Goal: Task Accomplishment & Management: Complete application form

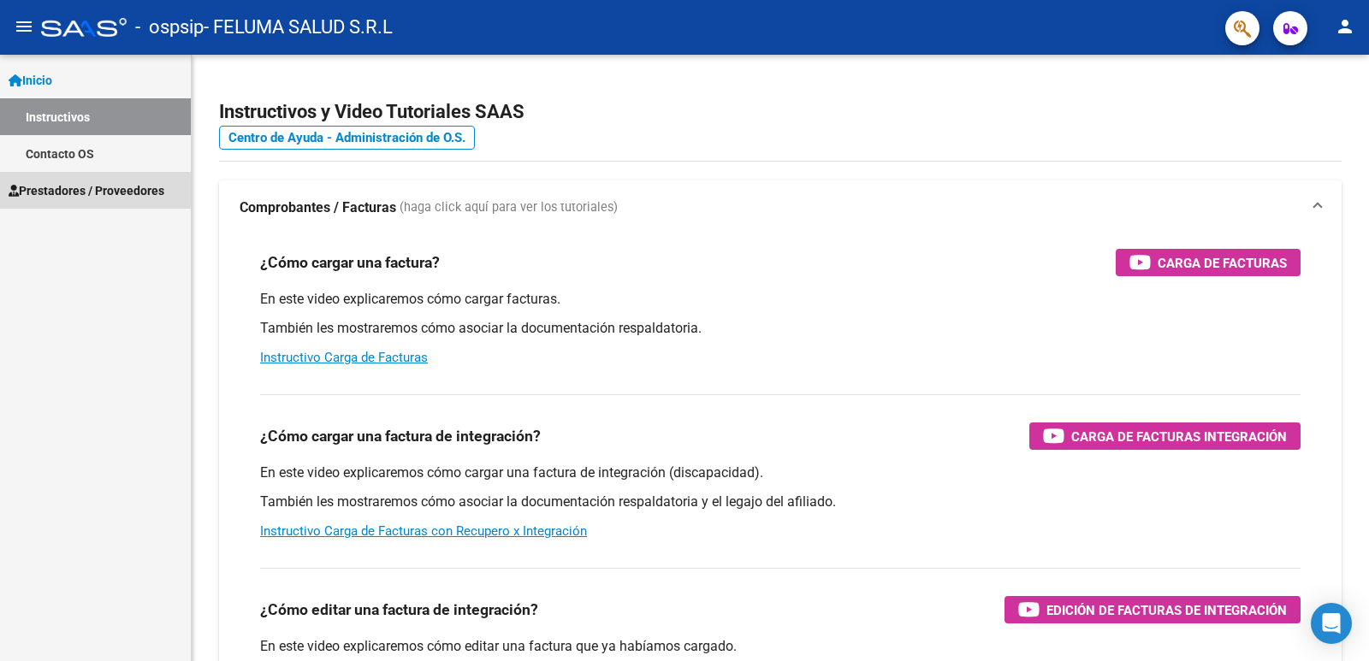
click at [105, 196] on span "Prestadores / Proveedores" at bounding box center [87, 190] width 156 height 19
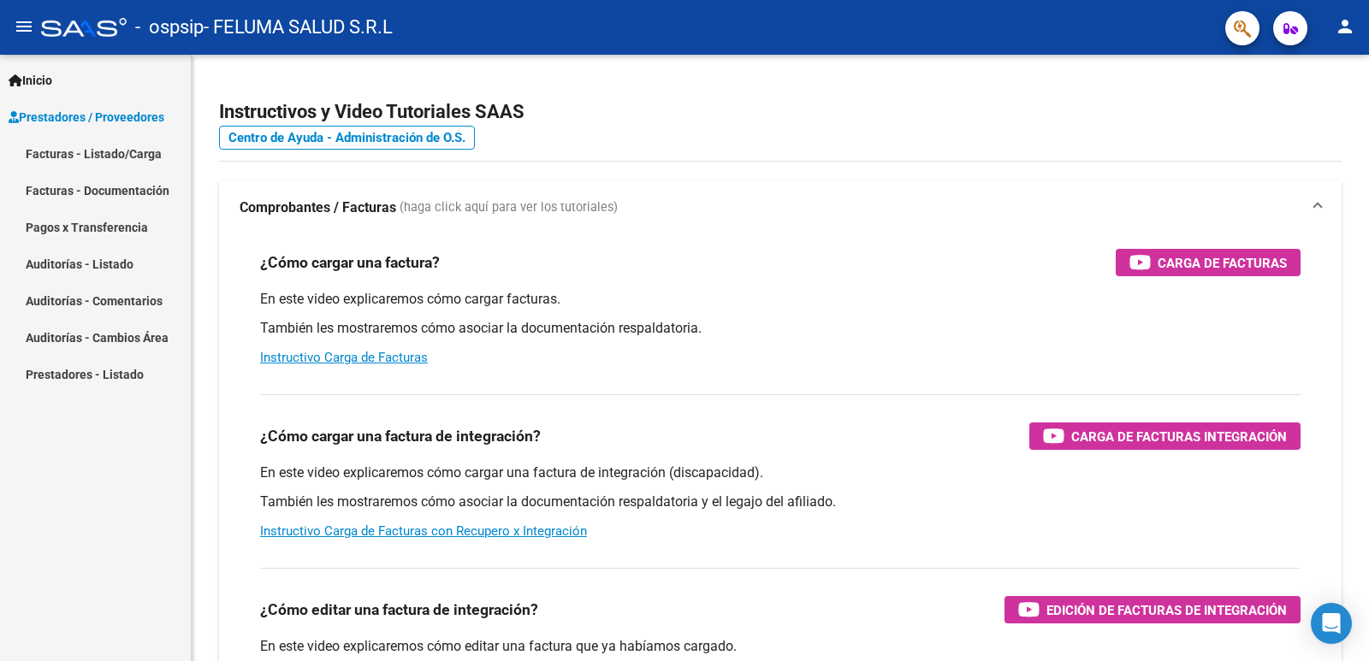
click at [98, 140] on link "Facturas - Listado/Carga" at bounding box center [95, 153] width 191 height 37
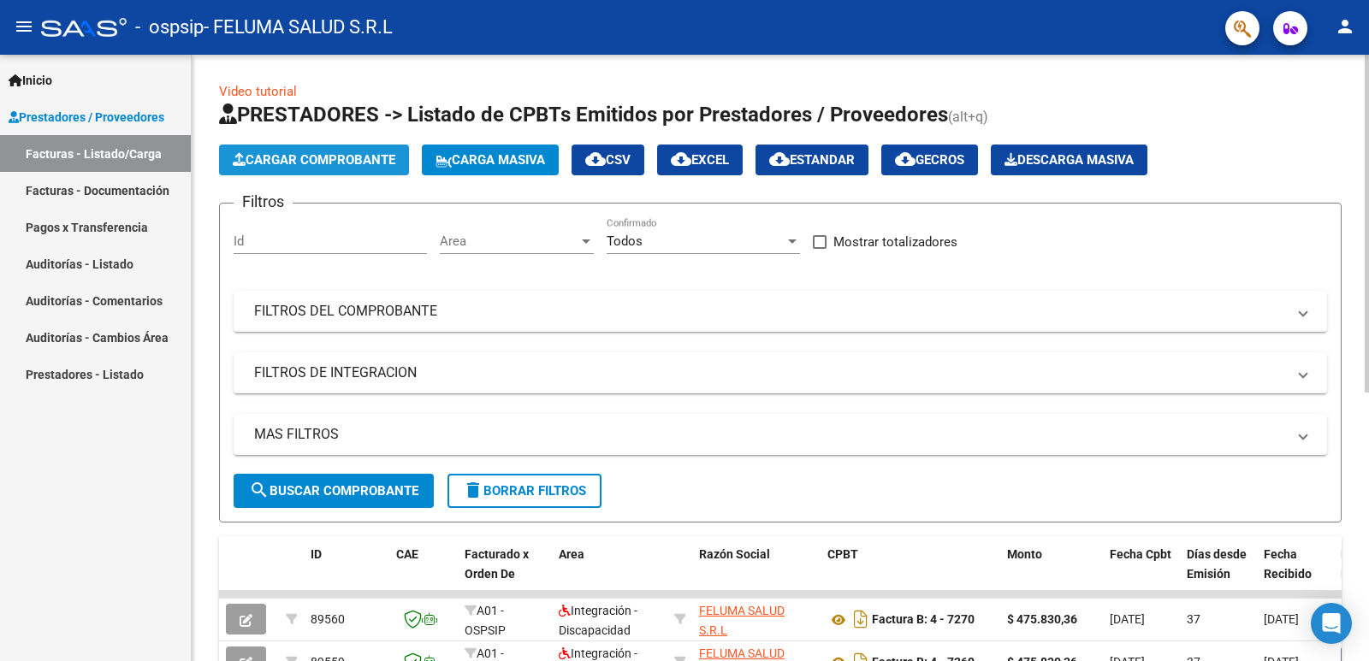
click at [361, 161] on span "Cargar Comprobante" at bounding box center [314, 159] width 163 height 15
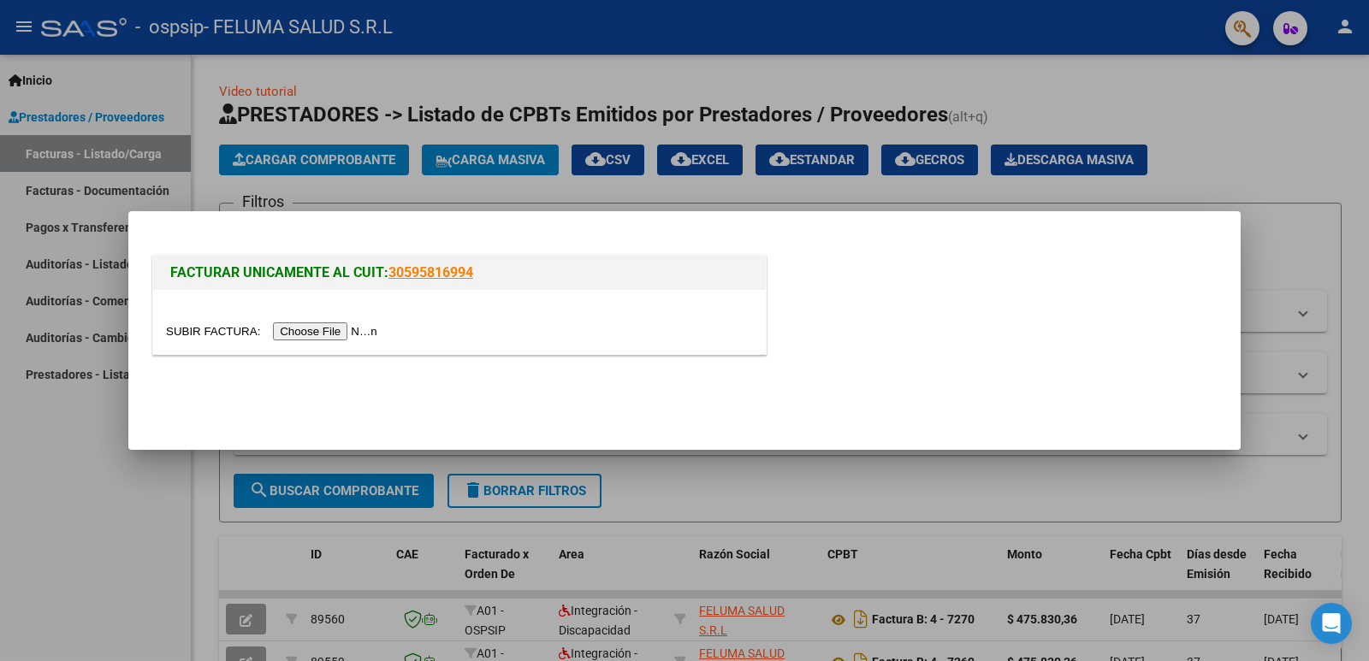
click at [342, 327] on input "file" at bounding box center [274, 332] width 216 height 18
click at [309, 333] on input "file" at bounding box center [274, 332] width 216 height 18
click at [312, 331] on input "file" at bounding box center [274, 332] width 216 height 18
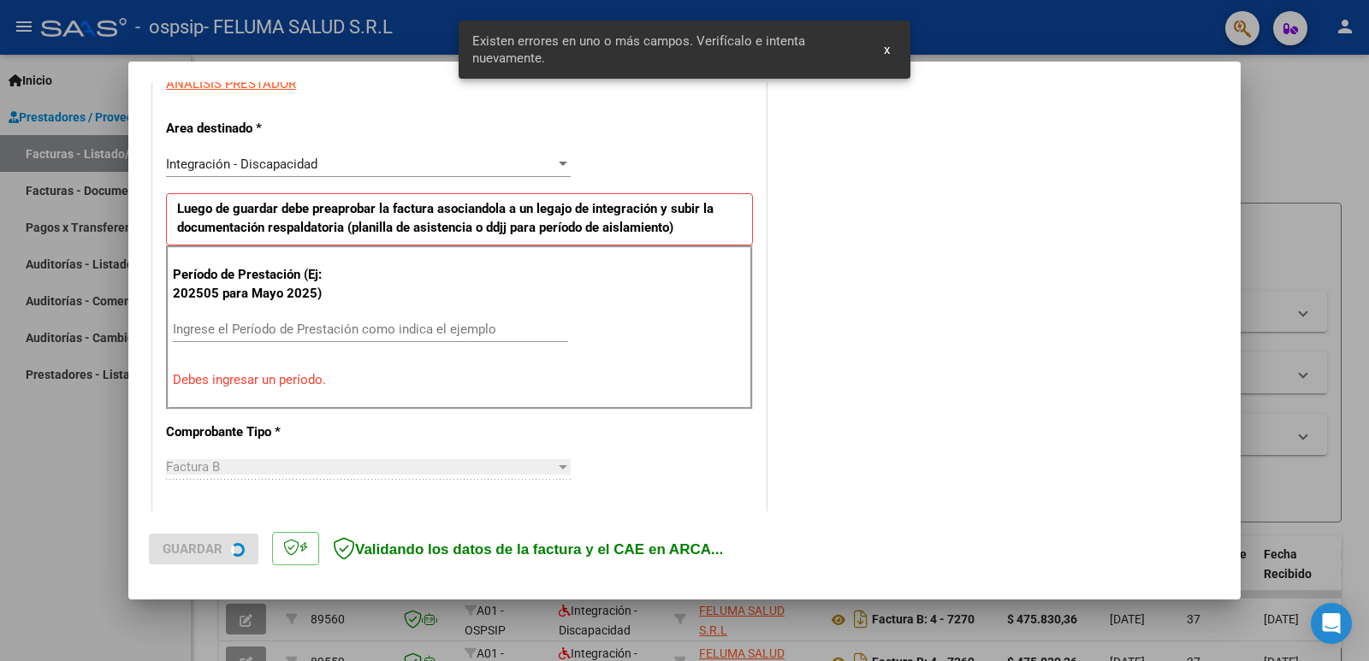
scroll to position [382, 0]
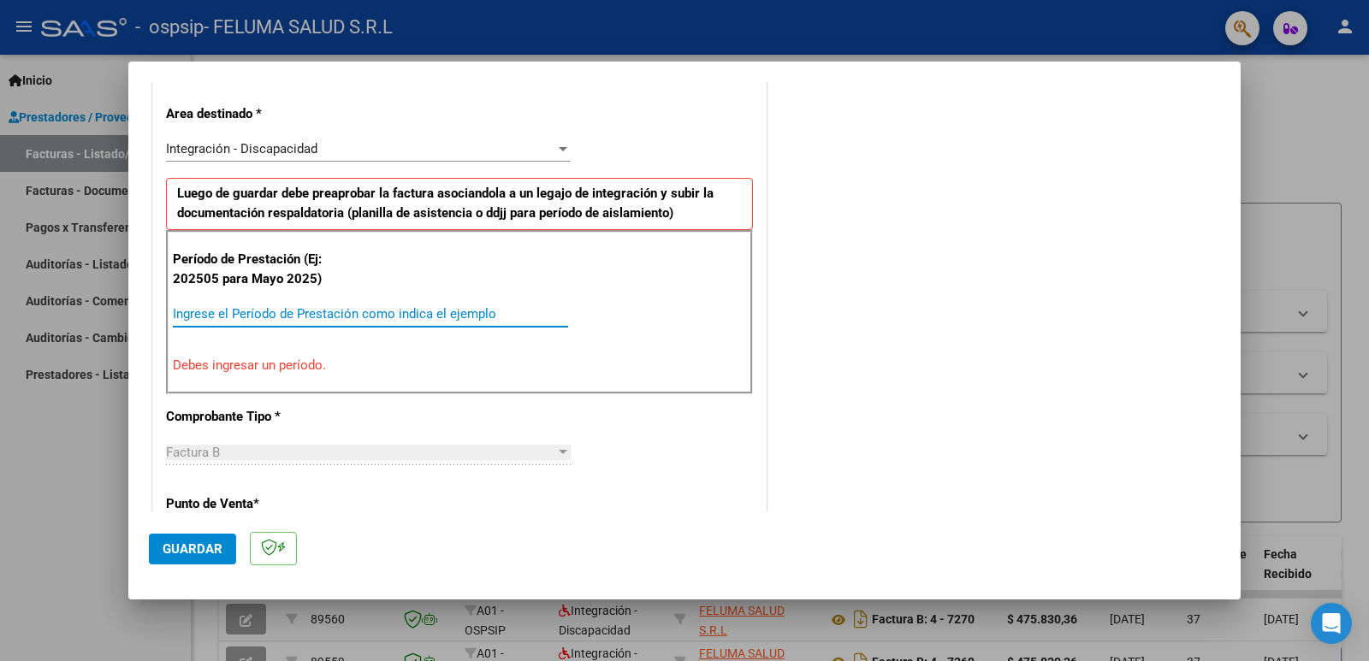
click at [266, 309] on input "Ingrese el Período de Prestación como indica el ejemplo" at bounding box center [370, 313] width 395 height 15
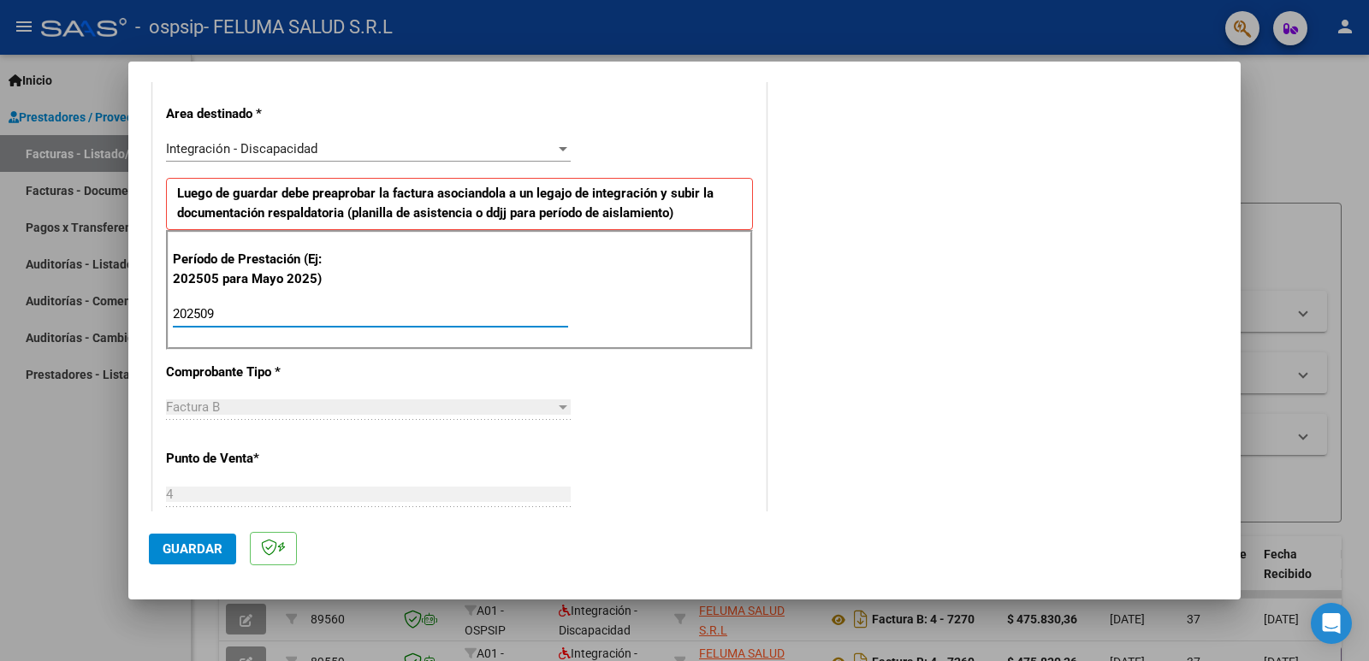
type input "202509"
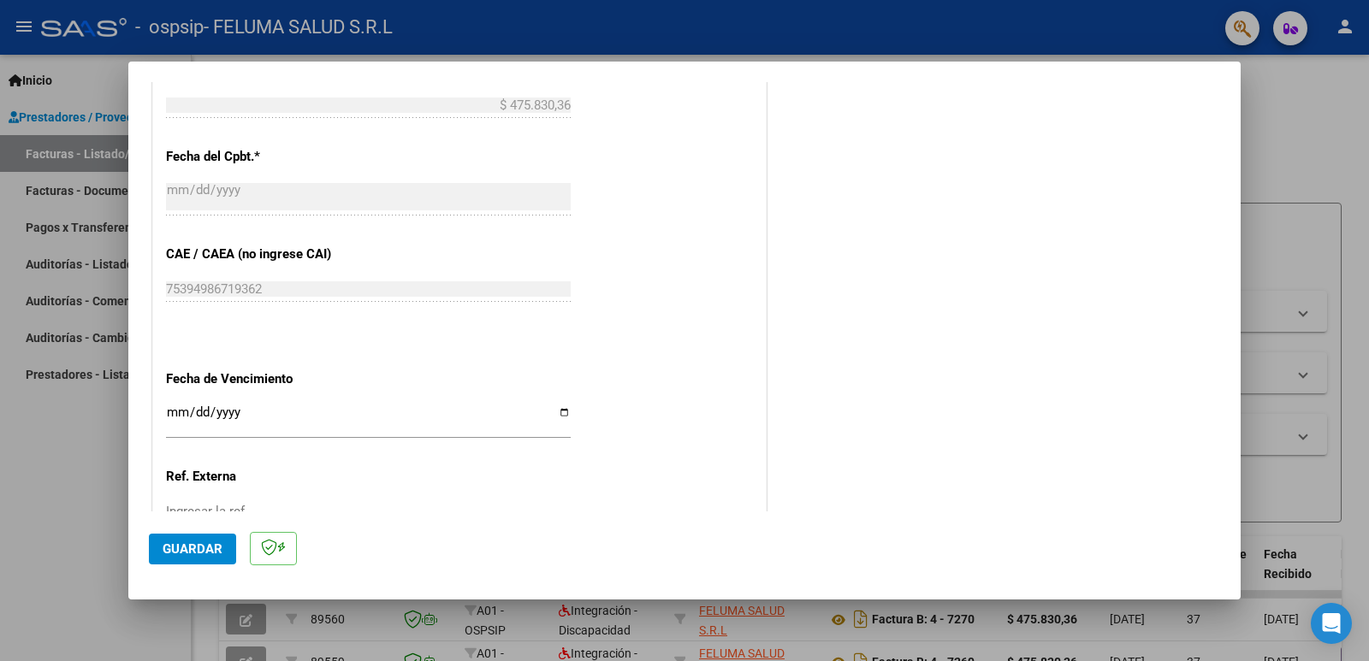
scroll to position [989, 0]
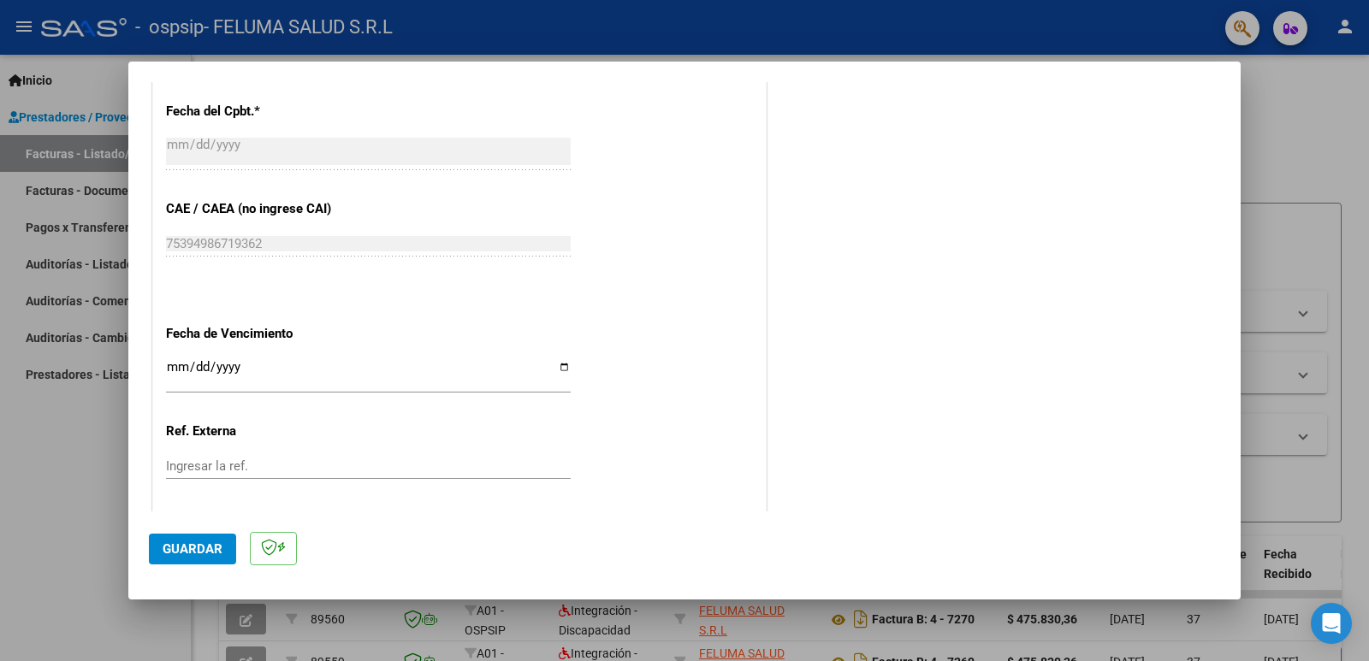
click at [556, 366] on input "Ingresar la fecha" at bounding box center [368, 373] width 405 height 27
type input "[DATE]"
click at [187, 552] on span "Guardar" at bounding box center [193, 548] width 60 height 15
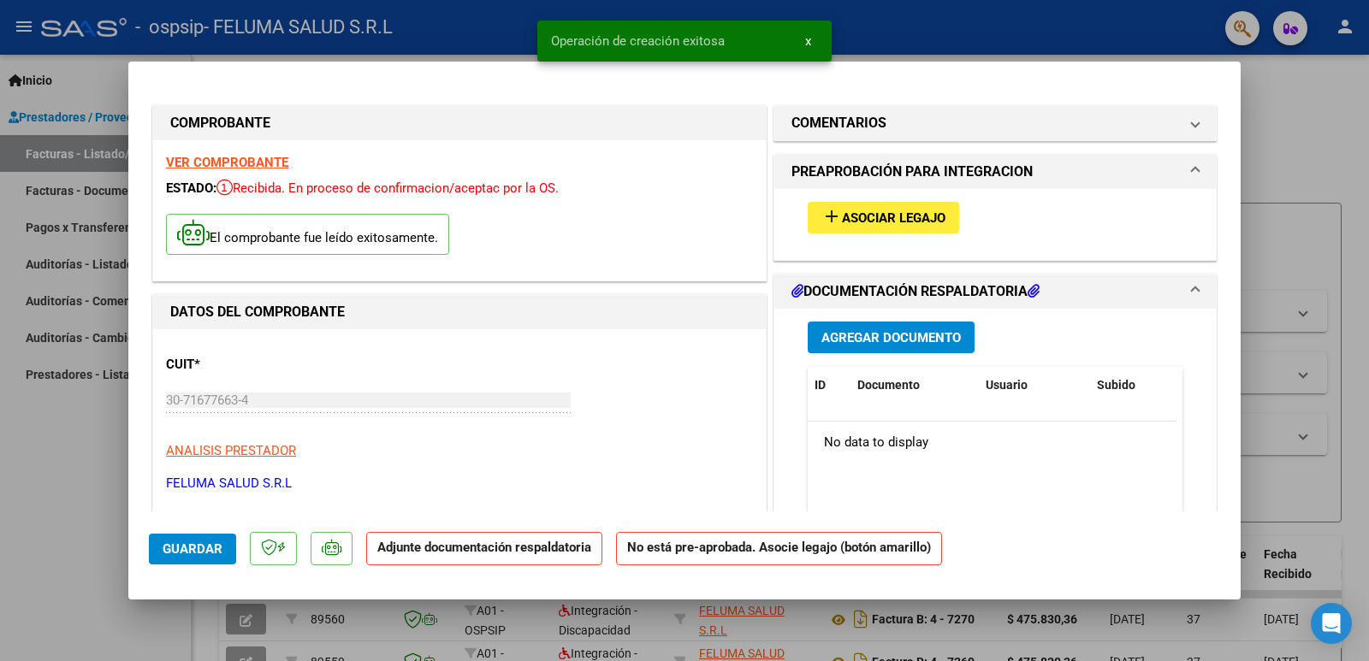
click at [935, 207] on button "add Asociar Legajo" at bounding box center [883, 218] width 151 height 32
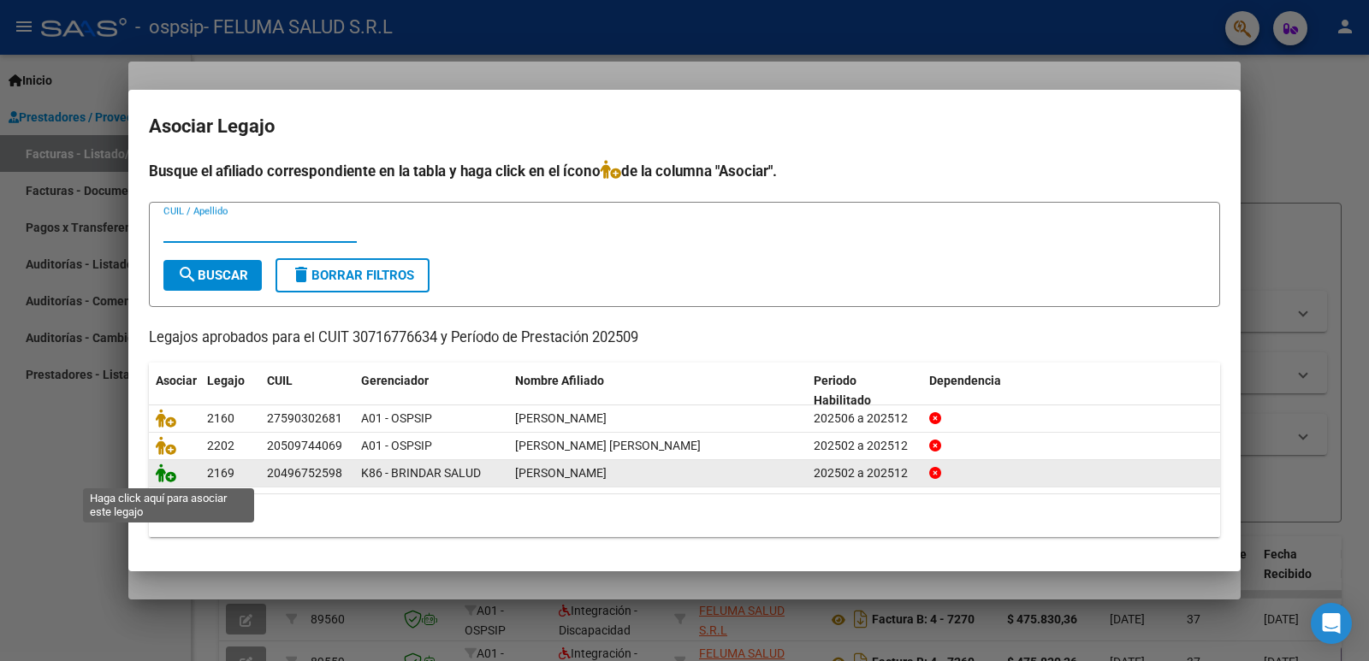
click at [172, 480] on icon at bounding box center [166, 473] width 21 height 19
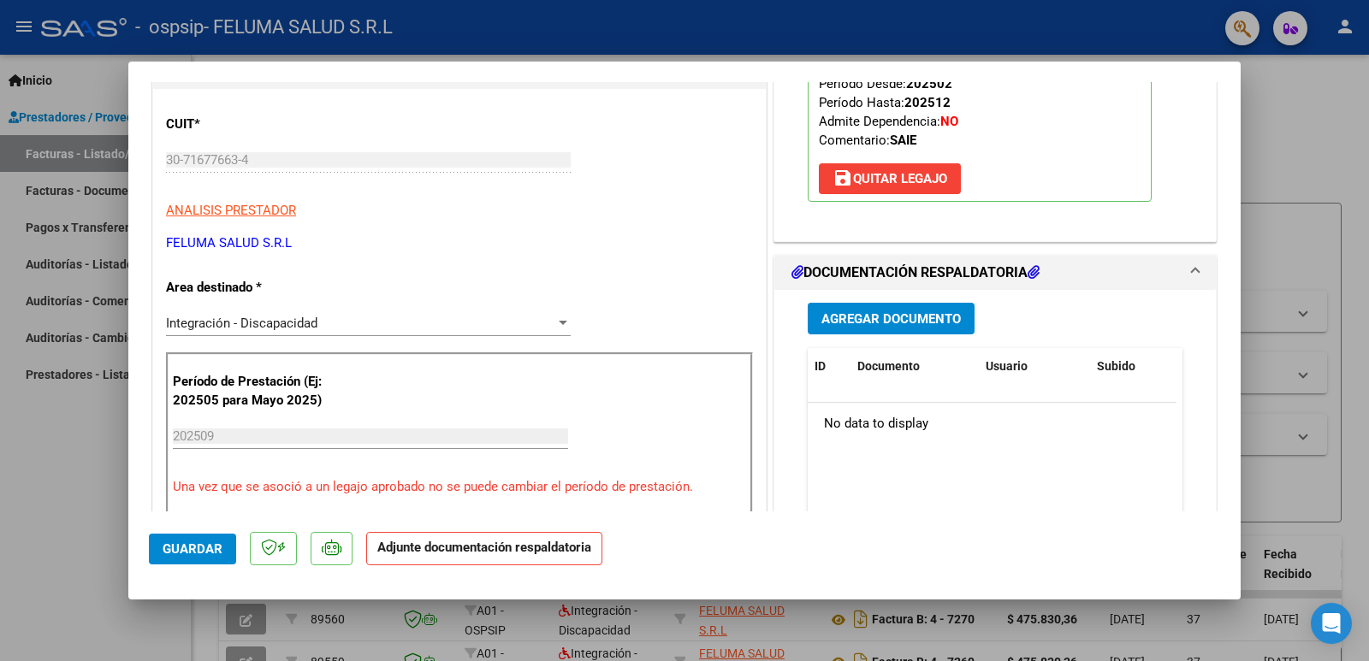
scroll to position [276, 0]
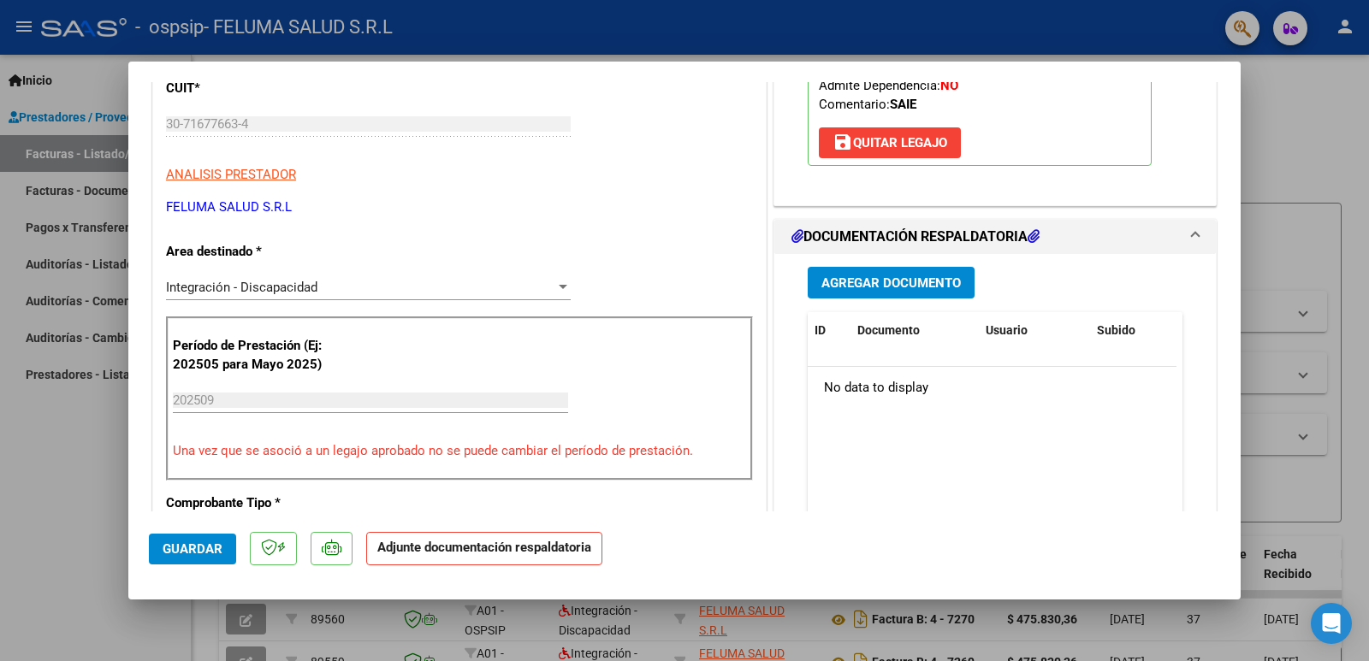
drag, startPoint x: 934, startPoint y: 264, endPoint x: 929, endPoint y: 272, distance: 9.3
click at [934, 266] on div "Agregar Documento ID Documento Usuario Subido Acción No data to display 0 total…" at bounding box center [995, 424] width 400 height 341
click at [926, 275] on span "Agregar Documento" at bounding box center [890, 282] width 139 height 15
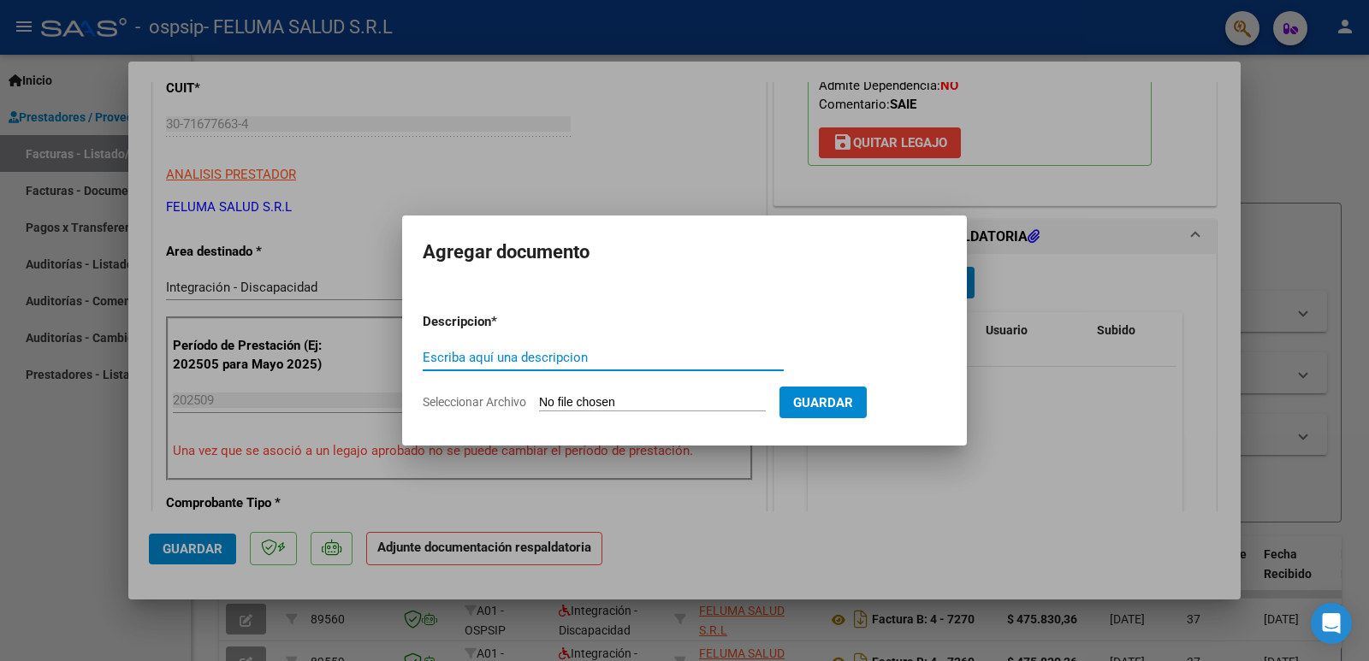
click at [713, 356] on input "Escriba aquí una descripcion" at bounding box center [603, 357] width 361 height 15
paste input "Martínez Báez"
type input "Planilla Martínez Báez"
click at [766, 409] on input "Seleccionar Archivo" at bounding box center [652, 403] width 227 height 16
type input "C:\fakepath\Planilla Martínez Báez.pdf"
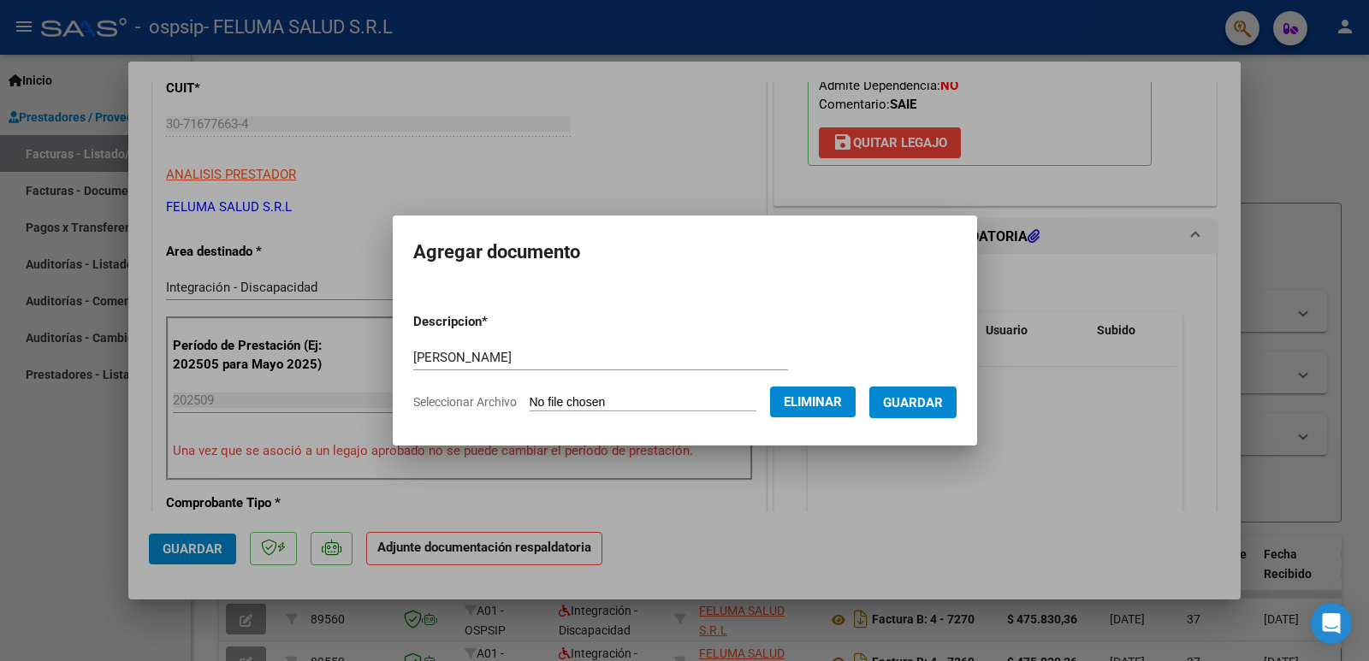
click at [940, 409] on span "Guardar" at bounding box center [913, 402] width 60 height 15
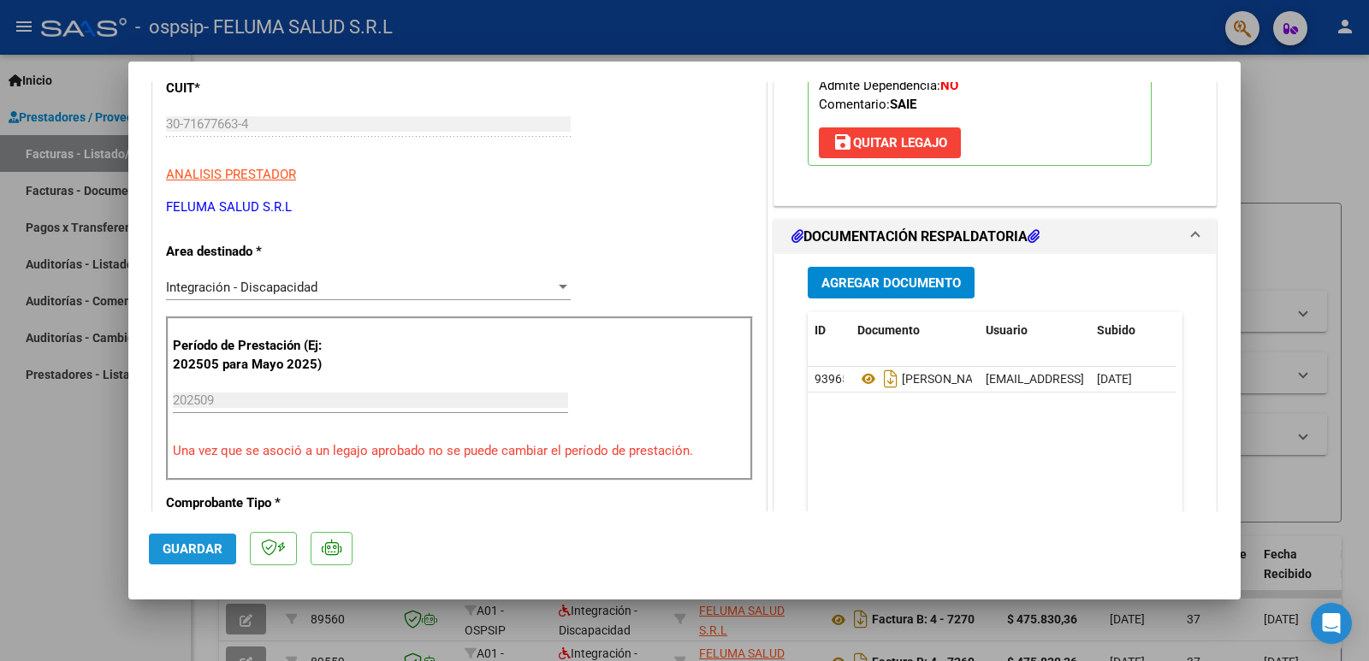
click at [180, 548] on span "Guardar" at bounding box center [193, 548] width 60 height 15
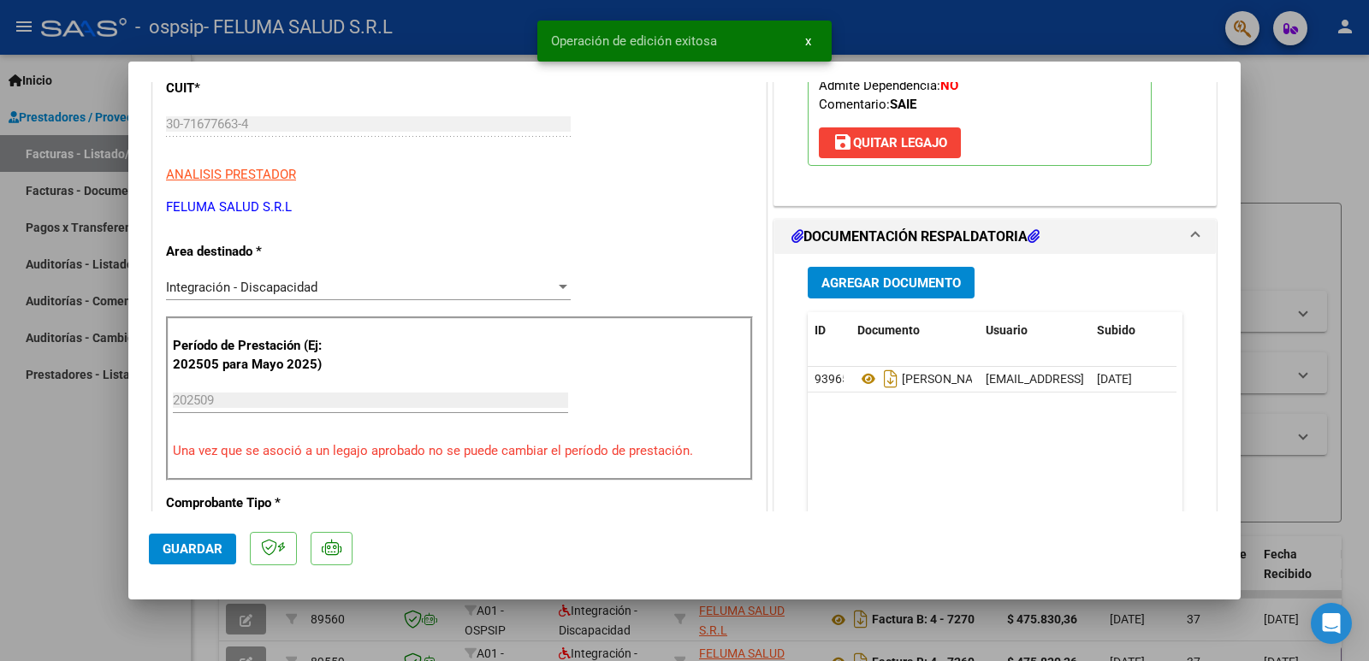
click at [57, 524] on div at bounding box center [684, 330] width 1369 height 661
type input "$ 0,00"
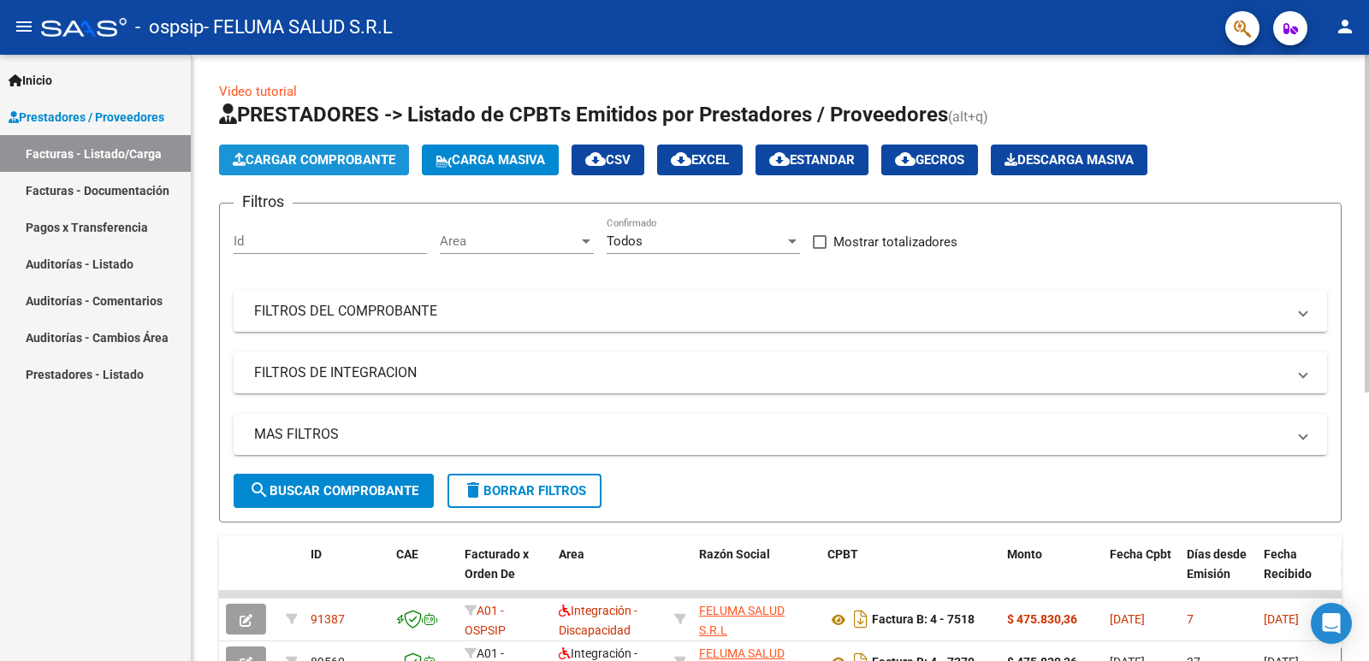
click at [281, 155] on span "Cargar Comprobante" at bounding box center [314, 159] width 163 height 15
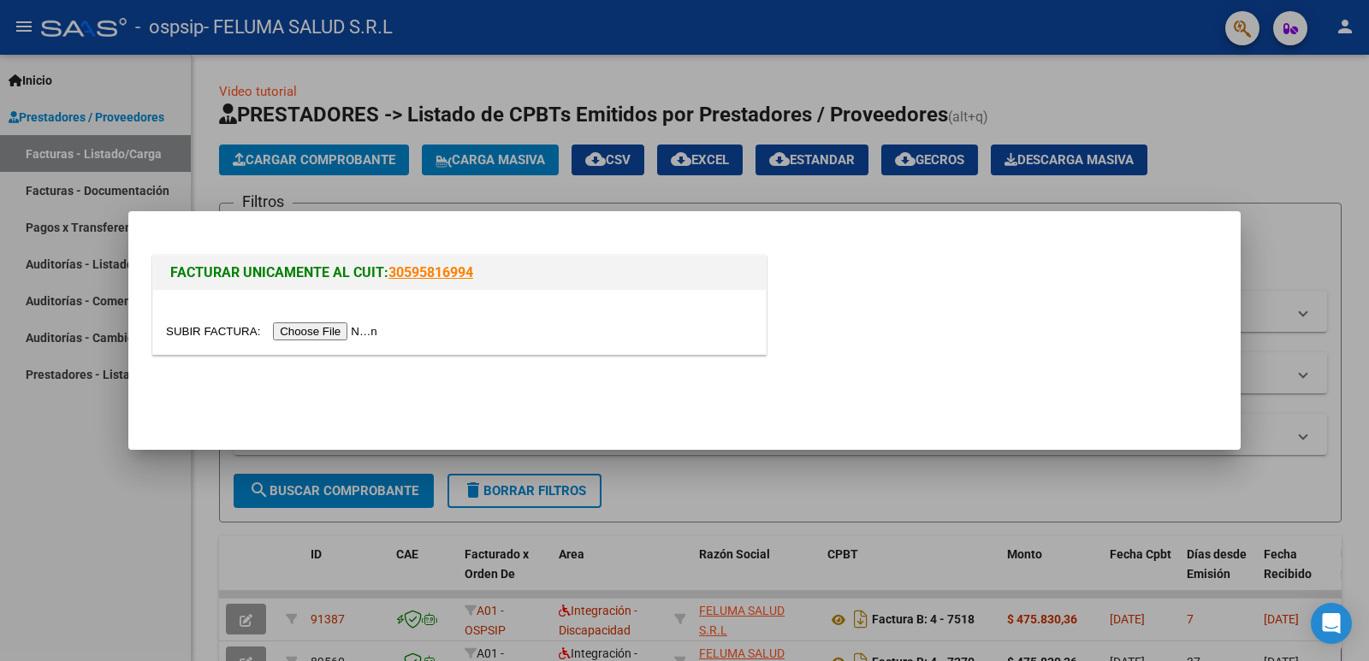
click at [287, 333] on input "file" at bounding box center [274, 332] width 216 height 18
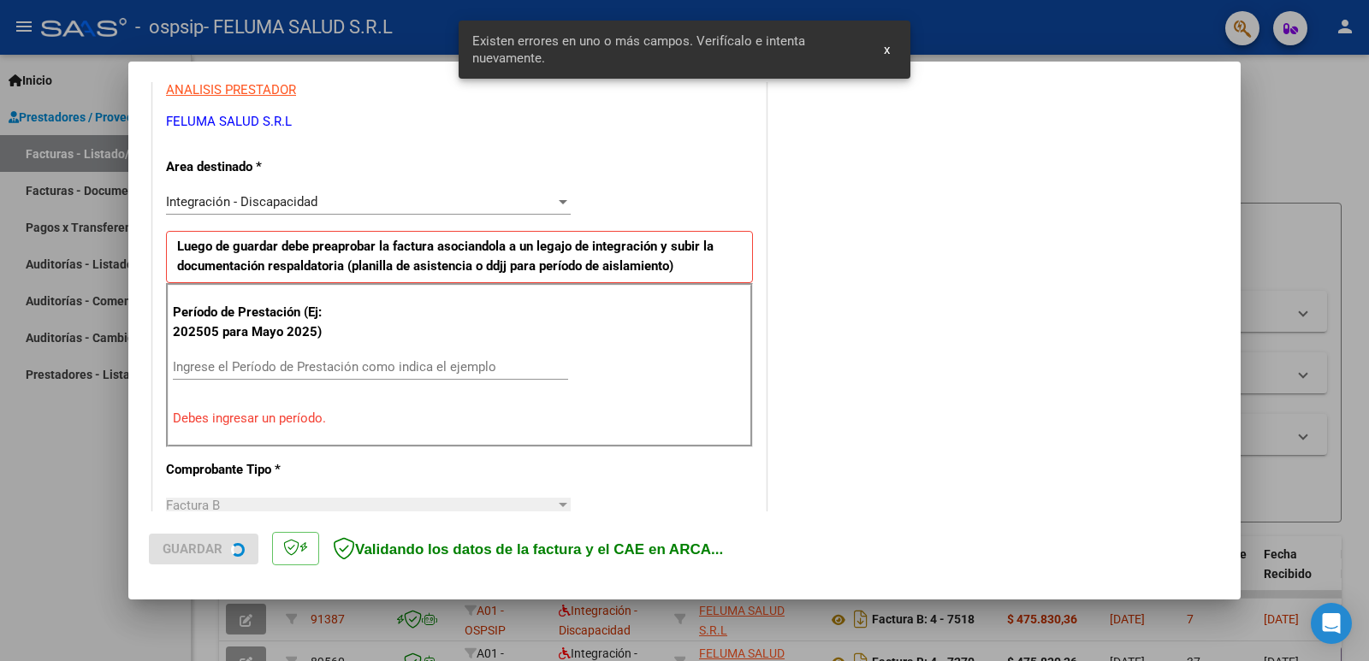
scroll to position [349, 0]
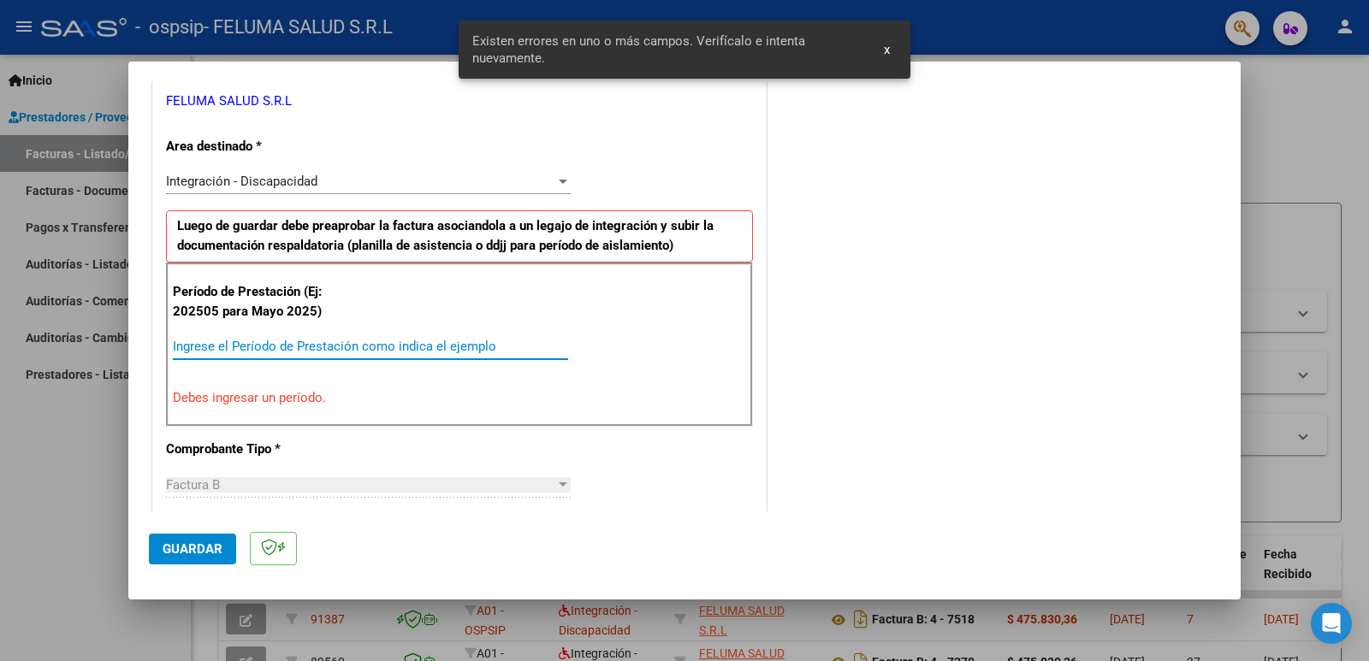
click at [262, 343] on input "Ingrese el Período de Prestación como indica el ejemplo" at bounding box center [370, 346] width 395 height 15
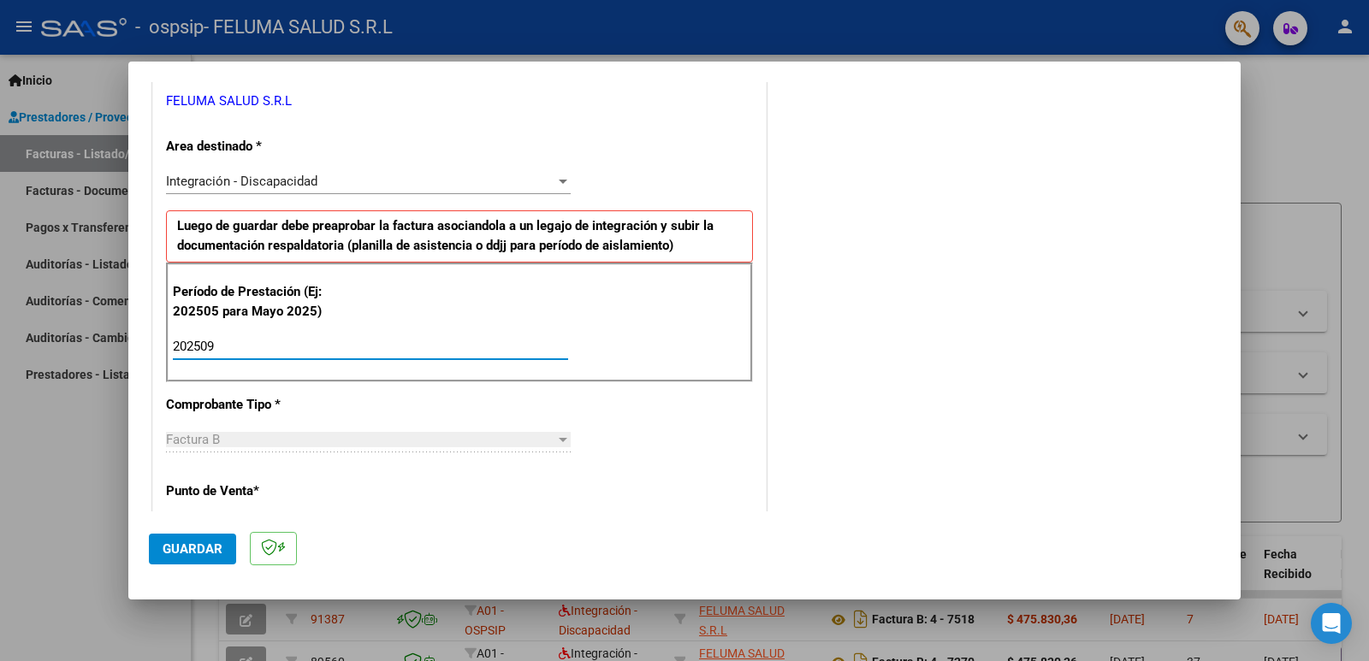
type input "202509"
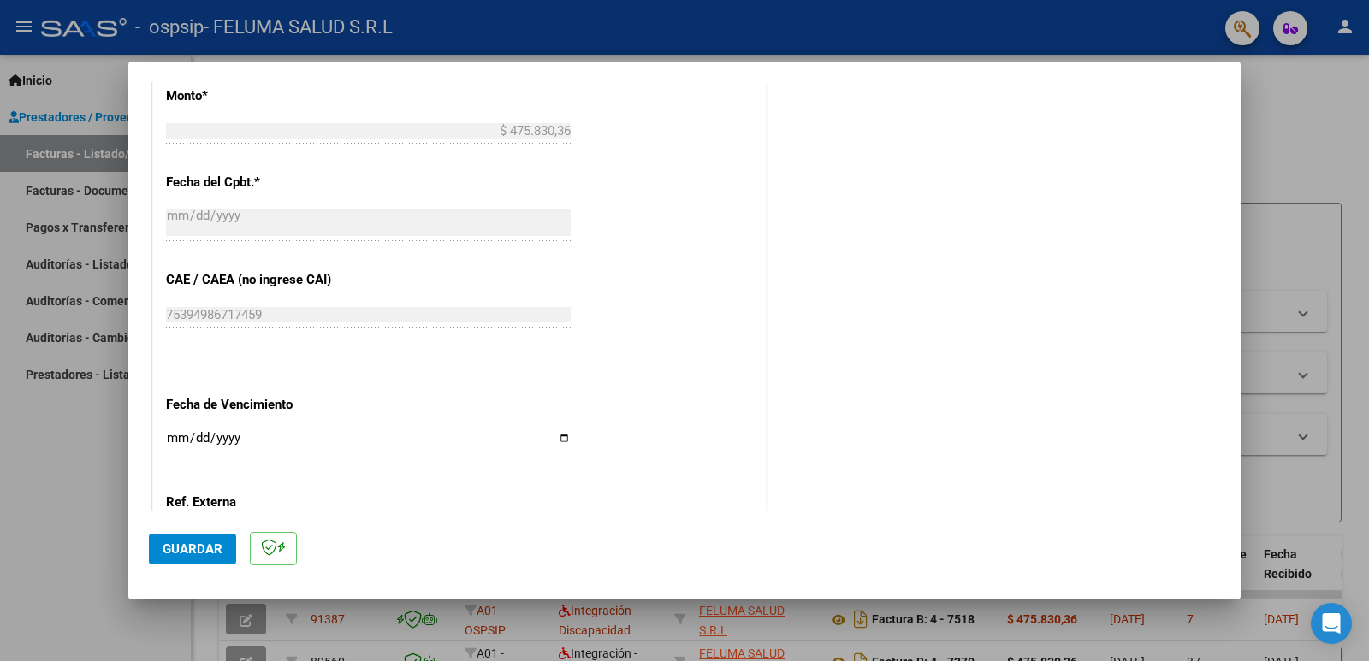
scroll to position [1031, 0]
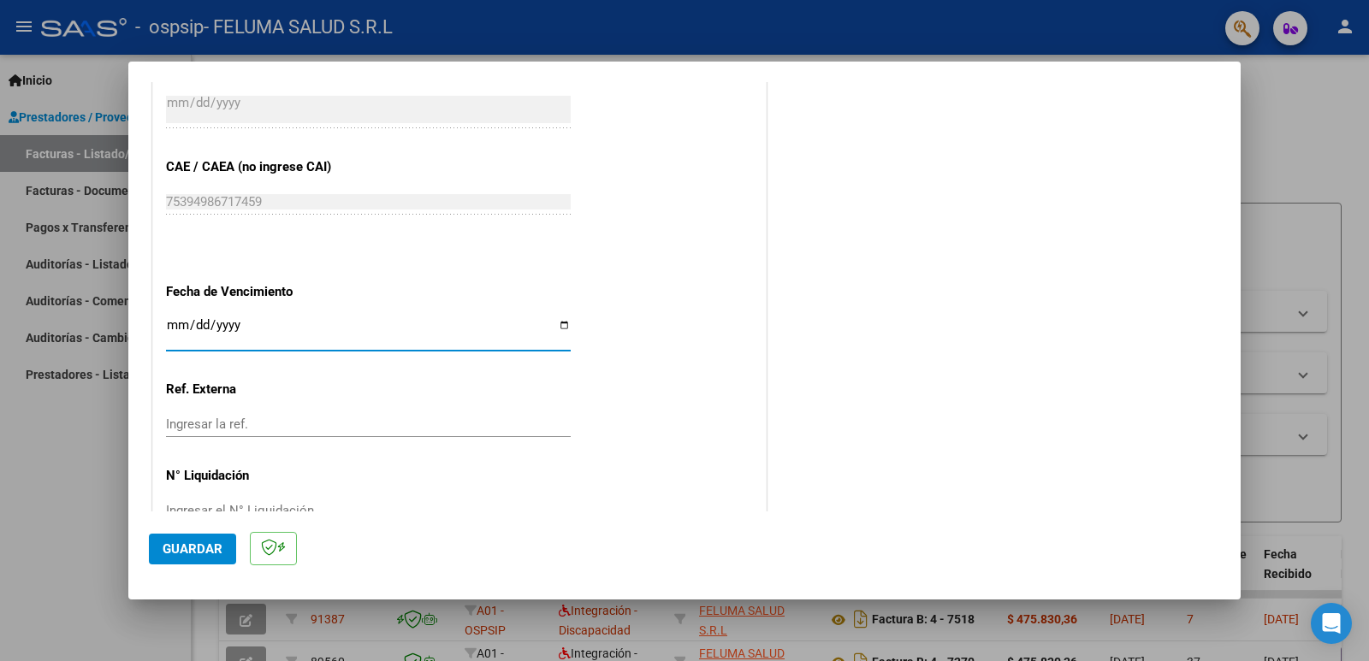
click at [558, 321] on input "Ingresar la fecha" at bounding box center [368, 331] width 405 height 27
type input "[DATE]"
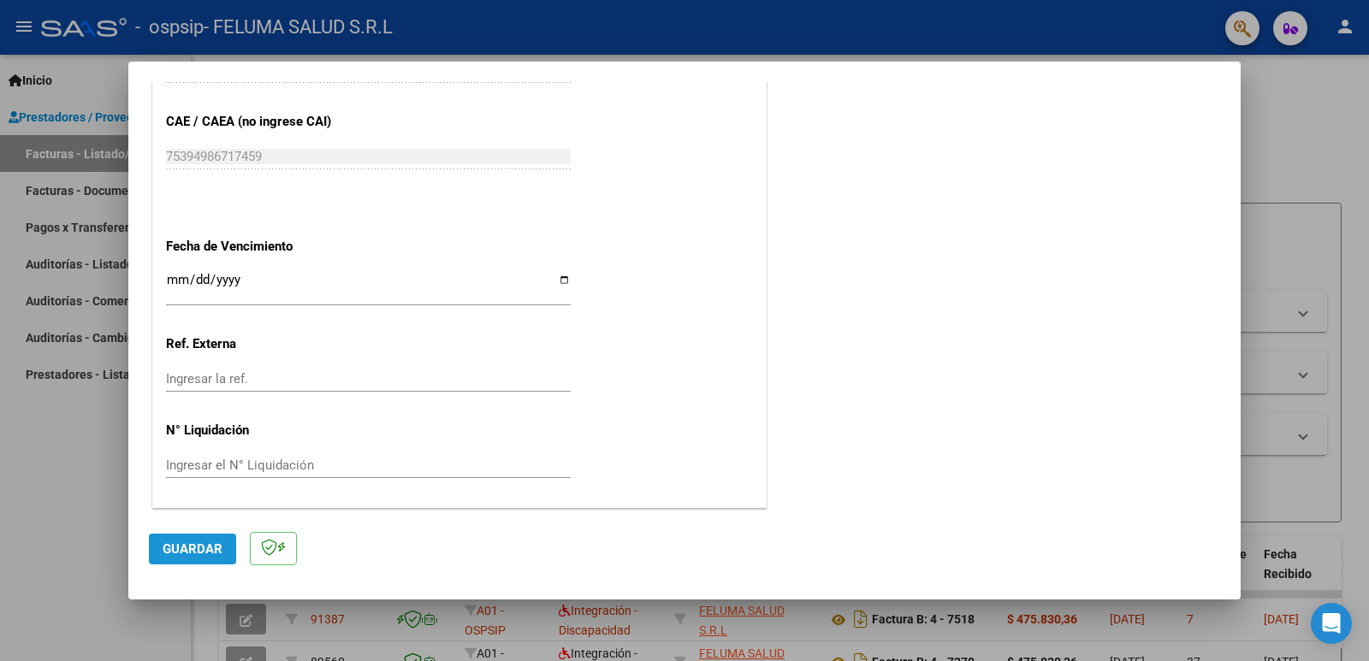
click at [202, 553] on span "Guardar" at bounding box center [193, 548] width 60 height 15
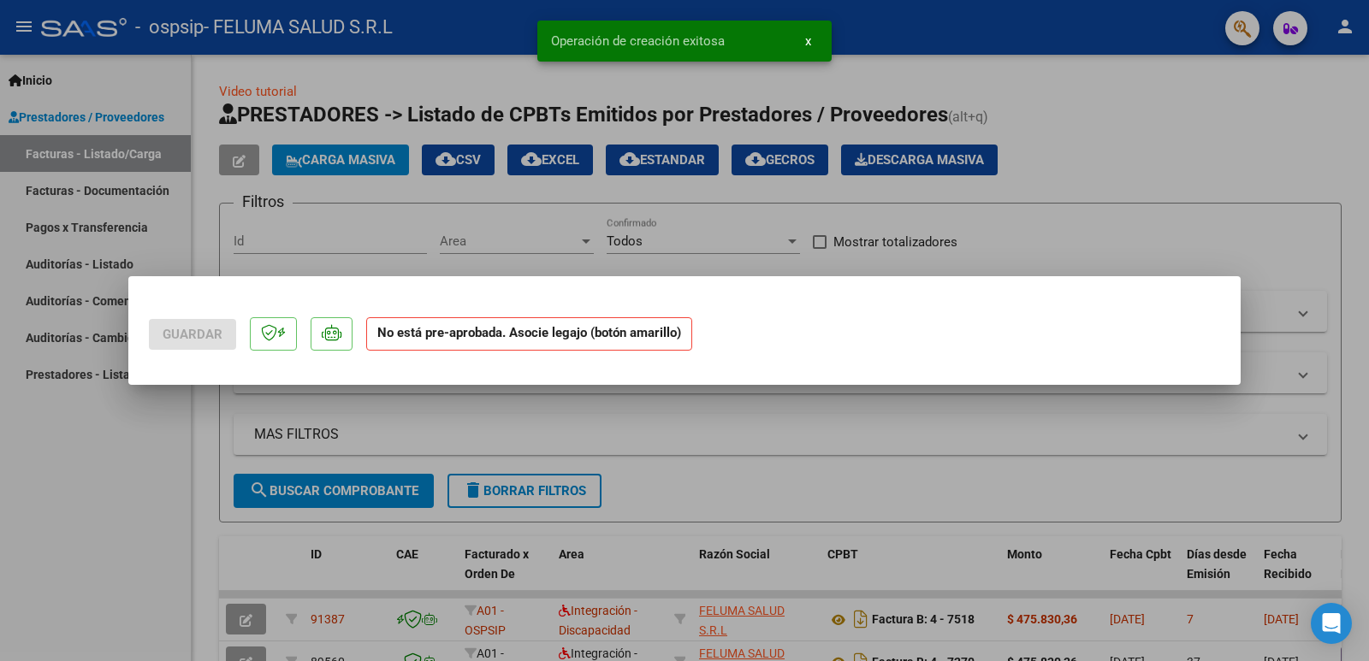
scroll to position [0, 0]
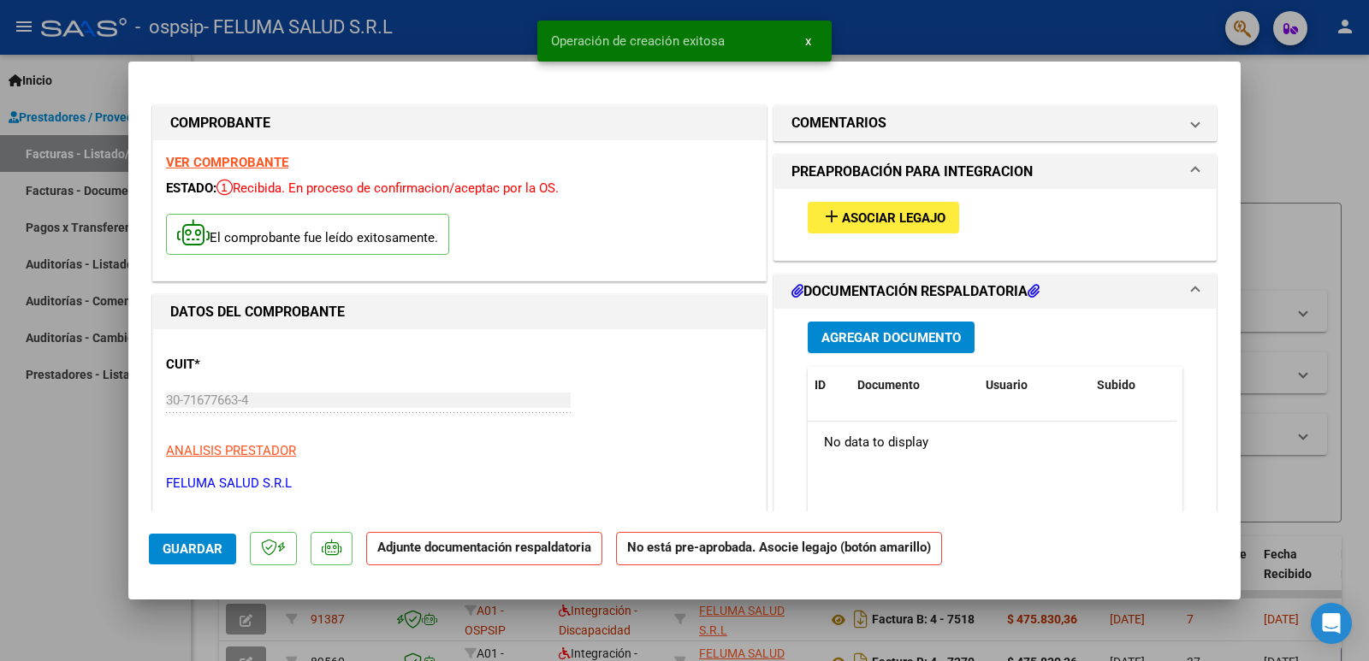
click at [842, 213] on span "Asociar Legajo" at bounding box center [894, 217] width 104 height 15
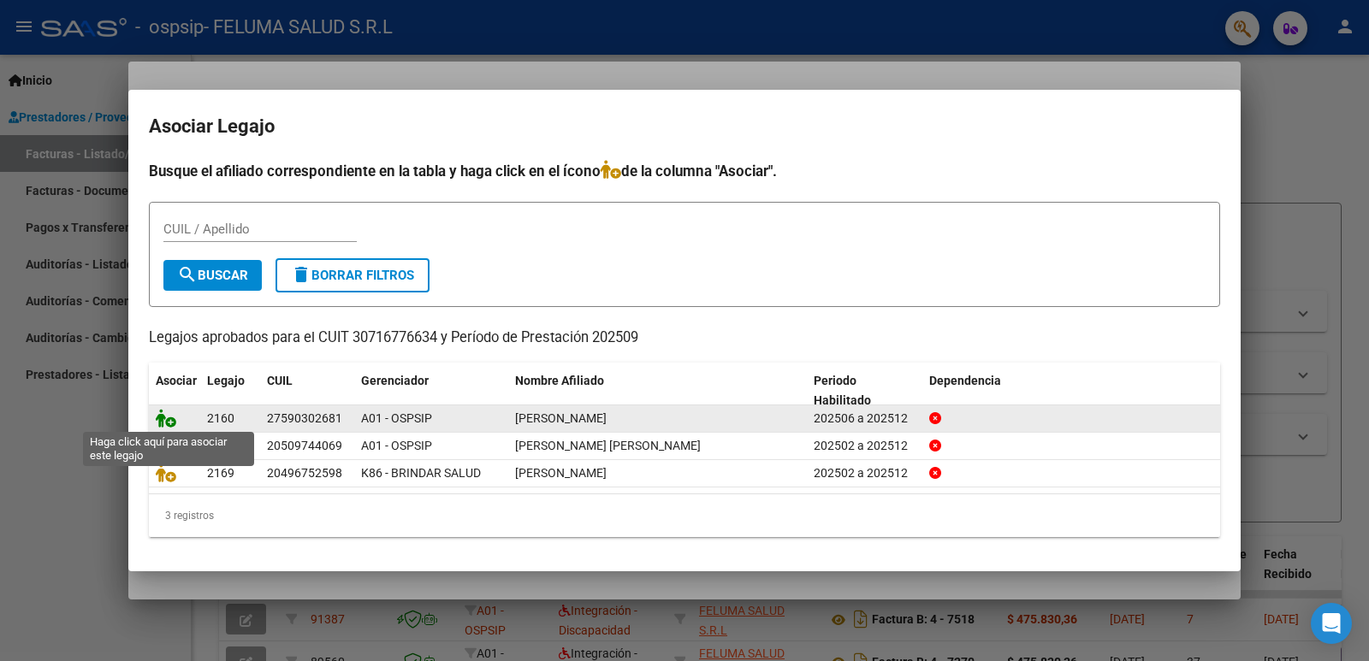
click at [168, 420] on icon at bounding box center [166, 418] width 21 height 19
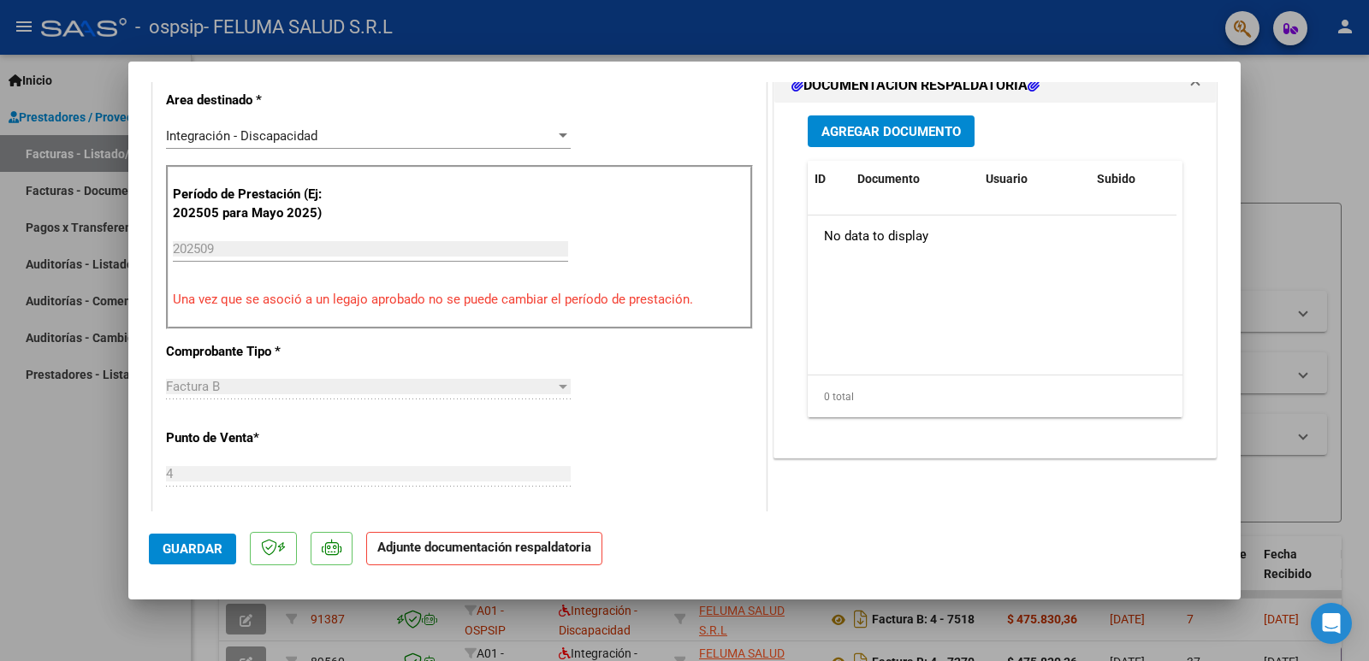
scroll to position [424, 0]
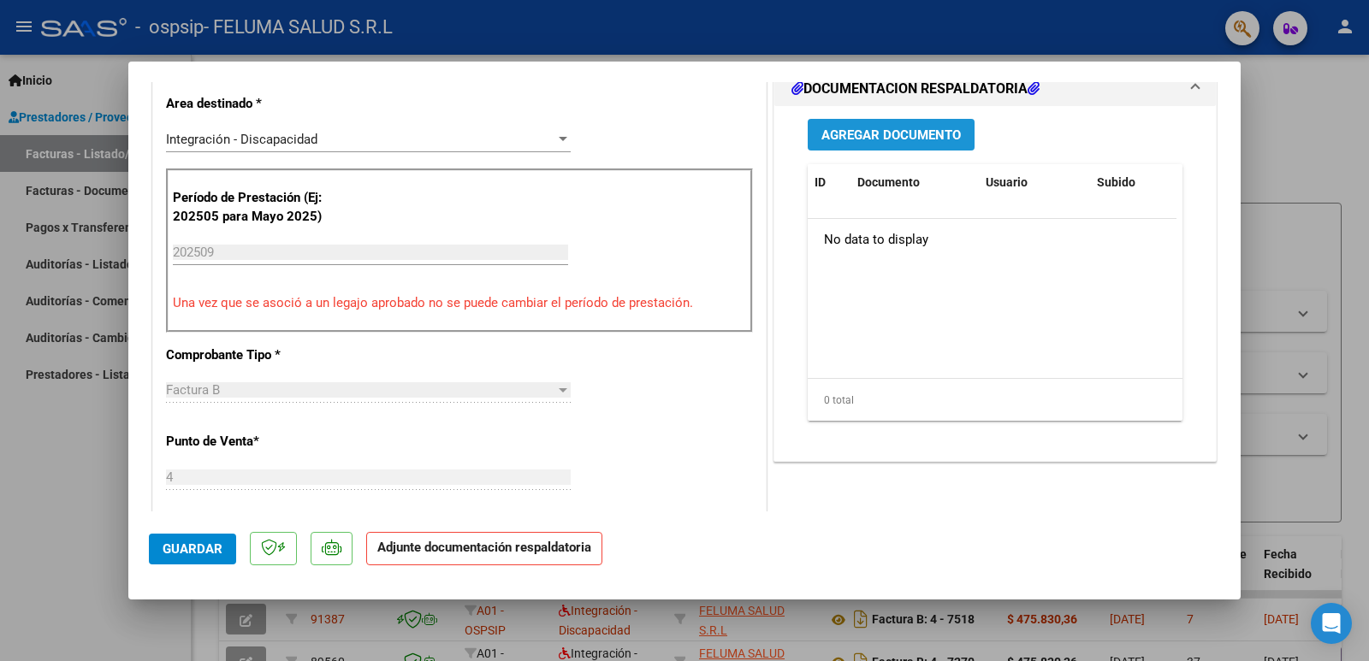
click at [903, 135] on span "Agregar Documento" at bounding box center [890, 134] width 139 height 15
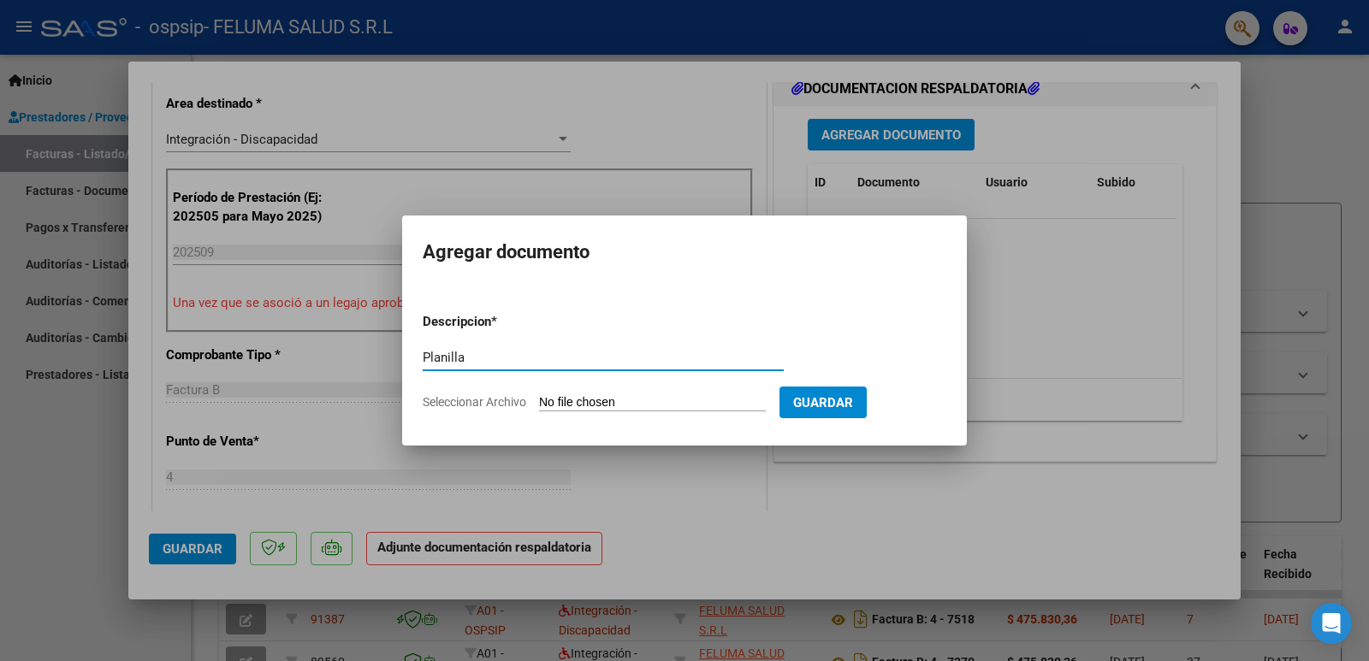
paste input "Lozano Prado"
type input "Planilla Lozano Prado"
click at [766, 405] on input "Seleccionar Archivo" at bounding box center [652, 403] width 227 height 16
type input "C:\fakepath\Planilla Lozano Prado.pdf"
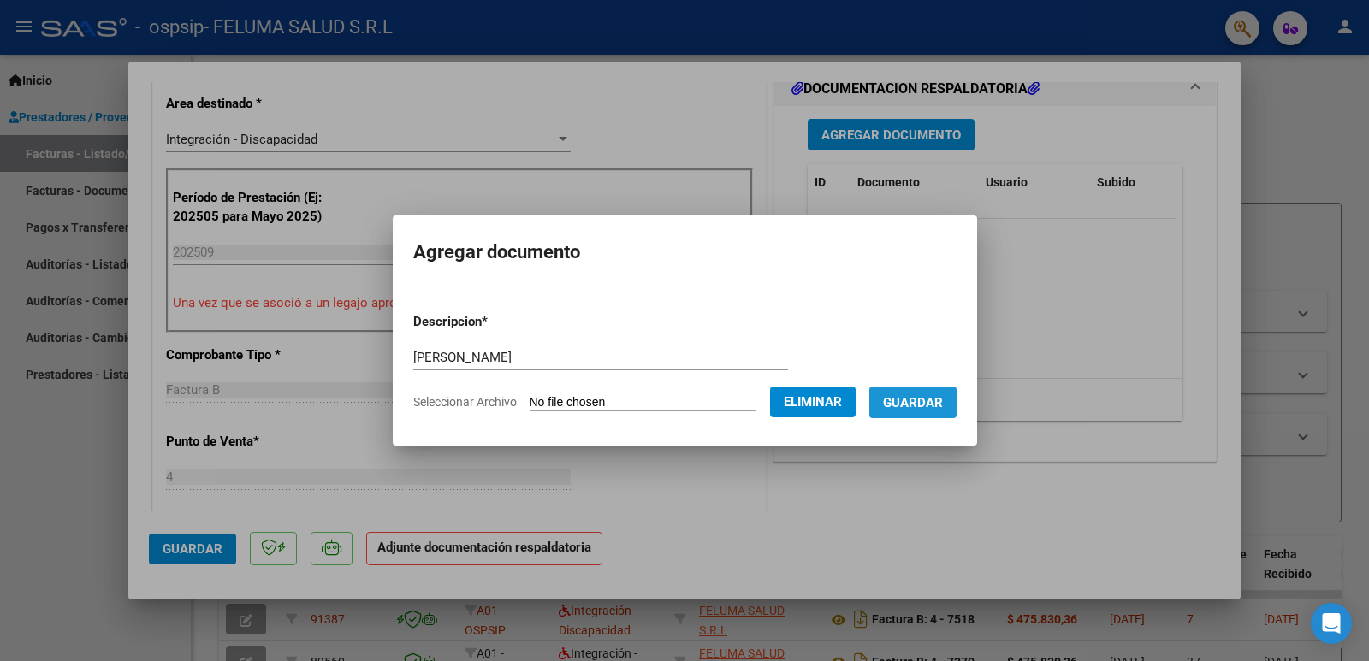
click at [943, 403] on span "Guardar" at bounding box center [913, 402] width 60 height 15
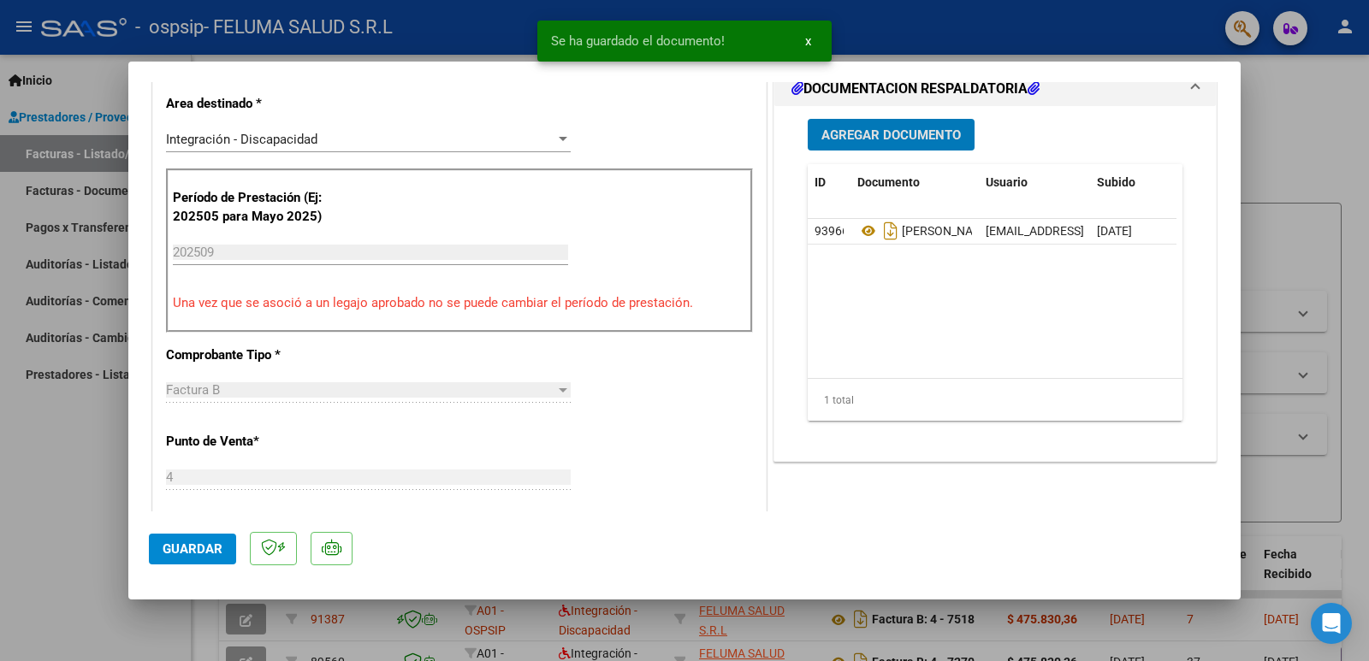
click at [191, 539] on button "Guardar" at bounding box center [192, 549] width 87 height 31
click at [56, 484] on div at bounding box center [684, 330] width 1369 height 661
type input "$ 0,00"
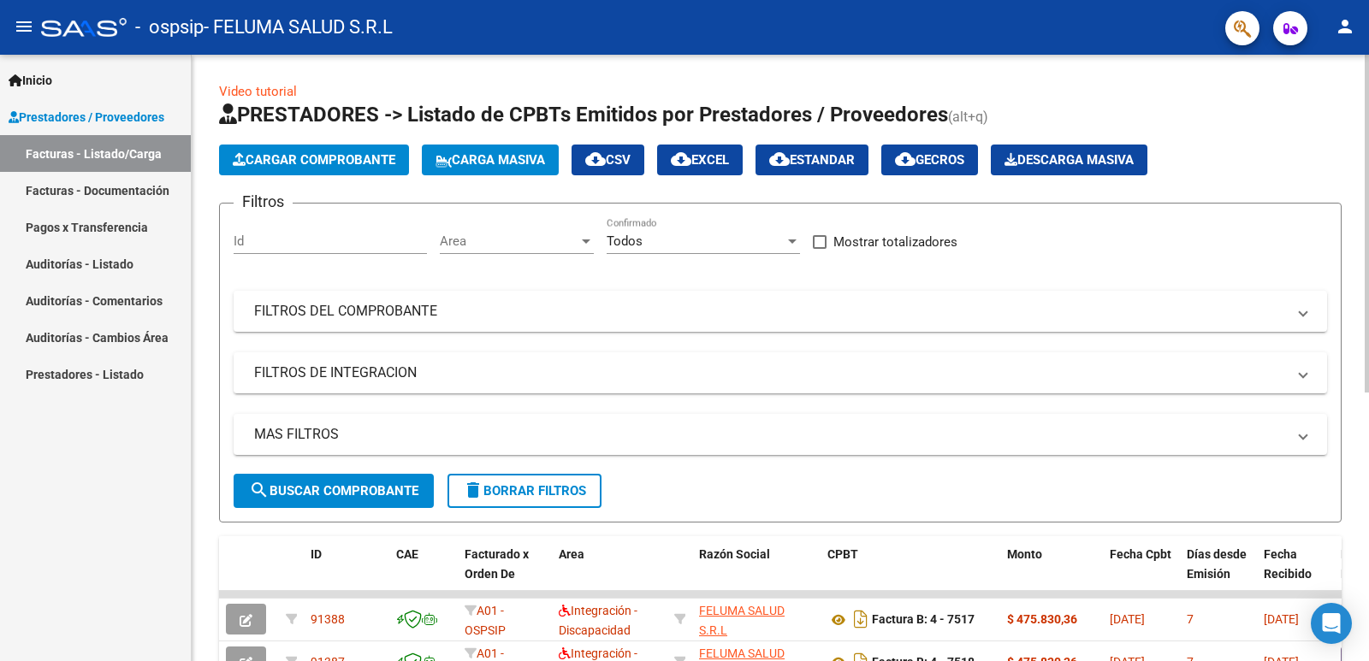
click at [321, 164] on span "Cargar Comprobante" at bounding box center [314, 159] width 163 height 15
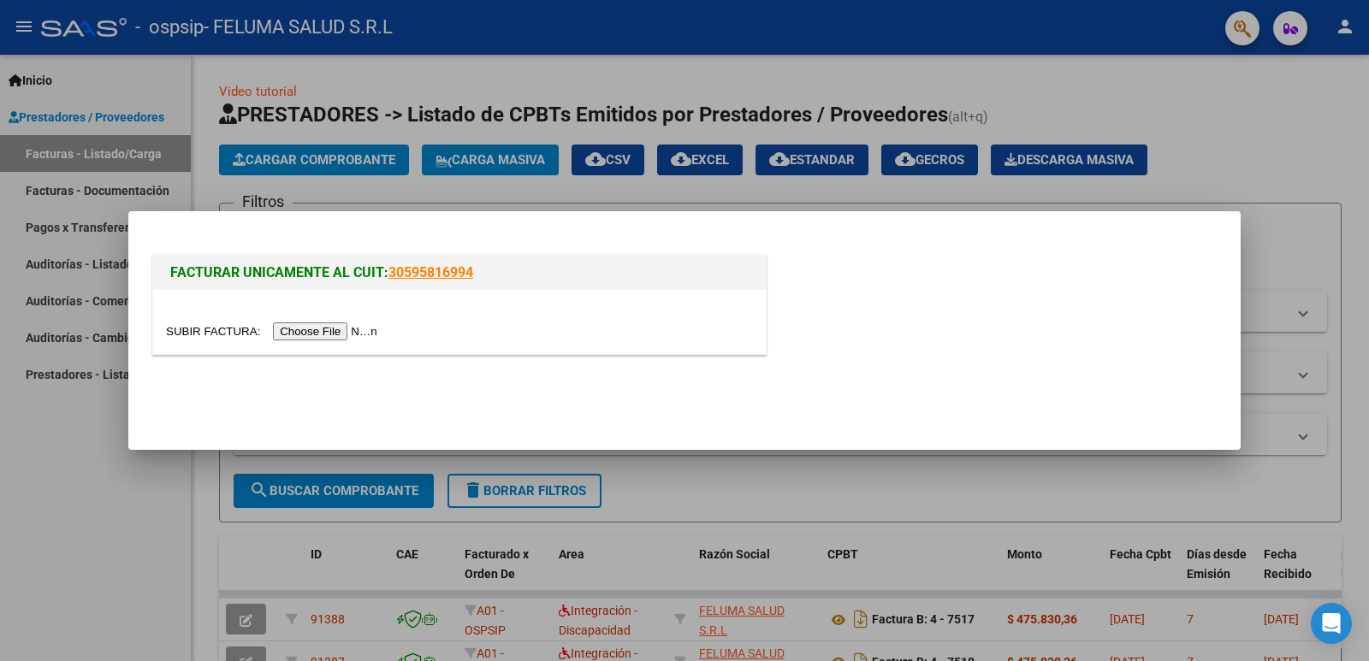
click at [344, 338] on input "file" at bounding box center [274, 332] width 216 height 18
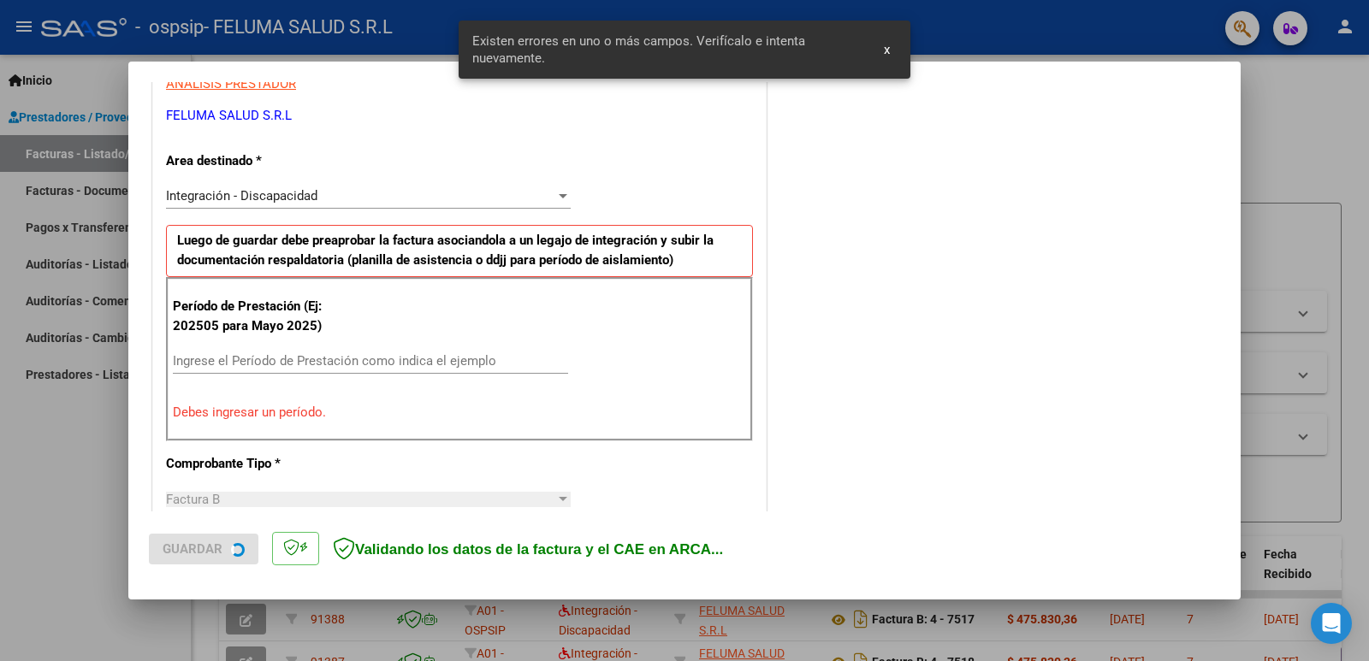
scroll to position [349, 0]
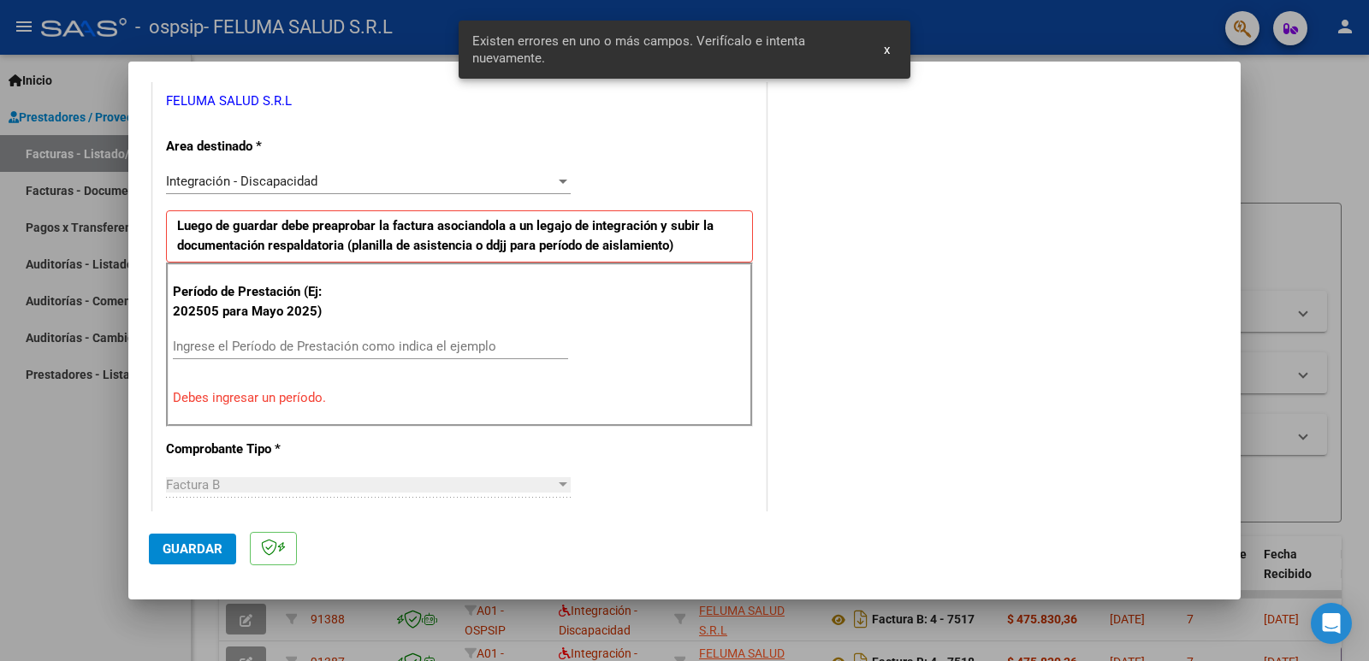
click at [281, 348] on input "Ingrese el Período de Prestación como indica el ejemplo" at bounding box center [370, 346] width 395 height 15
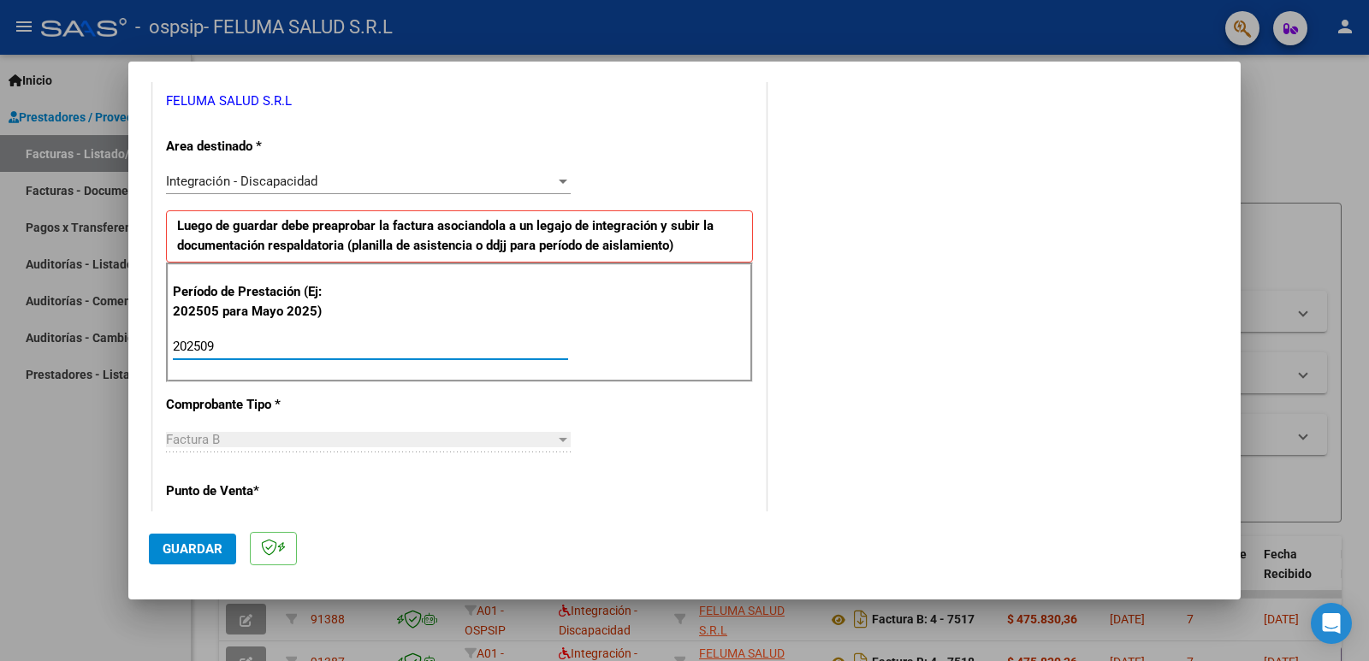
type input "202509"
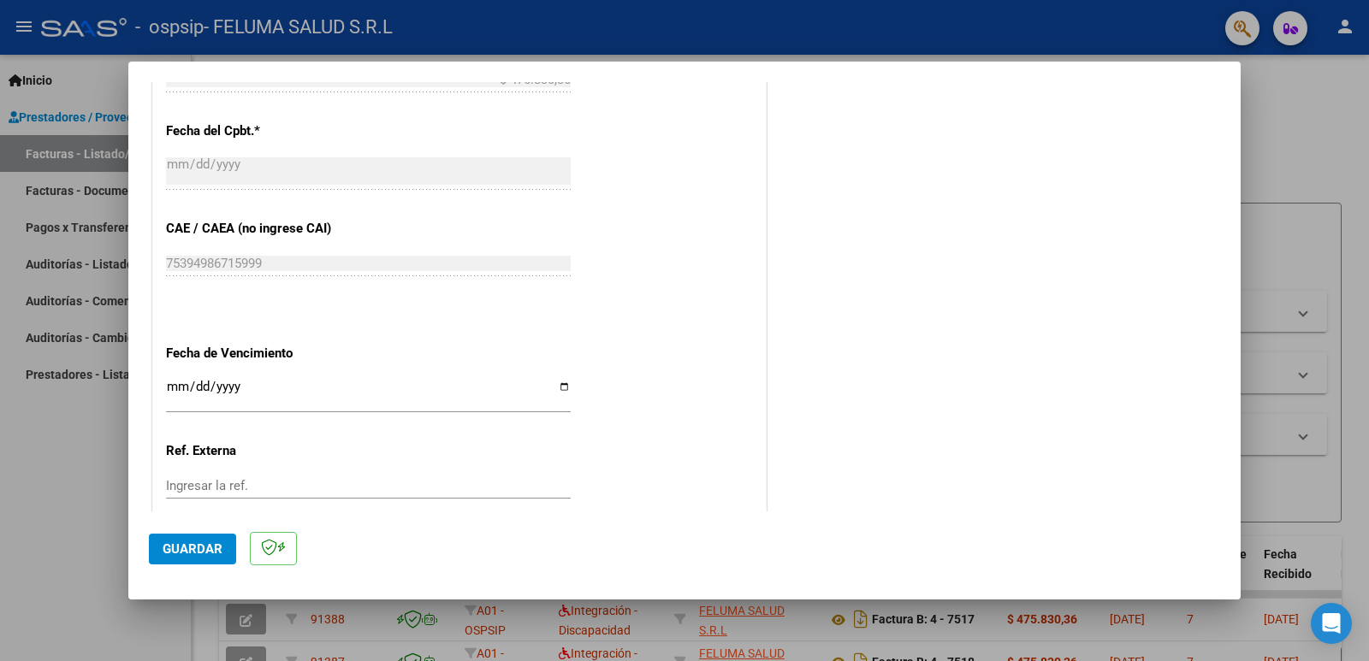
scroll to position [1076, 0]
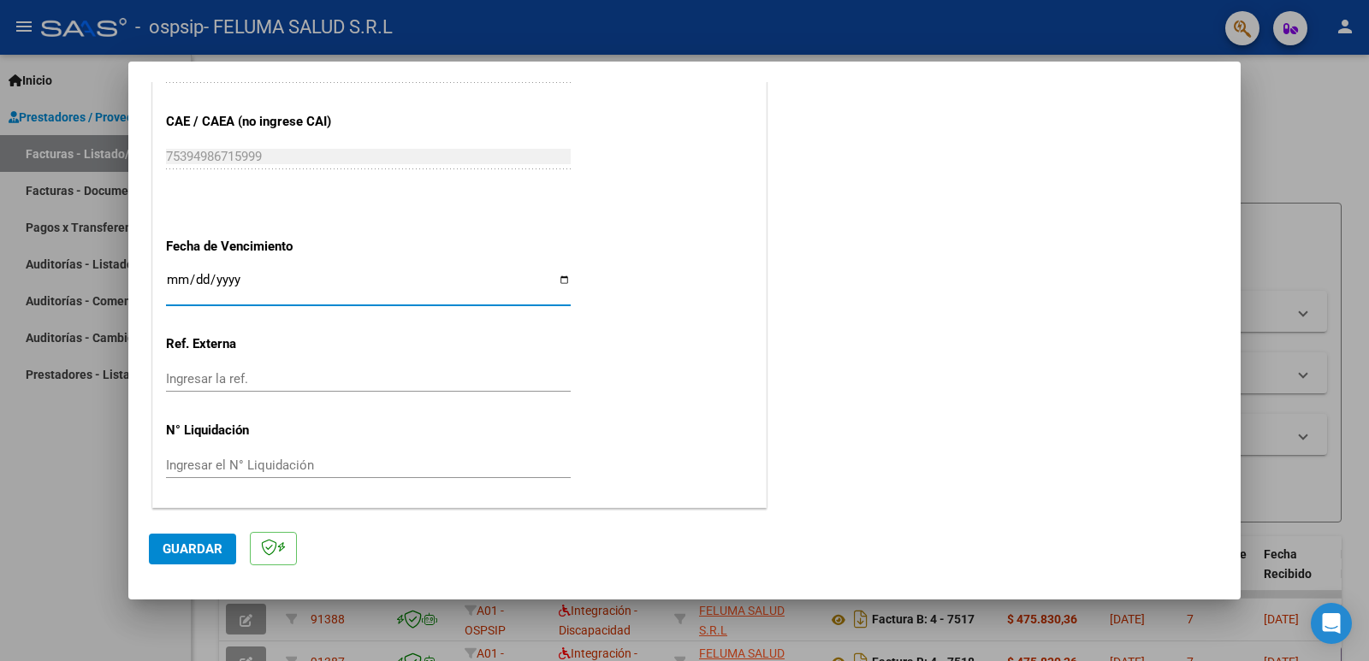
click at [553, 281] on input "Ingresar la fecha" at bounding box center [368, 286] width 405 height 27
type input "[DATE]"
click at [211, 547] on span "Guardar" at bounding box center [193, 548] width 60 height 15
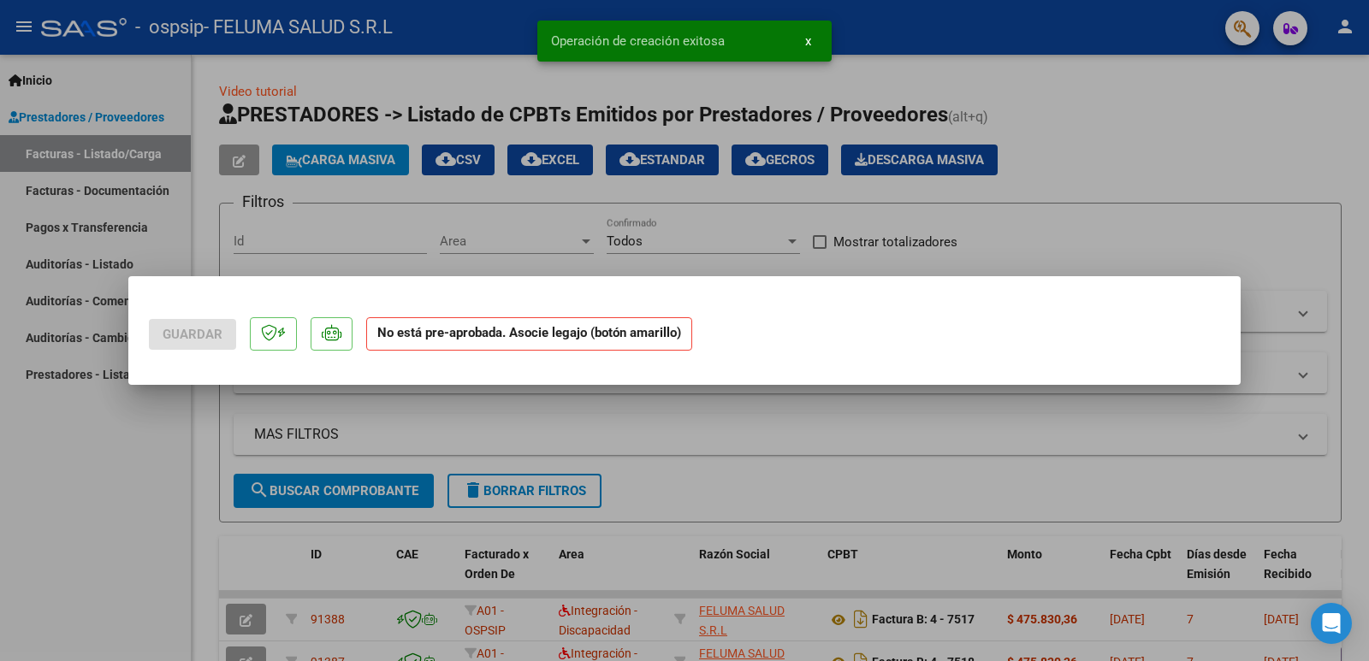
scroll to position [0, 0]
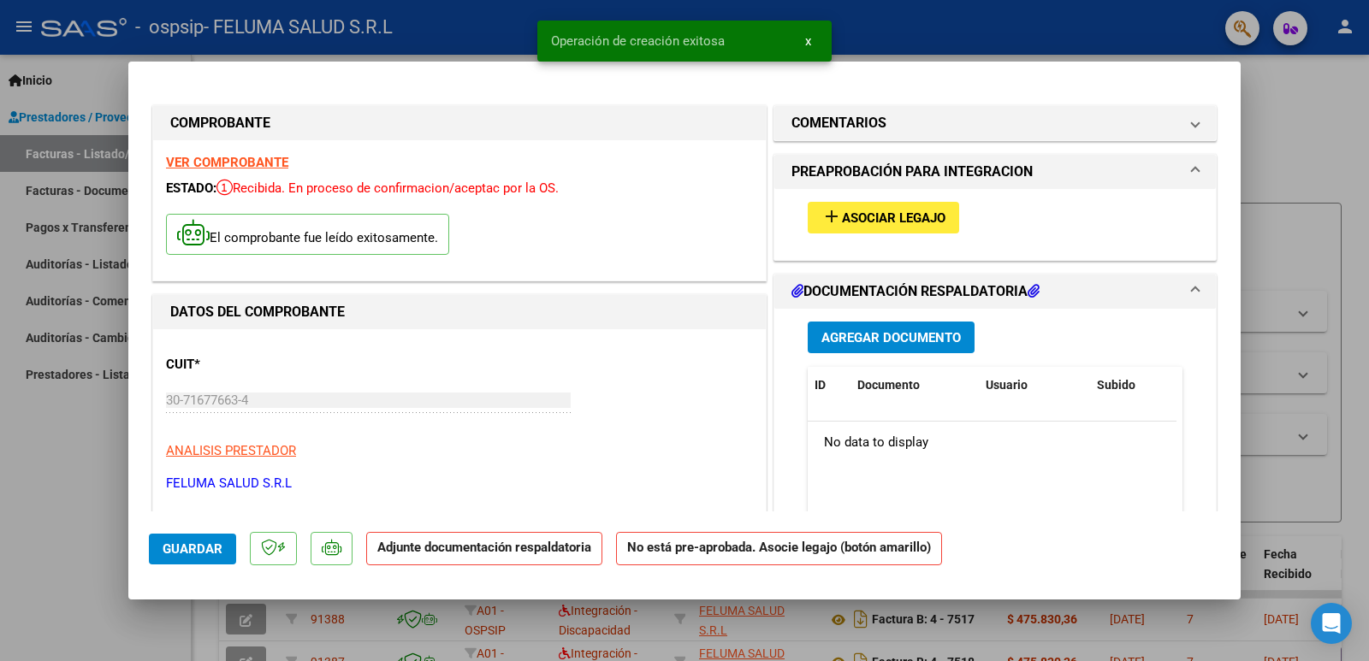
click at [896, 220] on span "Asociar Legajo" at bounding box center [894, 217] width 104 height 15
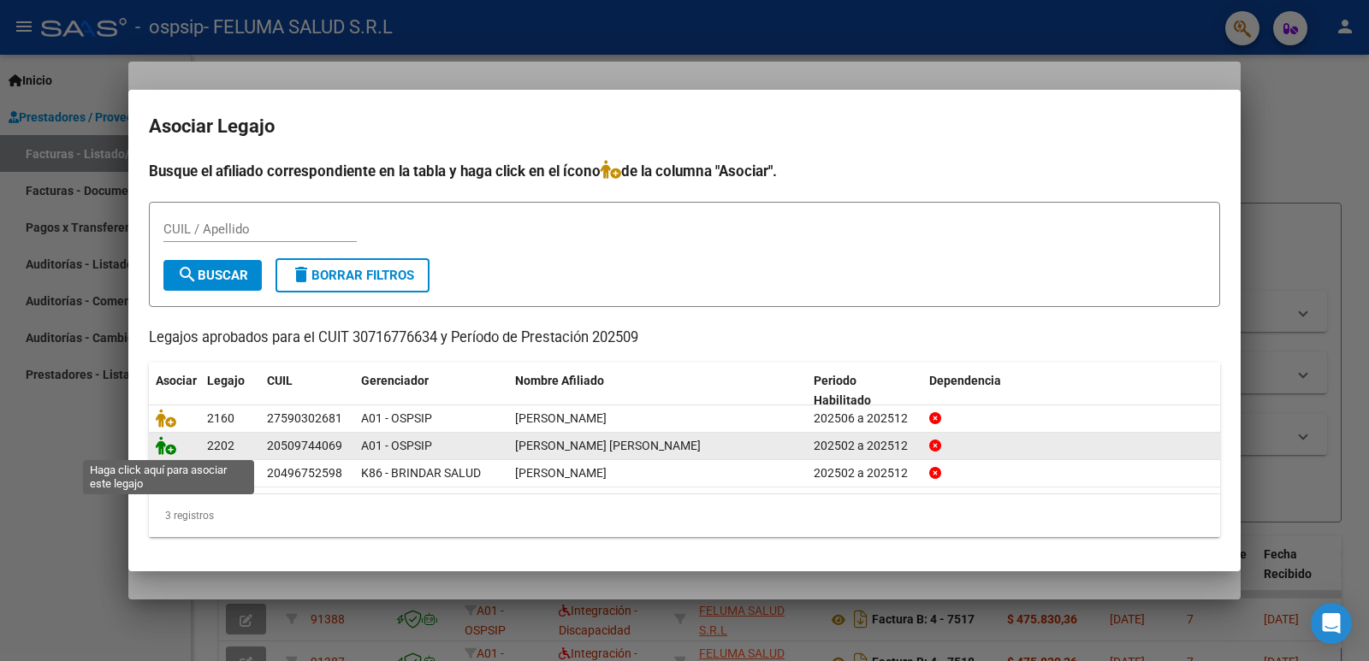
click at [169, 449] on icon at bounding box center [166, 445] width 21 height 19
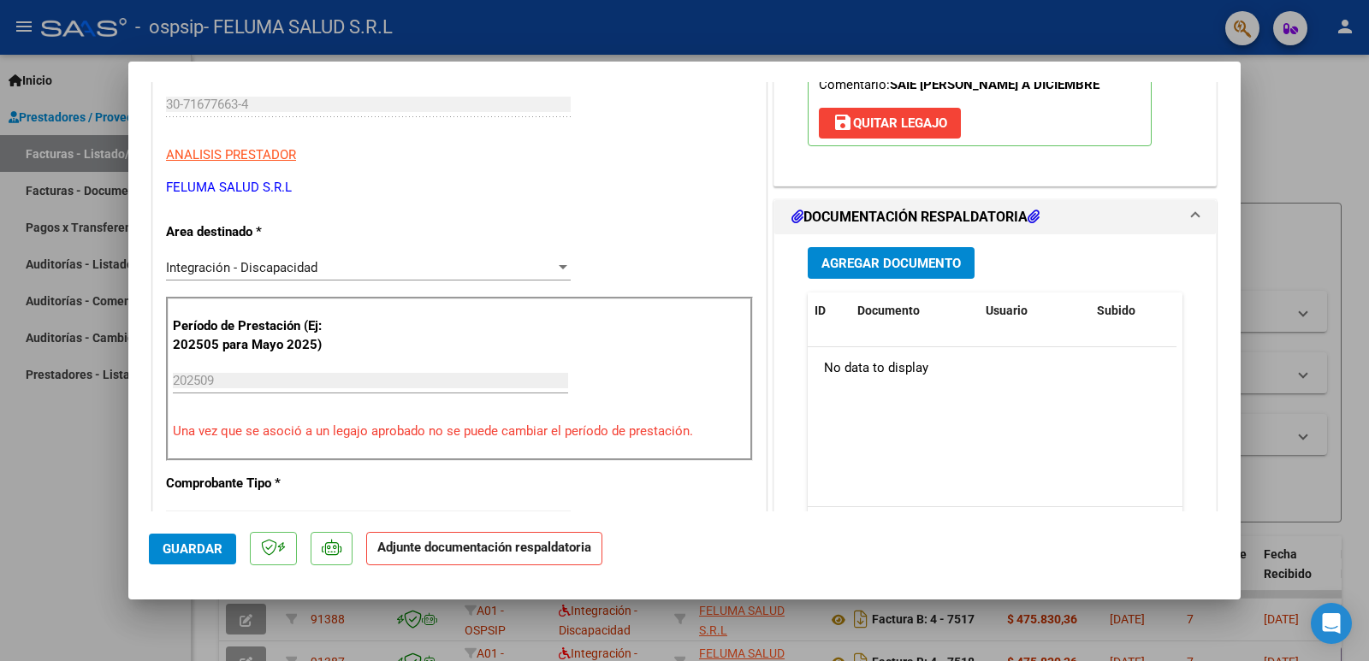
scroll to position [371, 0]
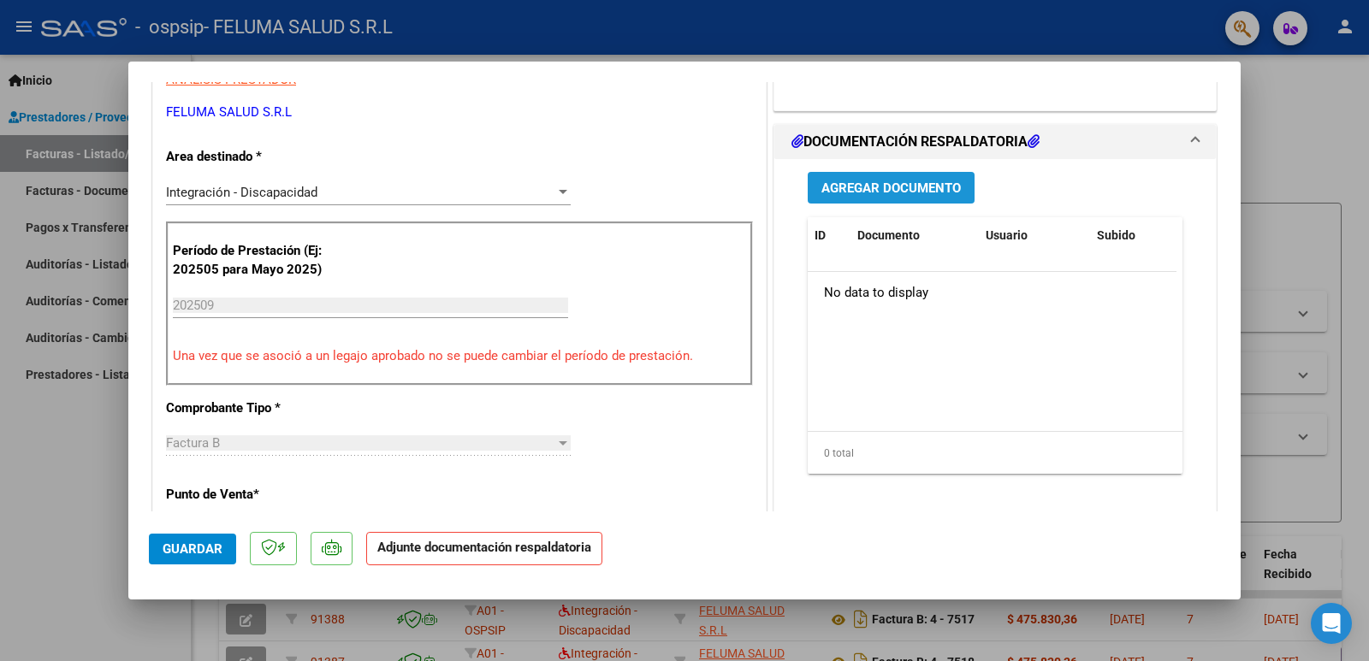
click at [861, 192] on span "Agregar Documento" at bounding box center [890, 187] width 139 height 15
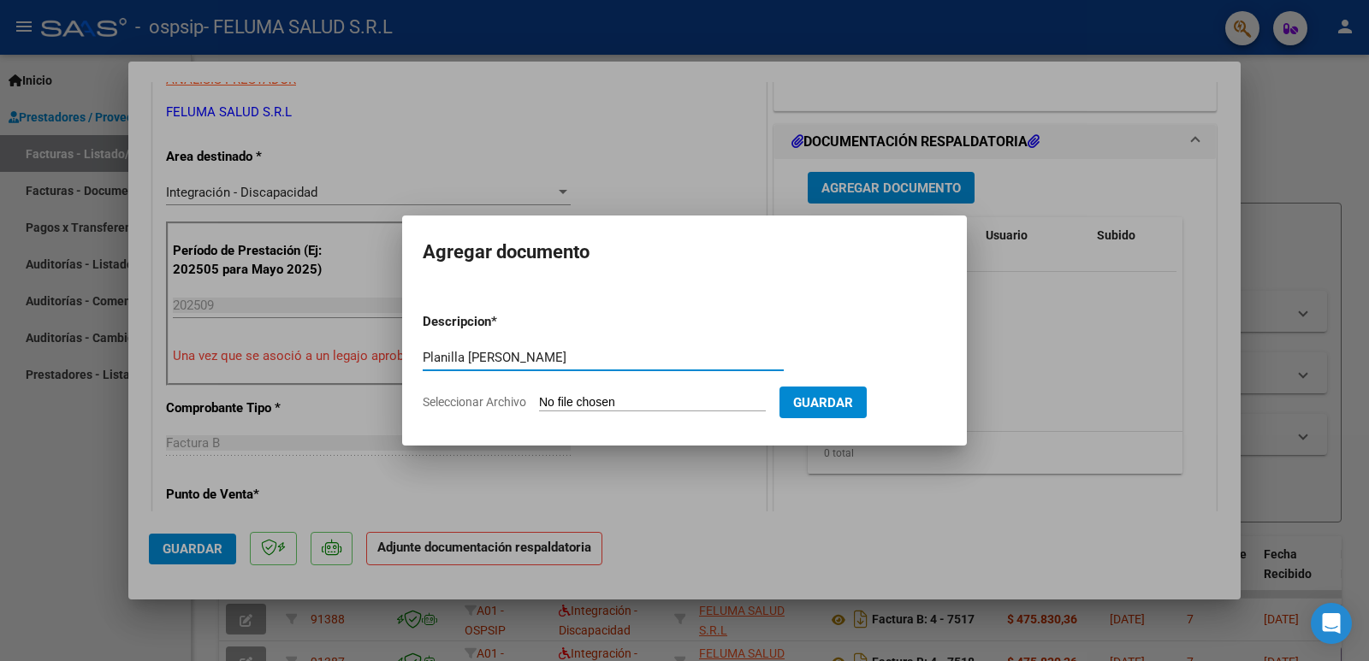
type input "Planilla Bonilla Albarracín"
click at [737, 404] on input "Seleccionar Archivo" at bounding box center [652, 403] width 227 height 16
type input "C:\fakepath\Planilla Bonilla.pdf"
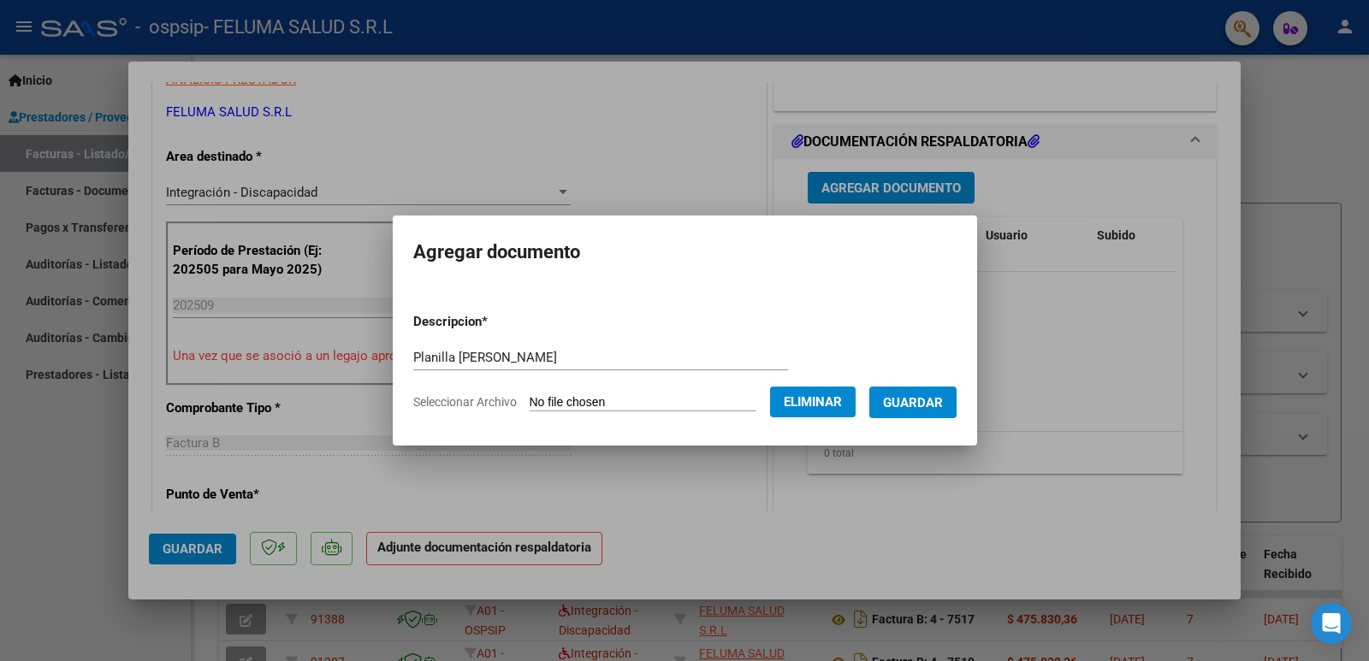
click at [941, 406] on span "Guardar" at bounding box center [913, 402] width 60 height 15
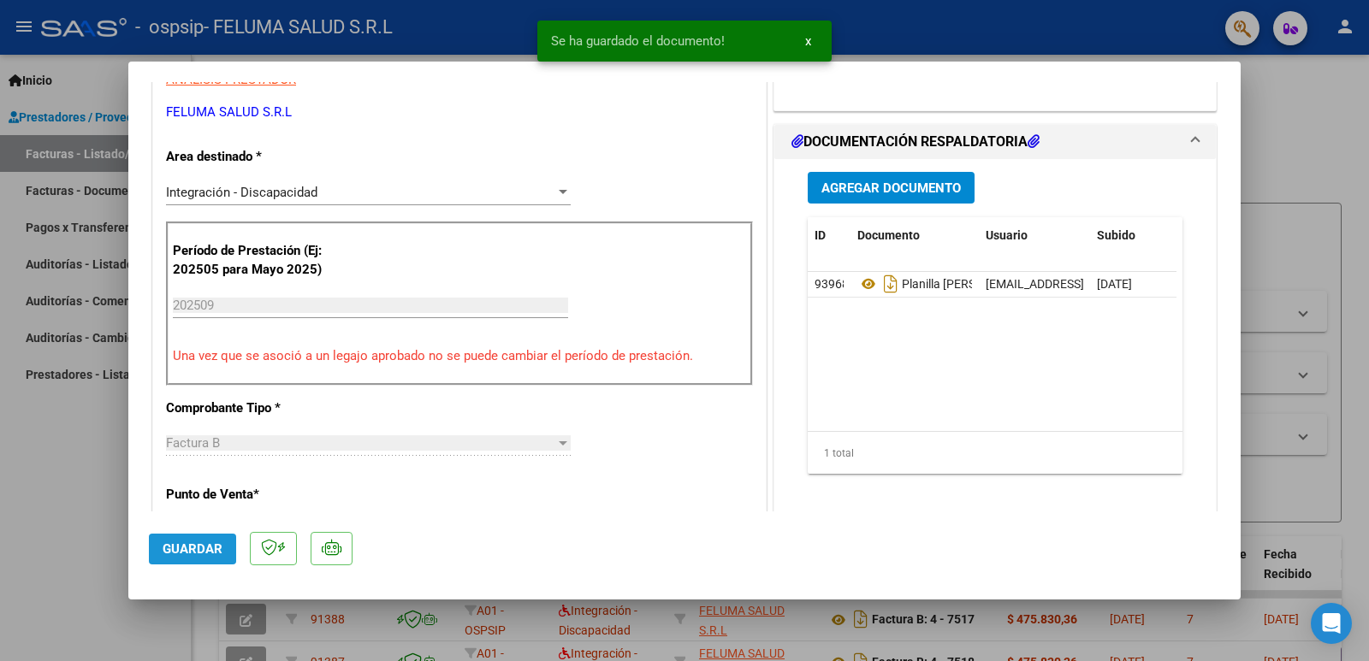
click at [175, 543] on span "Guardar" at bounding box center [193, 548] width 60 height 15
click at [76, 499] on div at bounding box center [684, 330] width 1369 height 661
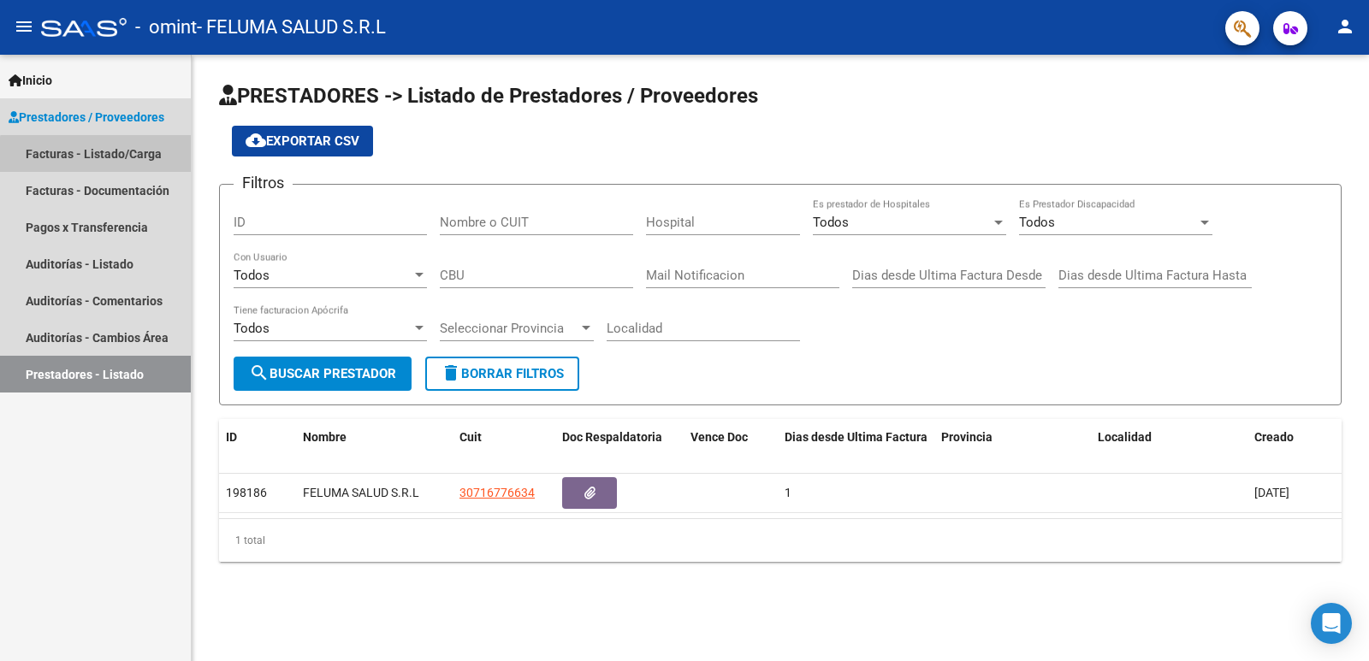
click at [135, 163] on link "Facturas - Listado/Carga" at bounding box center [95, 153] width 191 height 37
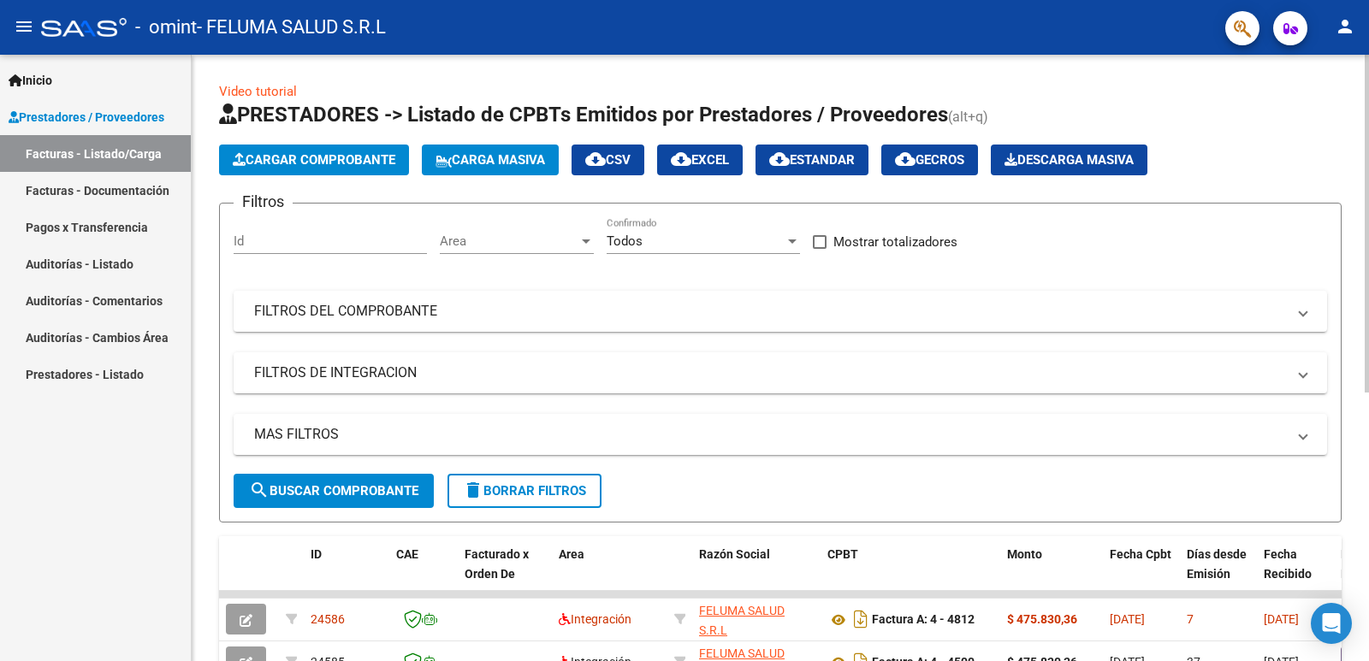
click at [309, 165] on span "Cargar Comprobante" at bounding box center [314, 159] width 163 height 15
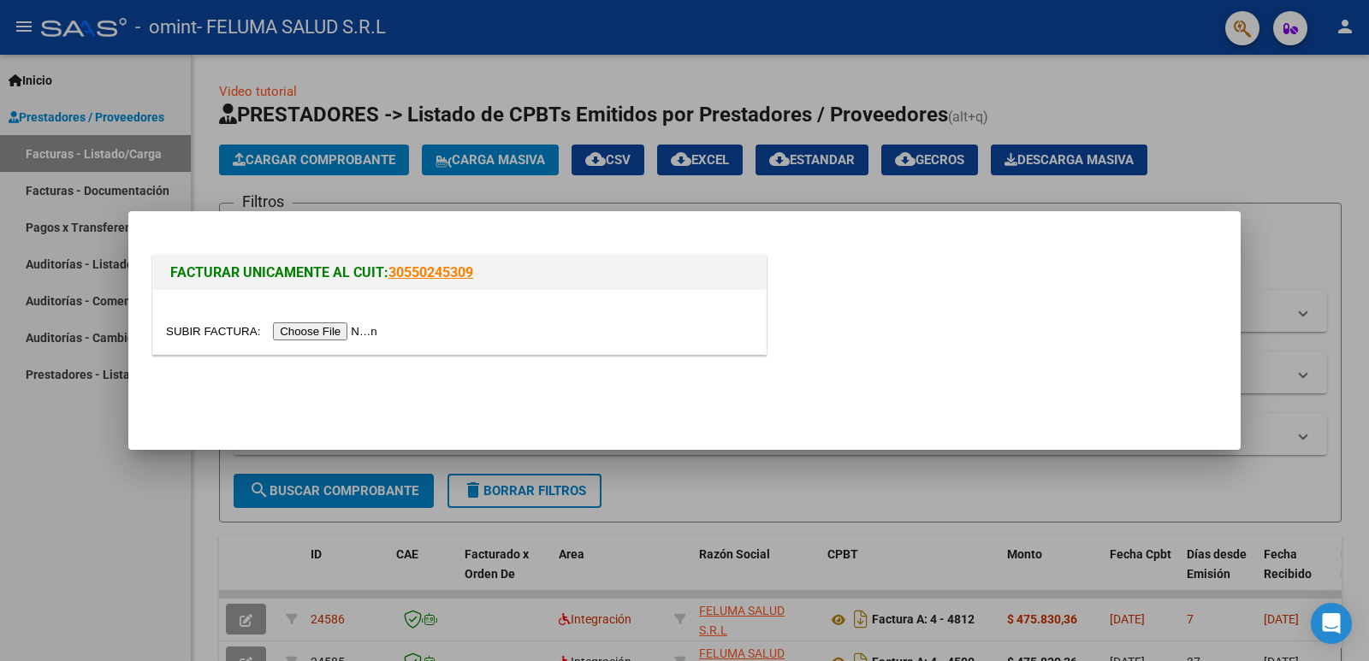
click at [115, 516] on div at bounding box center [684, 330] width 1369 height 661
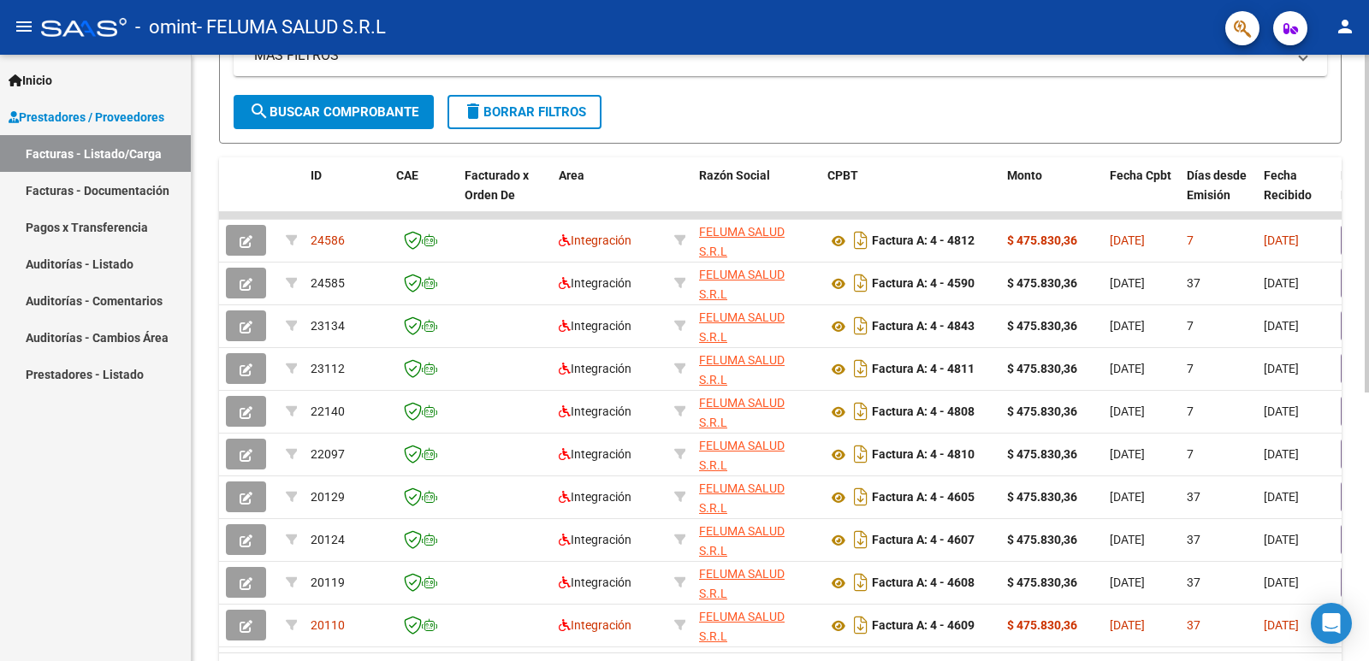
scroll to position [482, 0]
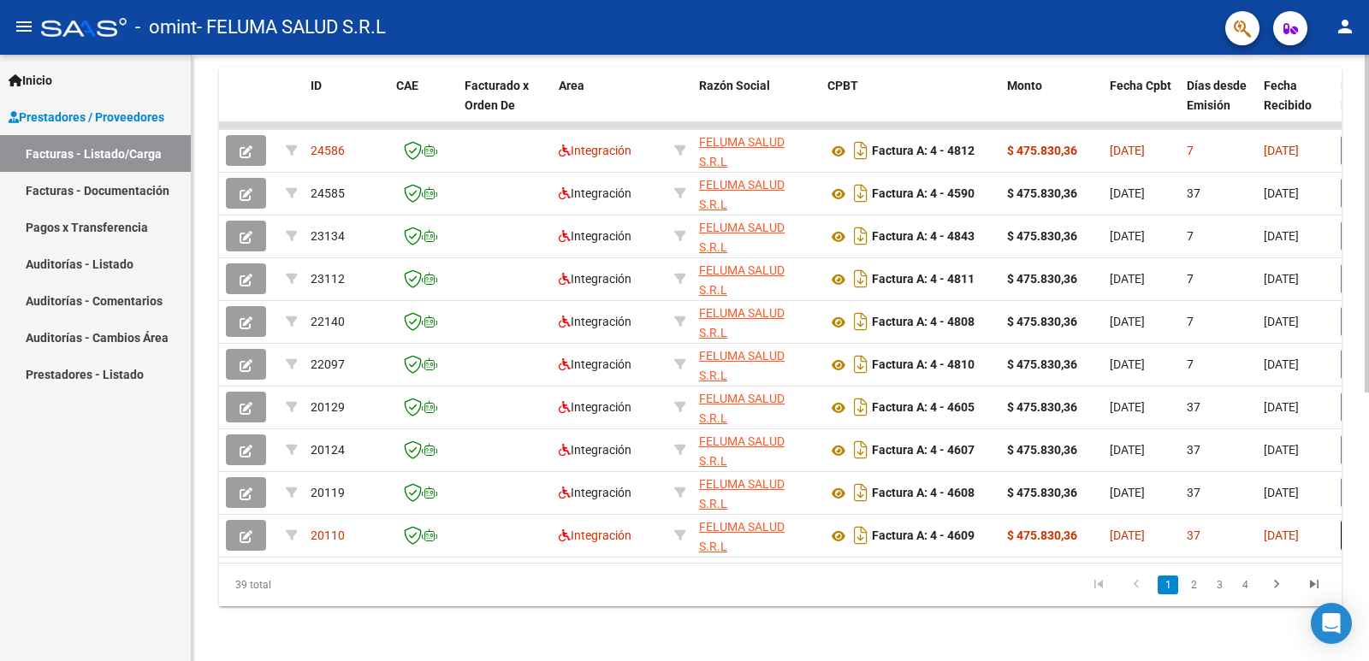
click at [1368, 462] on div at bounding box center [1366, 492] width 4 height 338
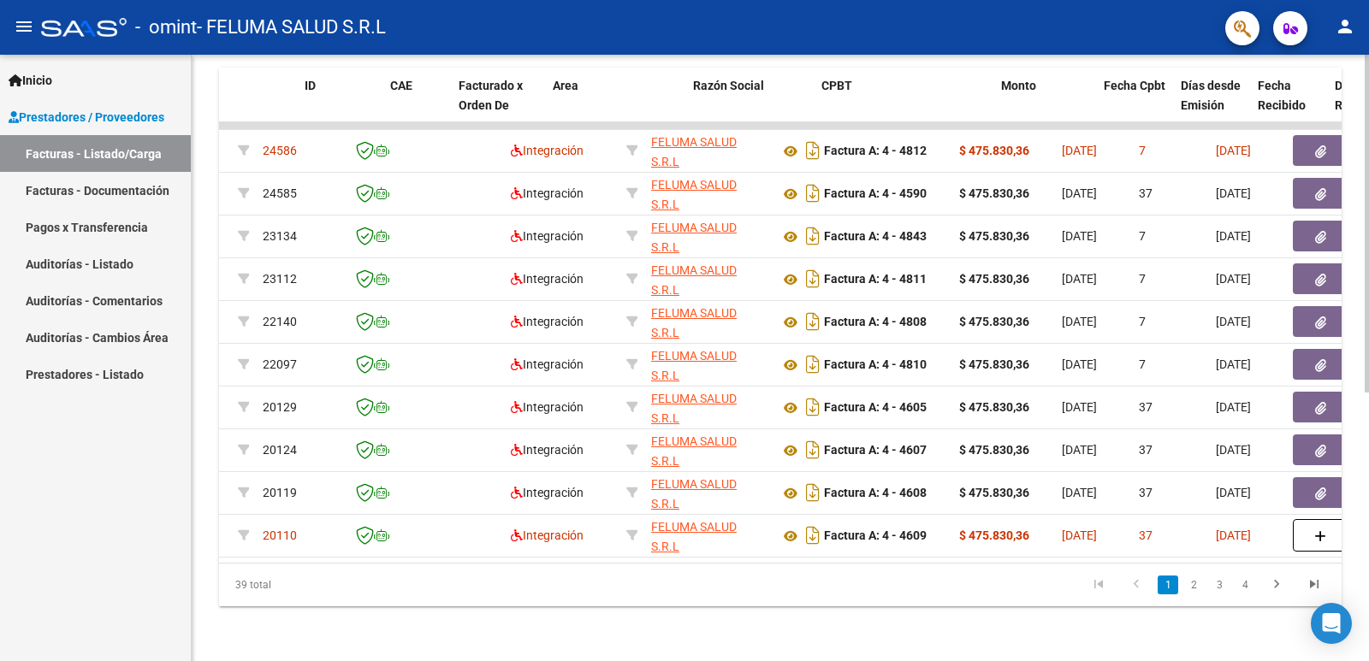
scroll to position [0, 0]
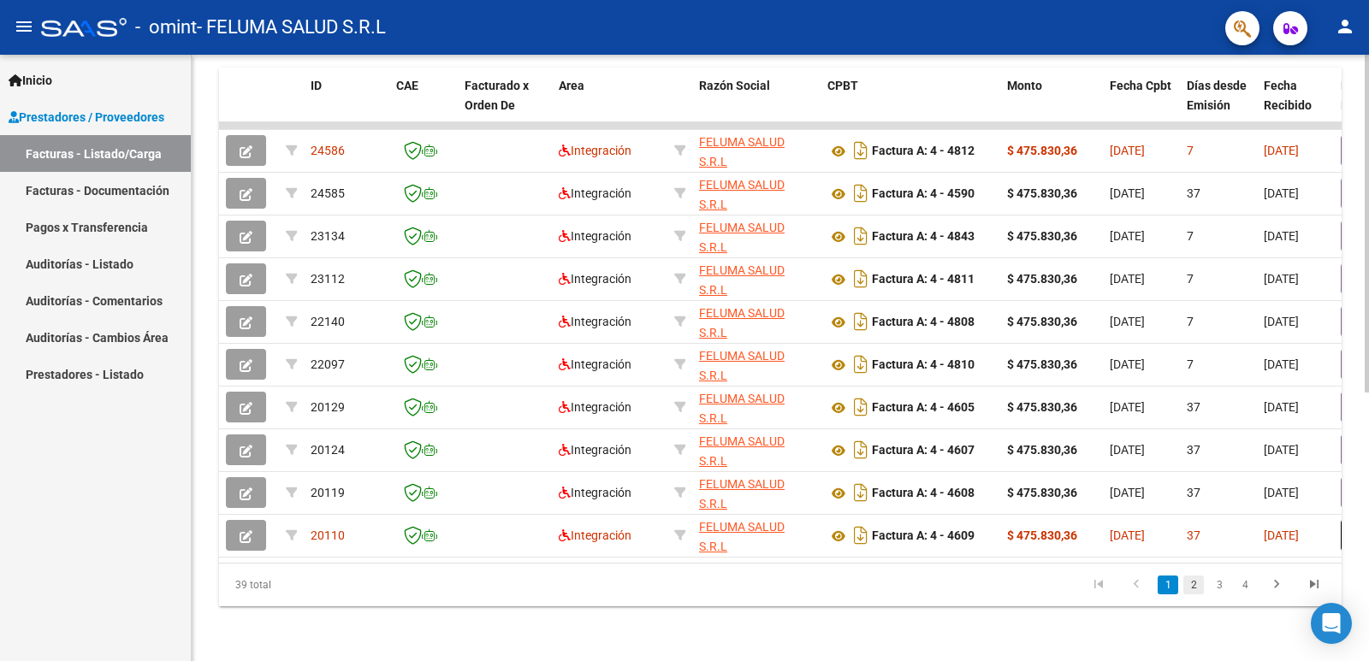
click at [1195, 577] on link "2" at bounding box center [1193, 585] width 21 height 19
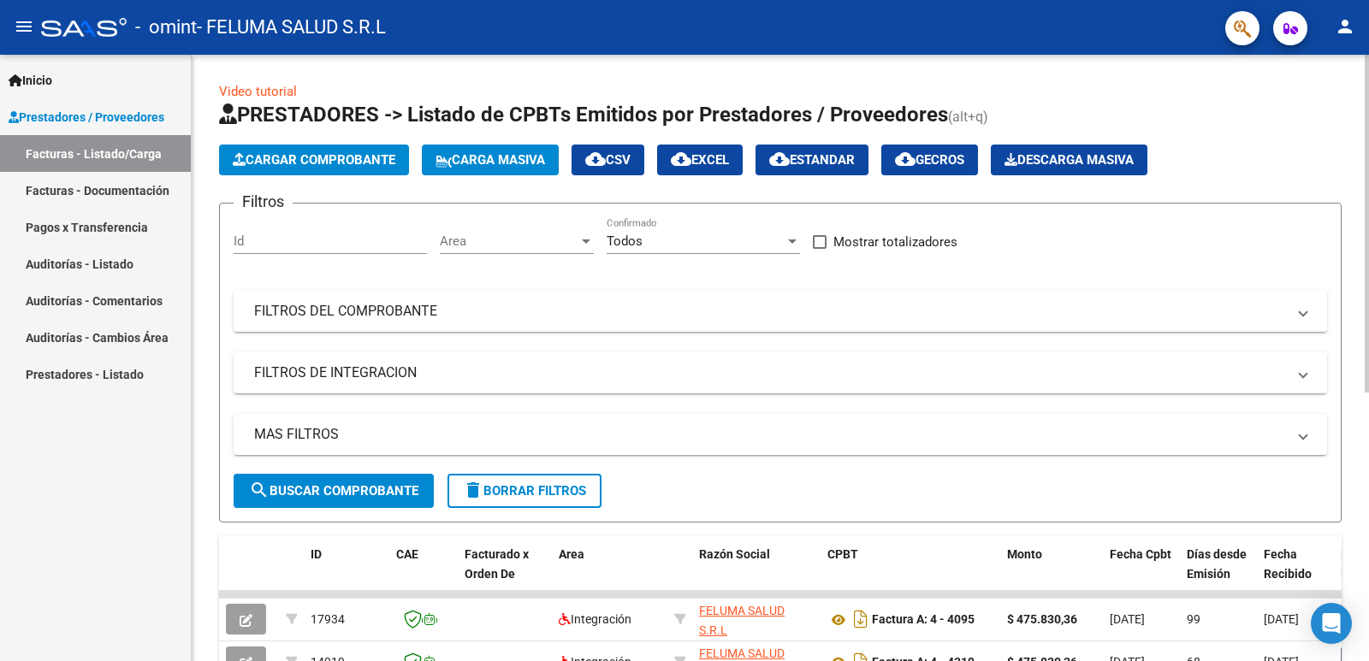
click at [1368, 64] on div at bounding box center [1366, 358] width 4 height 607
click at [330, 158] on span "Cargar Comprobante" at bounding box center [314, 159] width 163 height 15
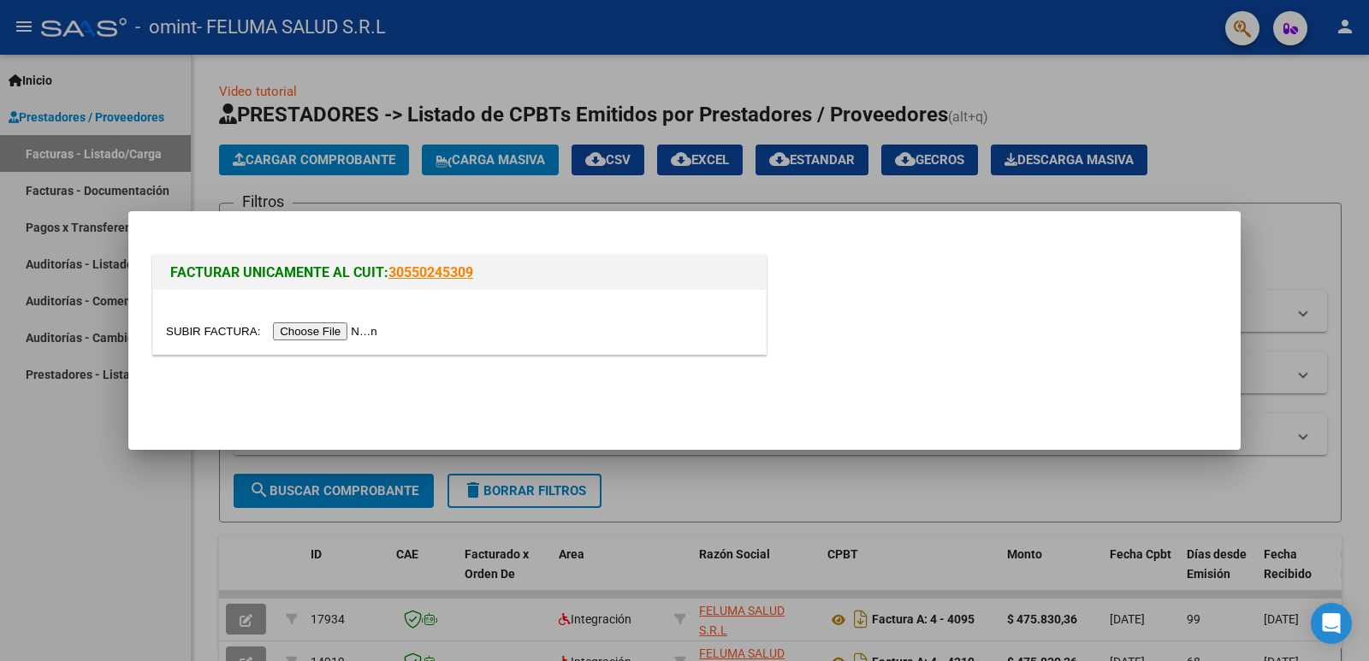
click at [345, 327] on input "file" at bounding box center [274, 332] width 216 height 18
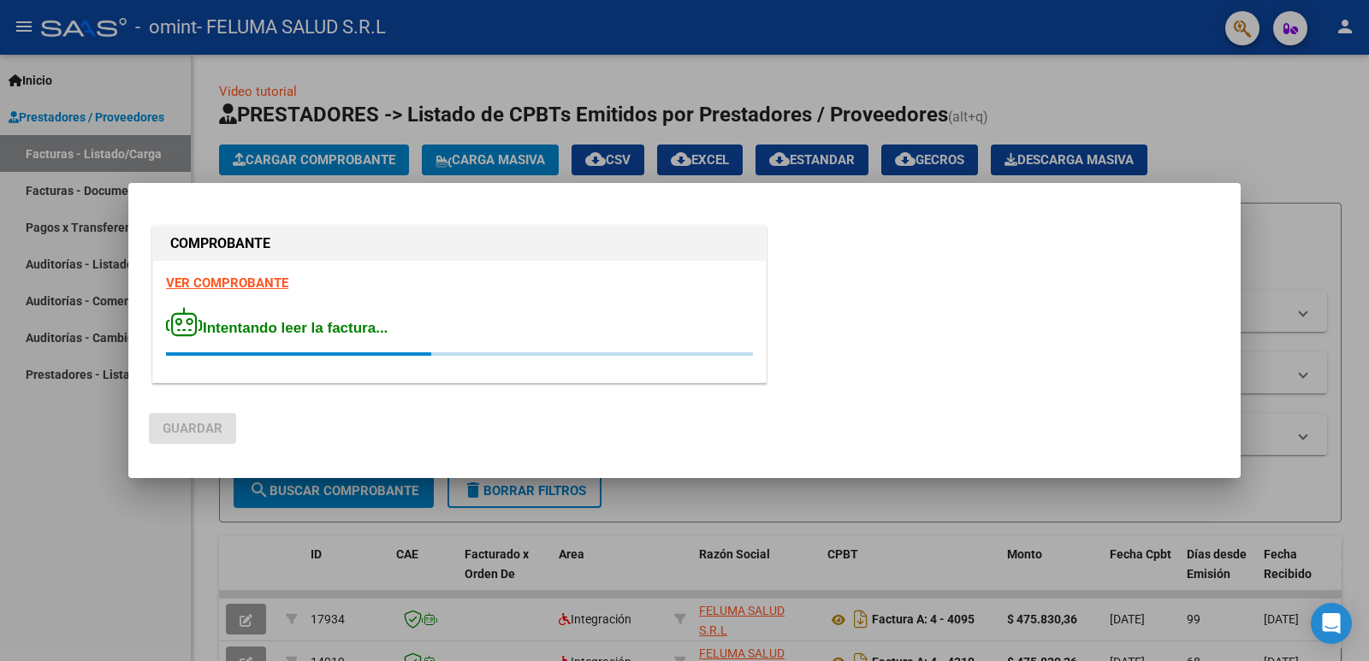
click at [104, 484] on div at bounding box center [684, 330] width 1369 height 661
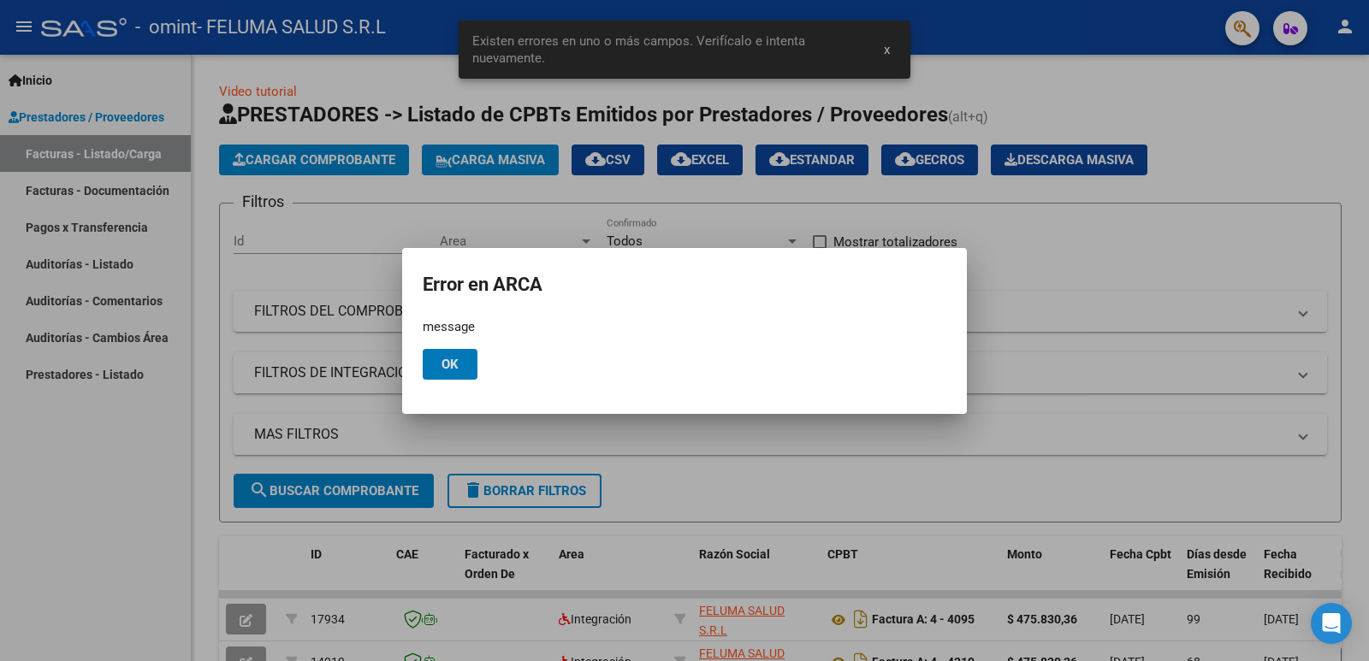
click at [467, 381] on mat-dialog-actions "Ok" at bounding box center [685, 364] width 524 height 58
click at [467, 376] on button "Ok" at bounding box center [450, 364] width 55 height 31
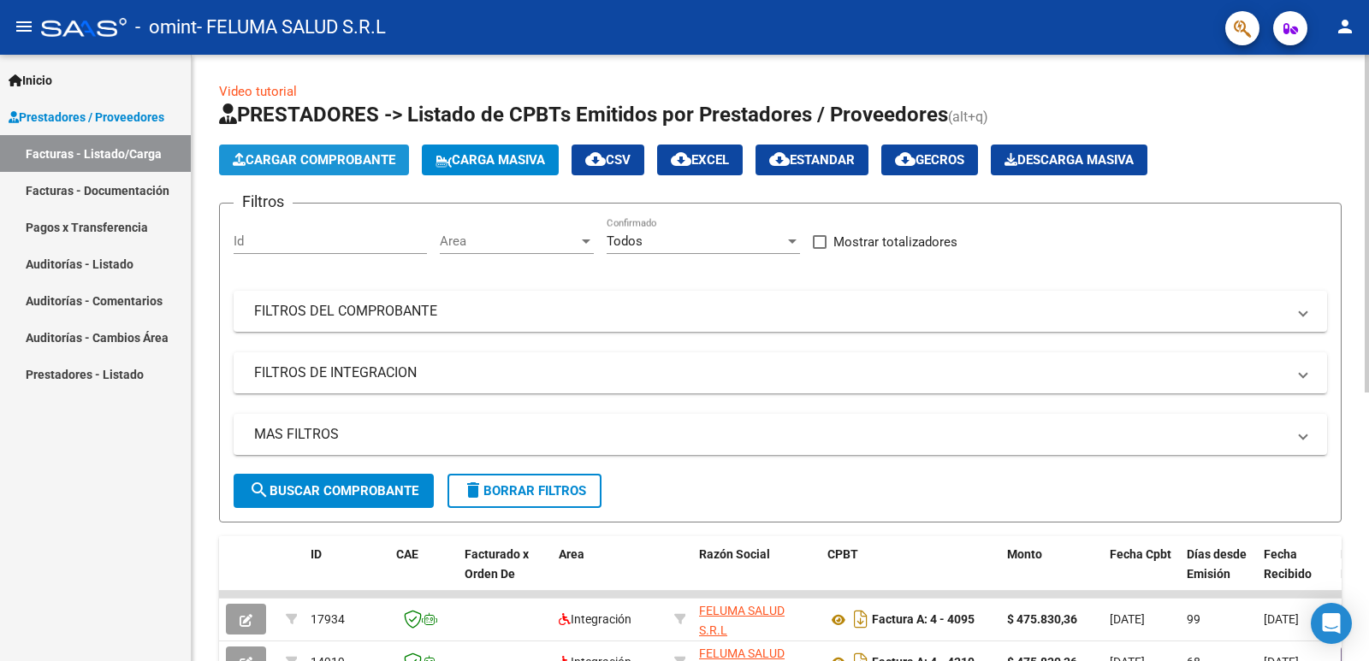
click at [347, 151] on button "Cargar Comprobante" at bounding box center [314, 160] width 190 height 31
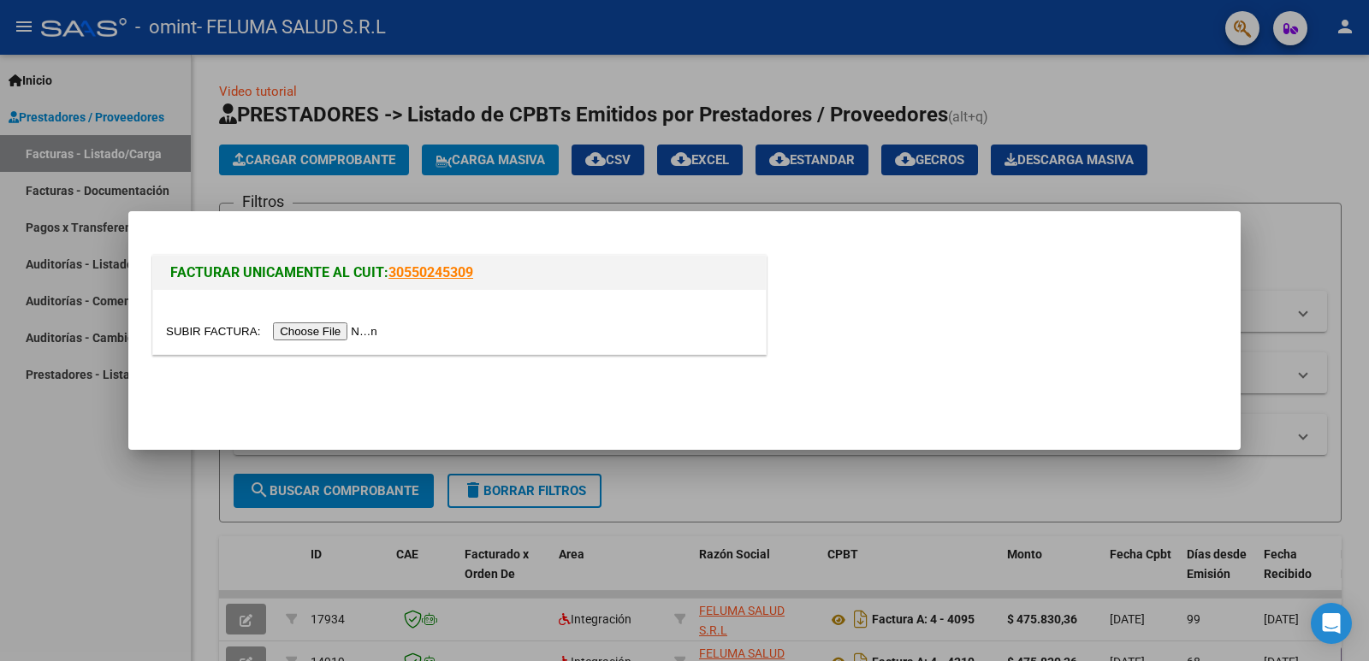
click at [328, 331] on input "file" at bounding box center [274, 332] width 216 height 18
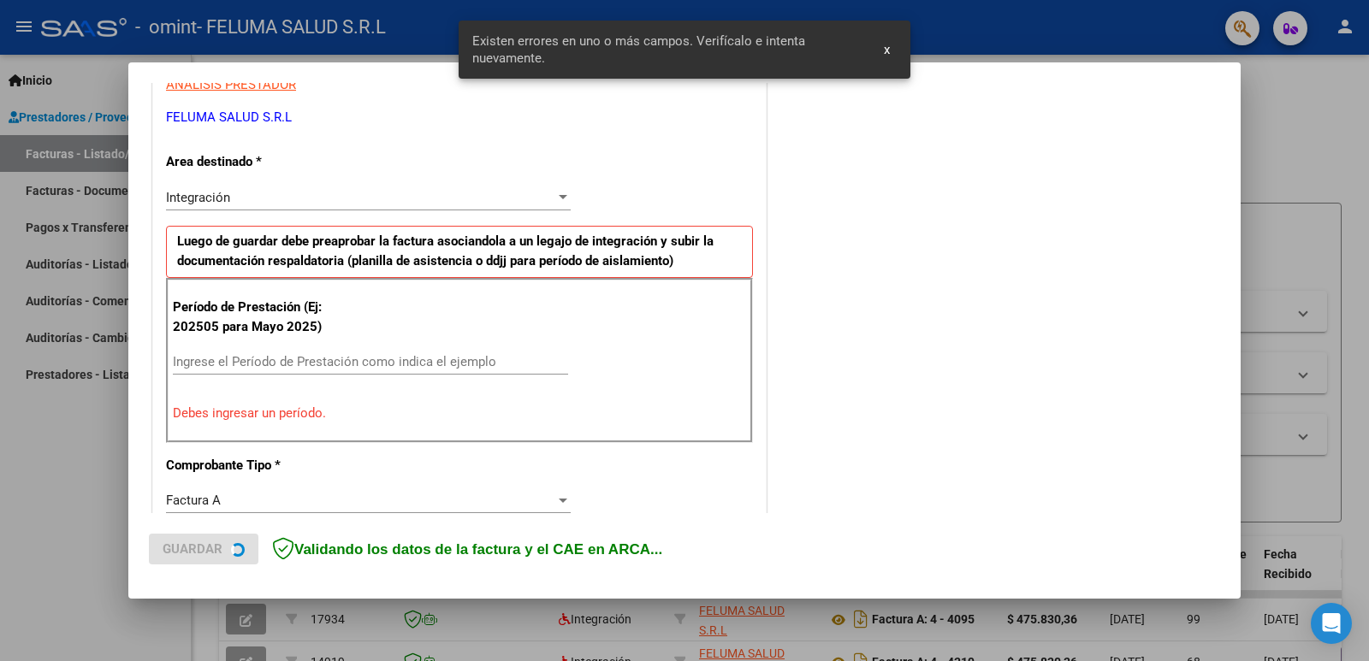
scroll to position [349, 0]
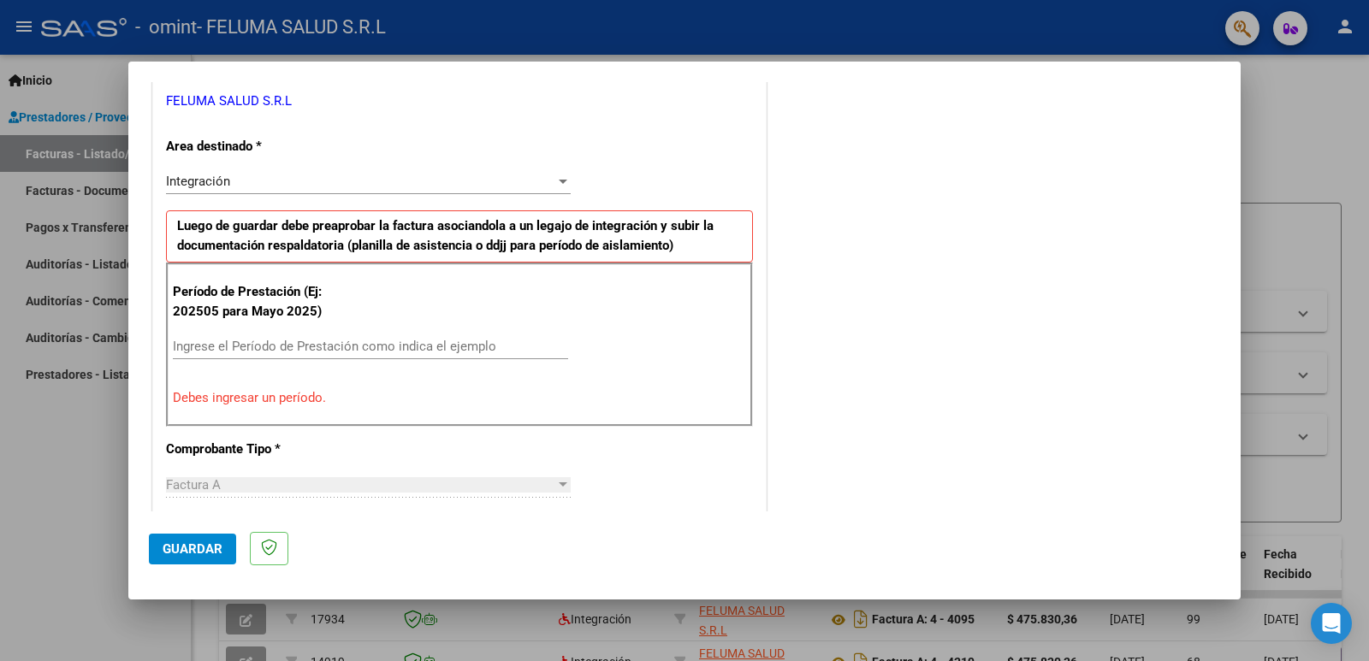
click at [555, 186] on div at bounding box center [562, 182] width 15 height 14
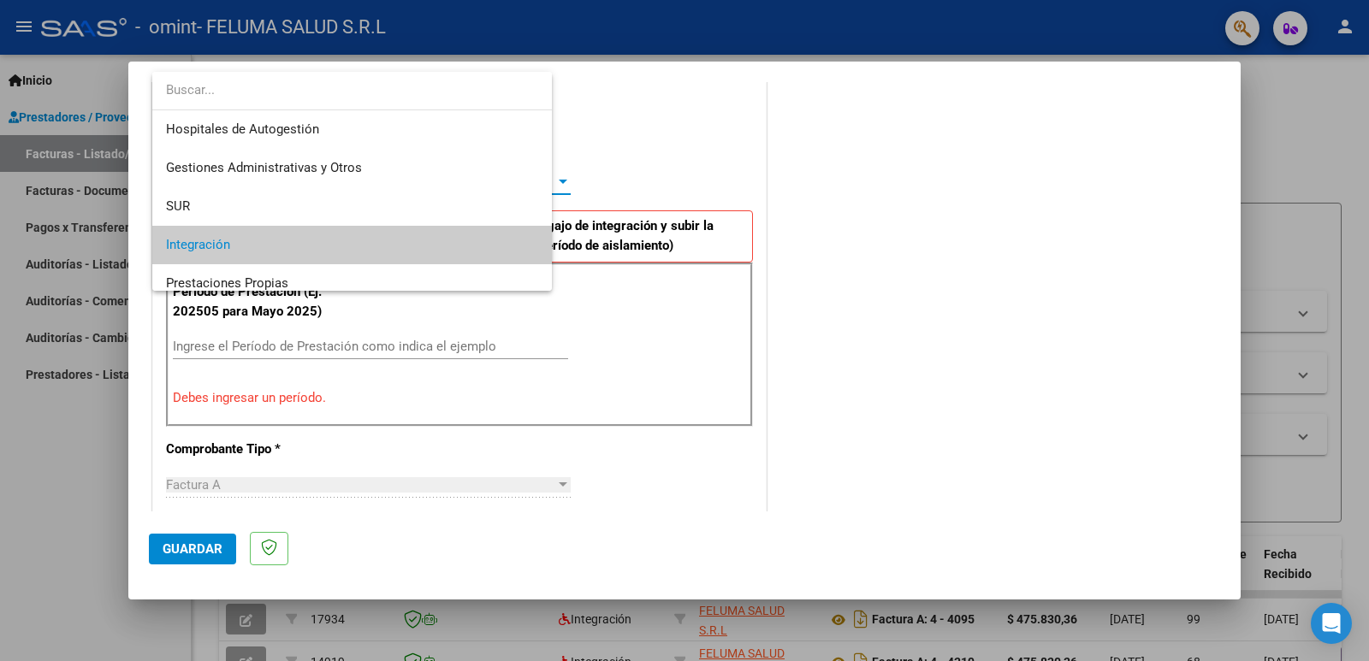
scroll to position [64, 0]
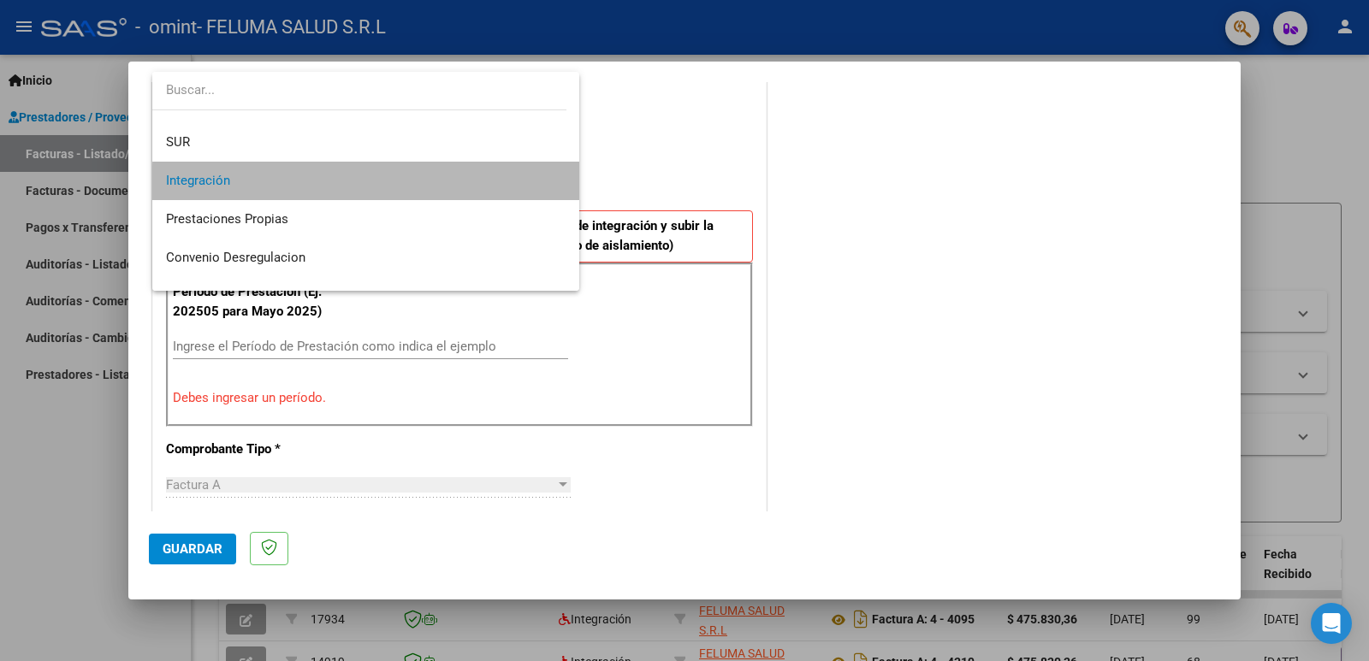
click at [513, 190] on span "Integración" at bounding box center [365, 181] width 399 height 38
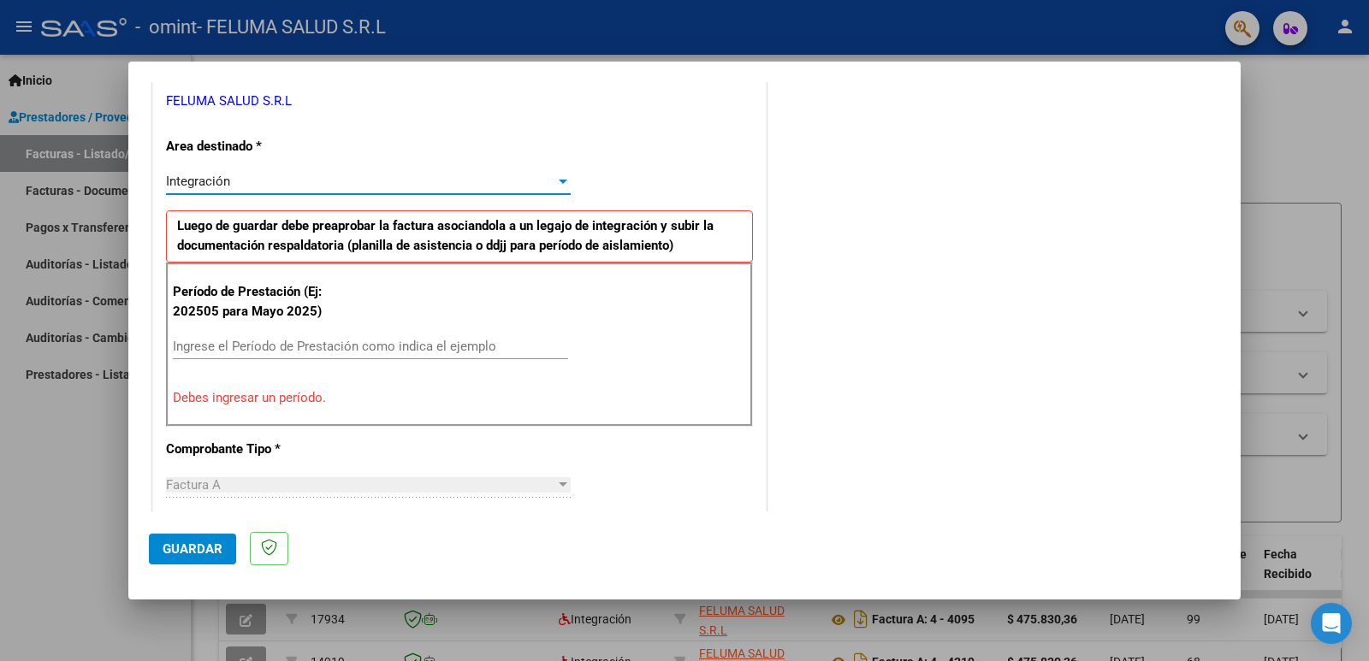
click at [350, 352] on input "Ingrese el Período de Prestación como indica el ejemplo" at bounding box center [370, 346] width 395 height 15
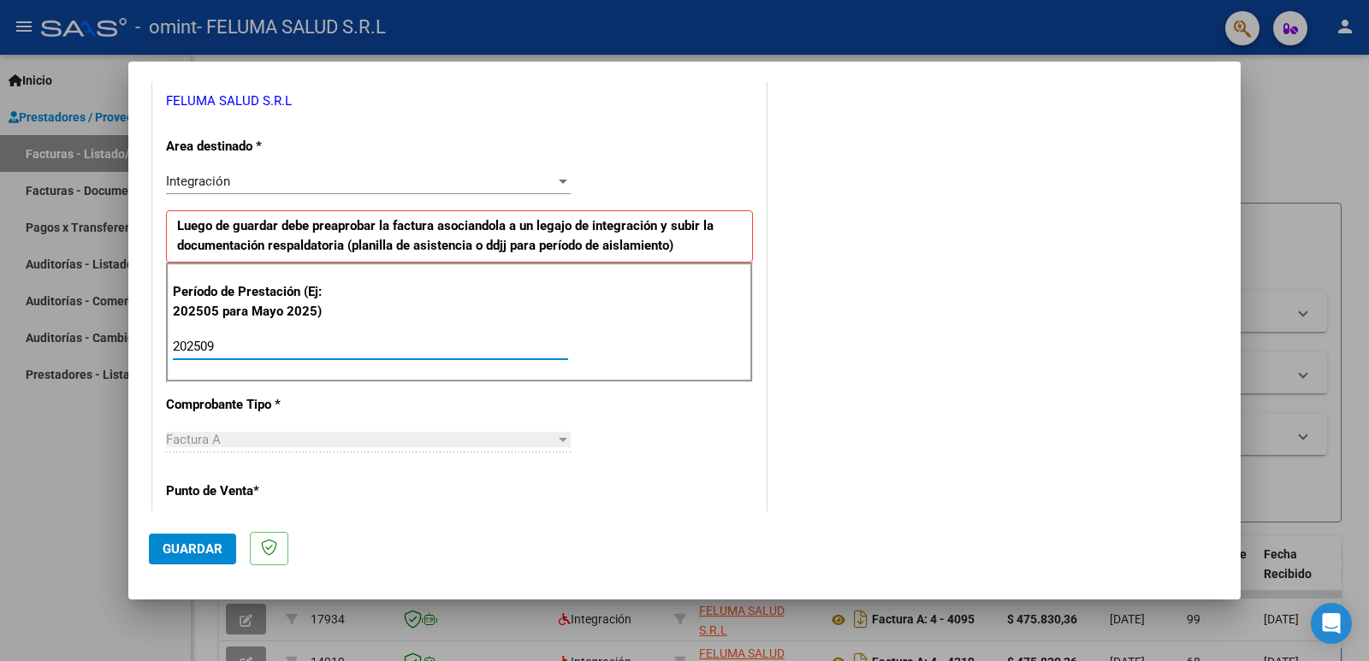
type input "202509"
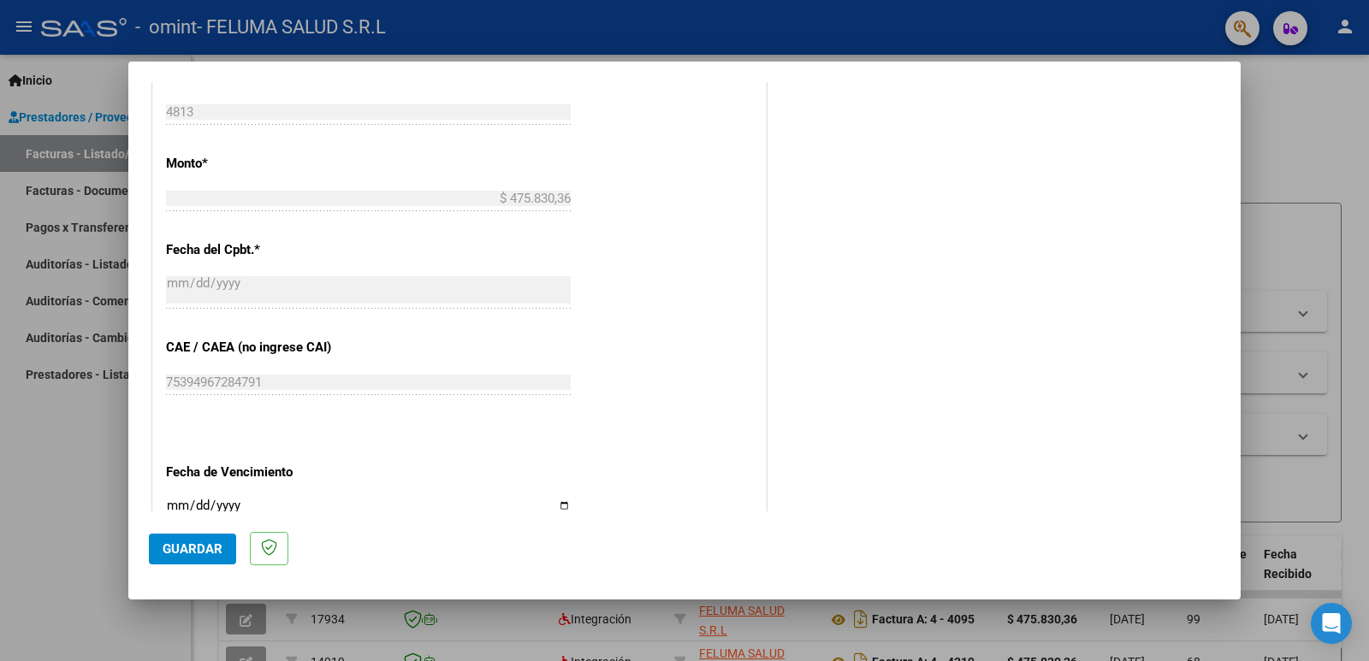
scroll to position [1076, 0]
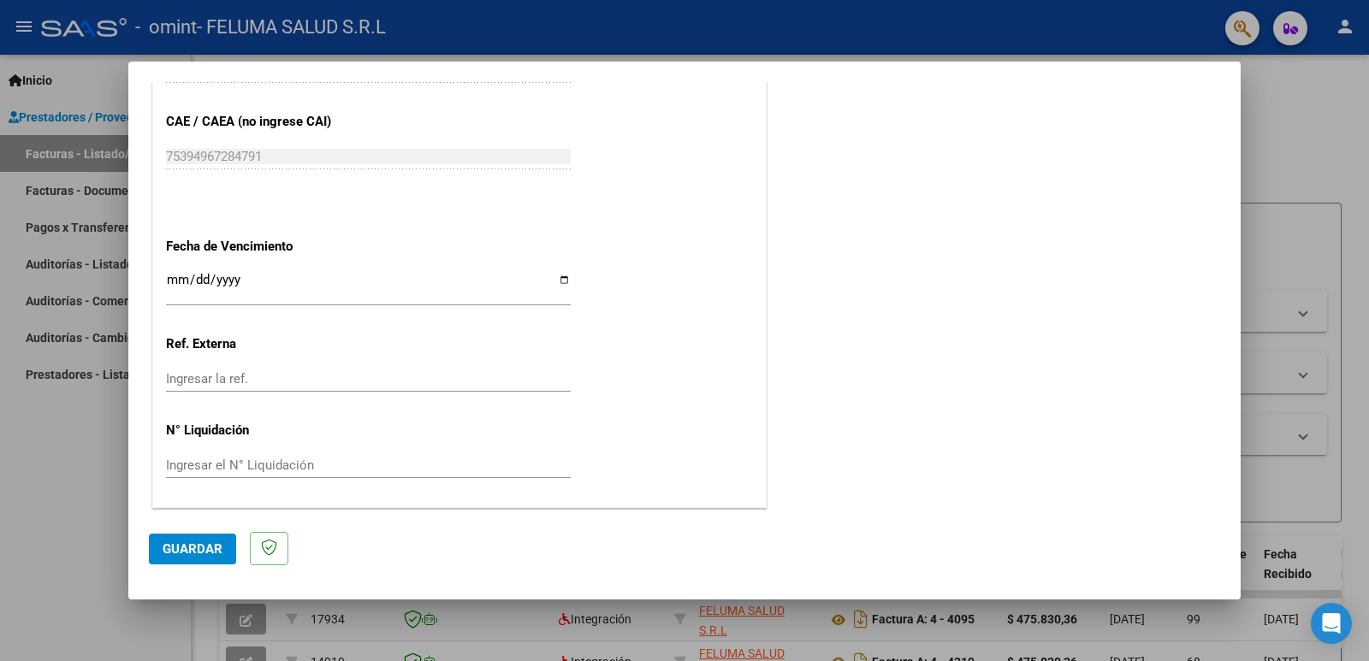
click at [563, 283] on input "Ingresar la fecha" at bounding box center [368, 286] width 405 height 27
type input "[DATE]"
click at [214, 553] on span "Guardar" at bounding box center [193, 548] width 60 height 15
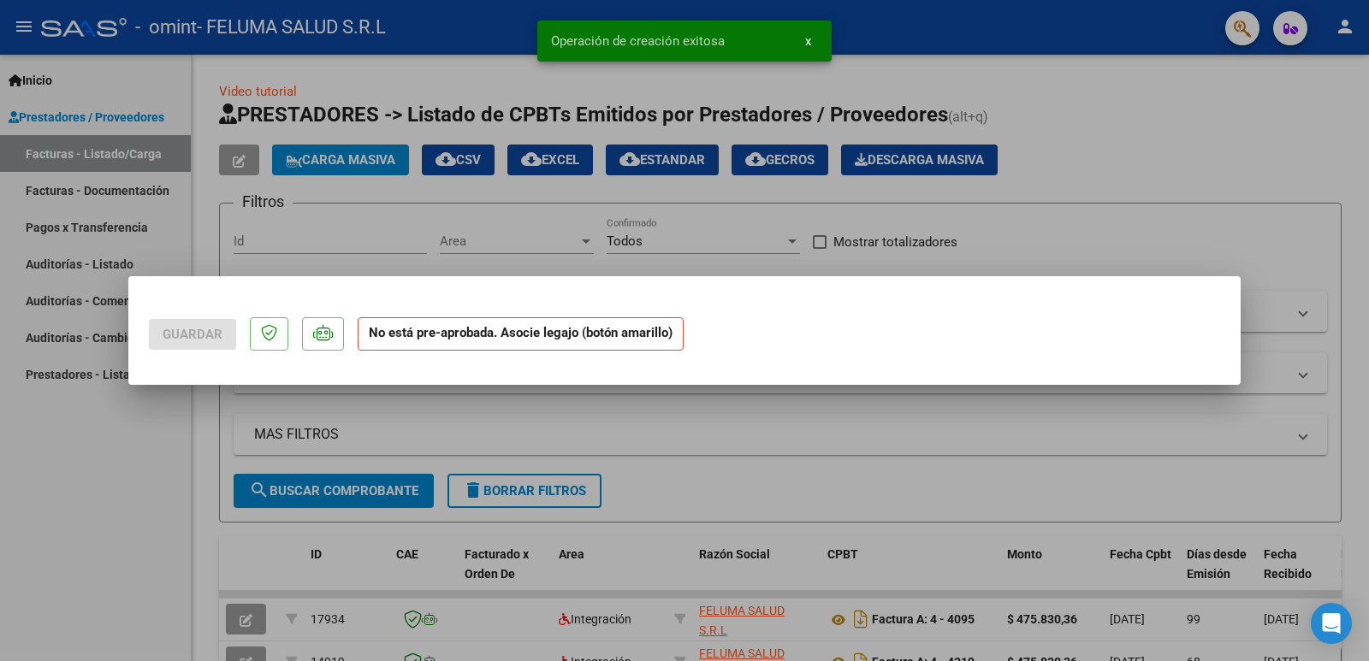
scroll to position [0, 0]
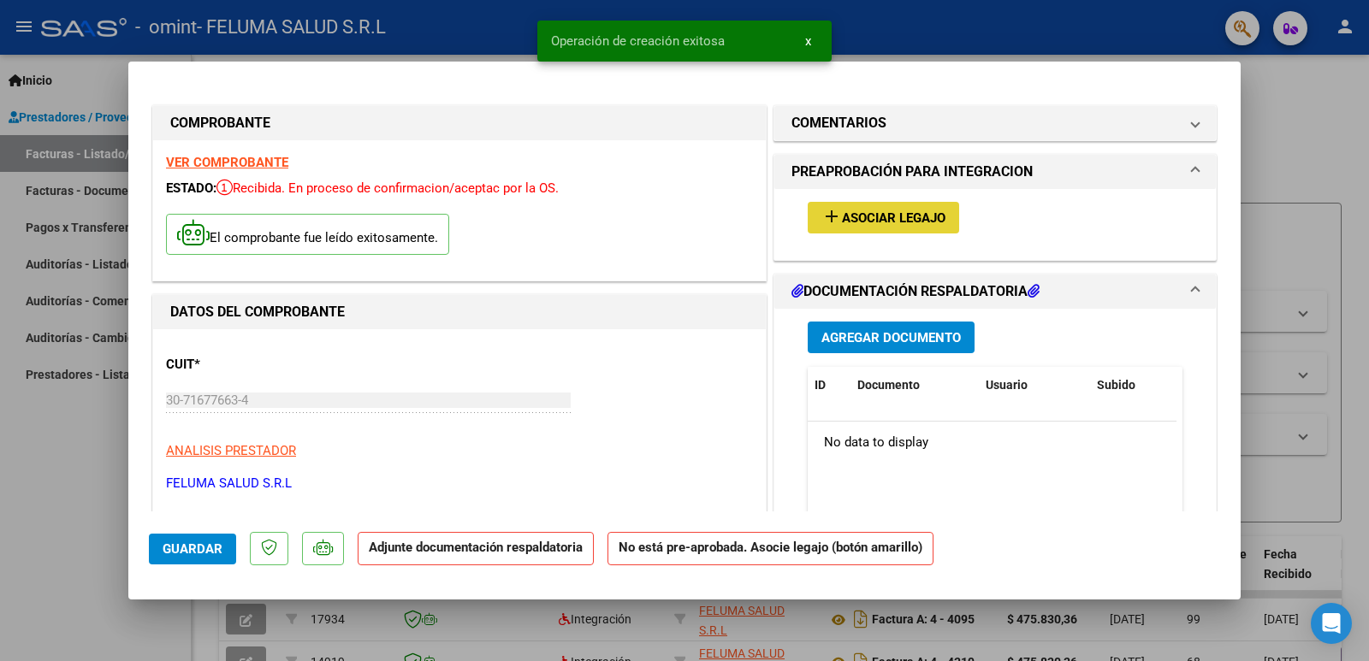
click at [906, 210] on span "Asociar Legajo" at bounding box center [894, 217] width 104 height 15
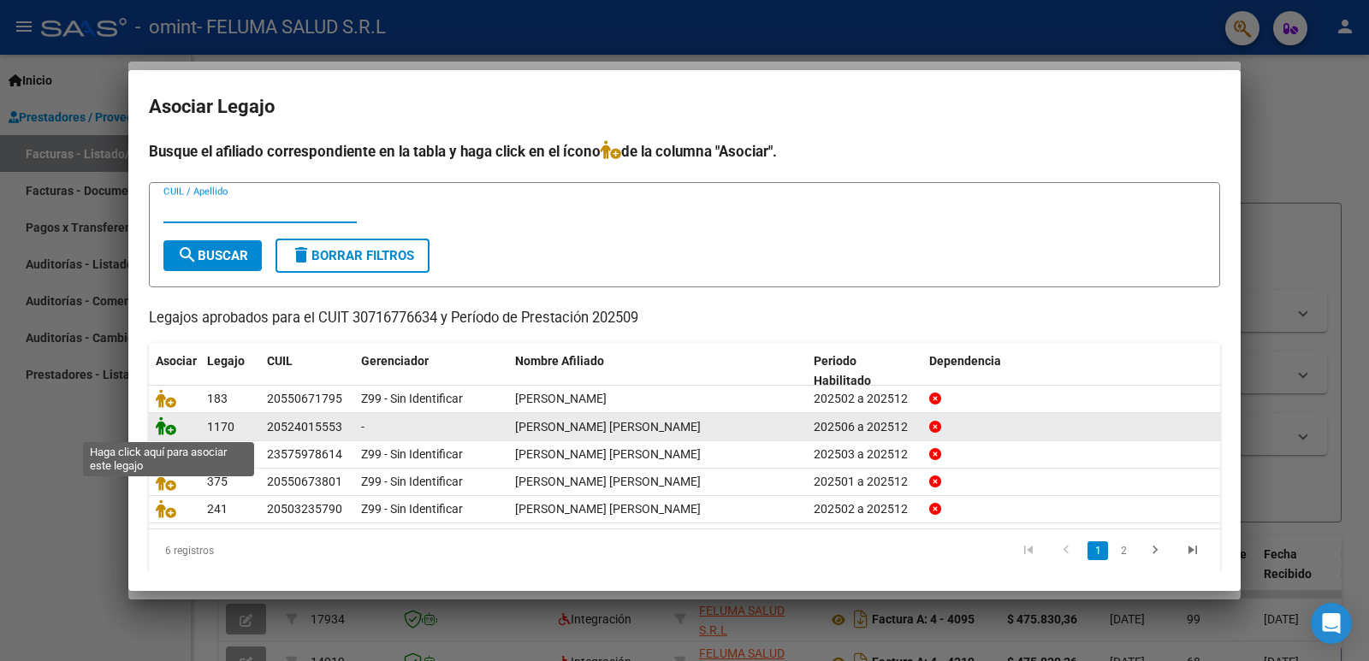
click at [167, 435] on icon at bounding box center [166, 426] width 21 height 19
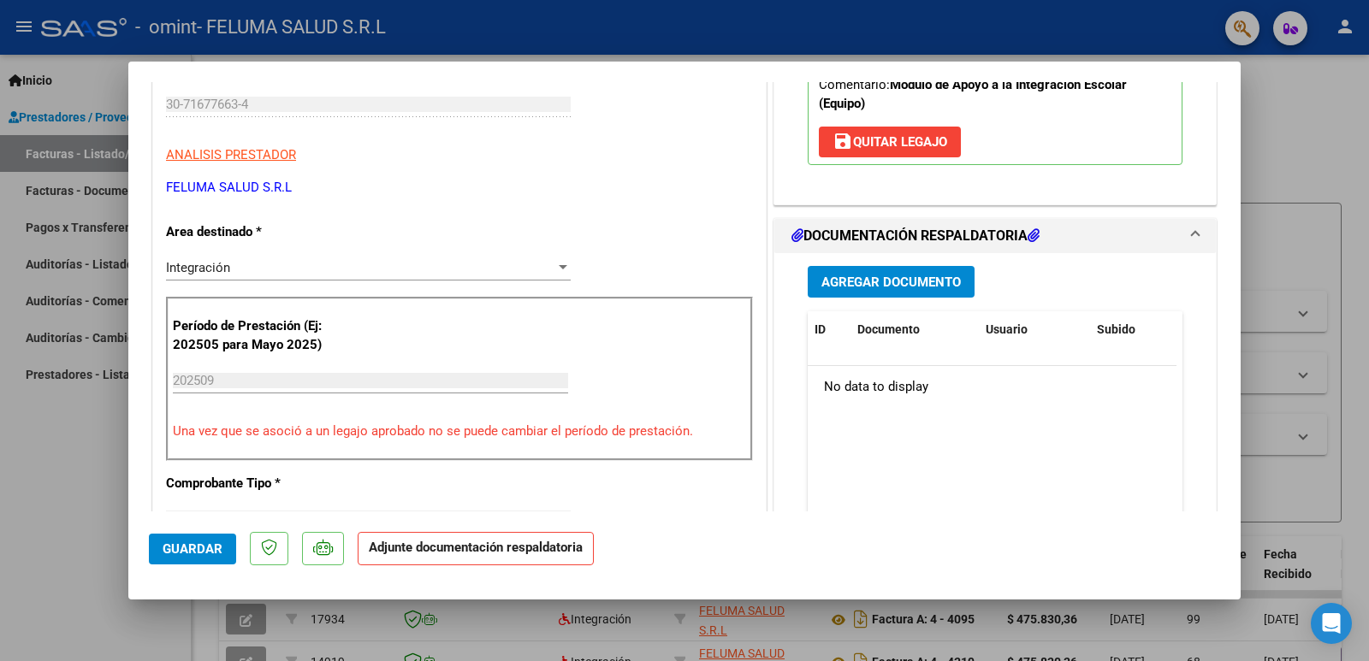
scroll to position [375, 0]
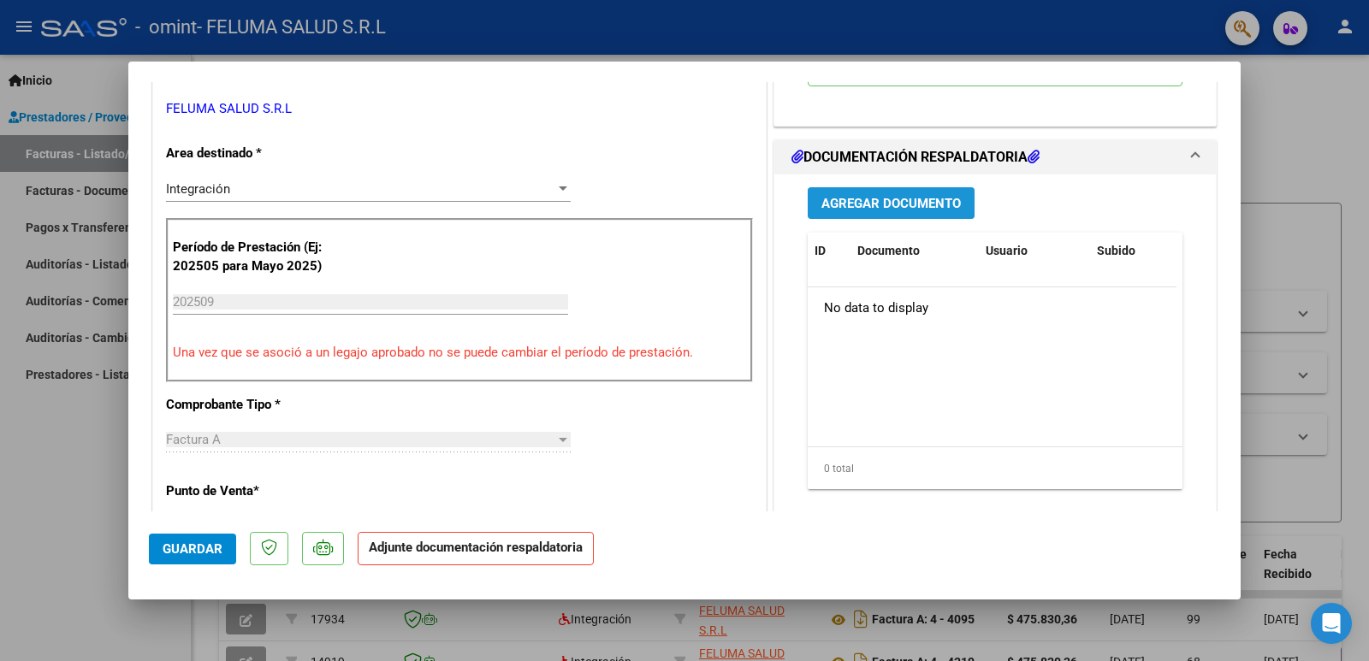
click at [904, 204] on span "Agregar Documento" at bounding box center [890, 203] width 139 height 15
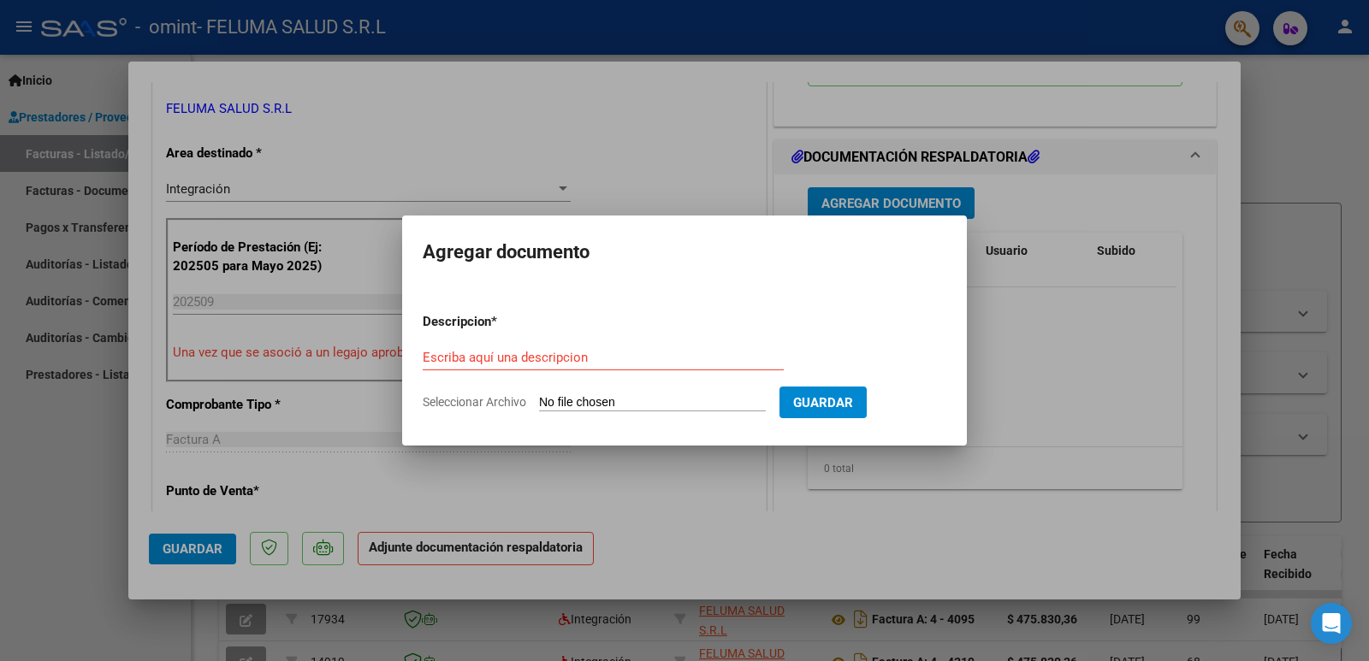
click at [616, 369] on div "Escriba aquí una descripcion" at bounding box center [603, 366] width 361 height 42
click at [609, 364] on input "Escriba aquí una descripcion" at bounding box center [603, 357] width 361 height 15
click at [608, 363] on input "Escriba aquí una descripcion" at bounding box center [603, 357] width 361 height 15
type input "Planilla [PERSON_NAME]"
click at [709, 406] on input "Seleccionar Archivo" at bounding box center [652, 403] width 227 height 16
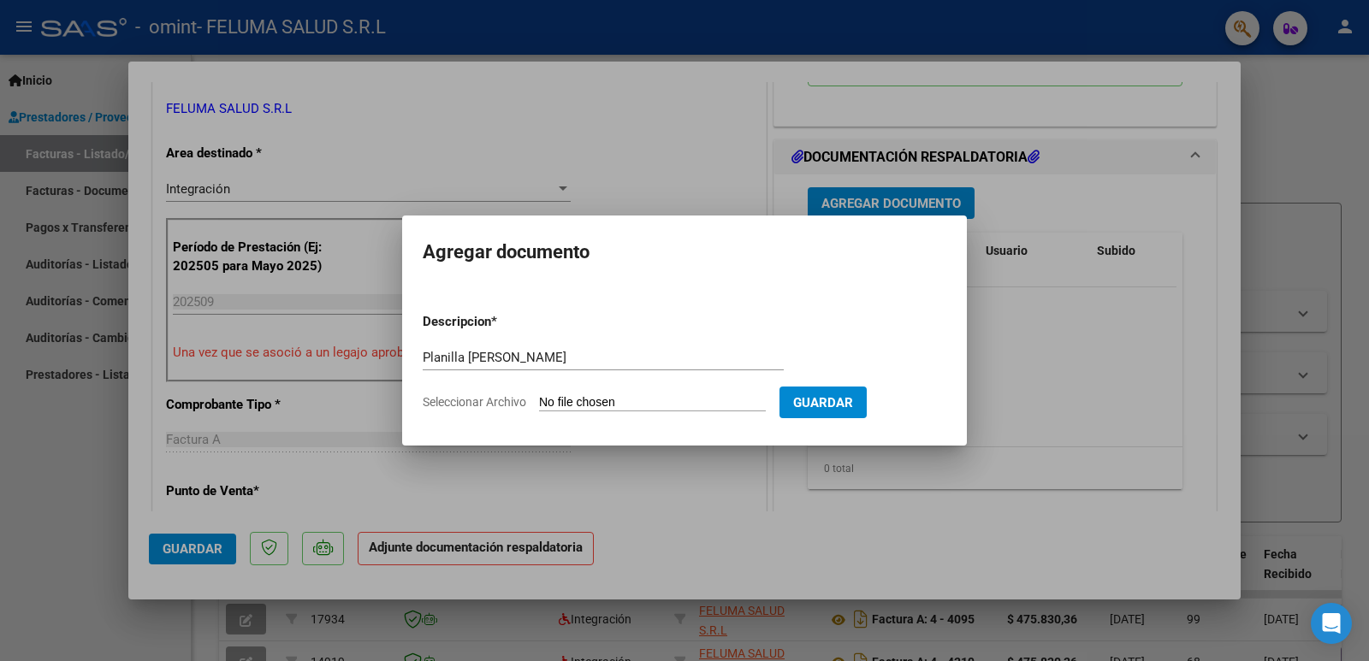
type input "C:\fakepath\Planilla [PERSON_NAME].pdf"
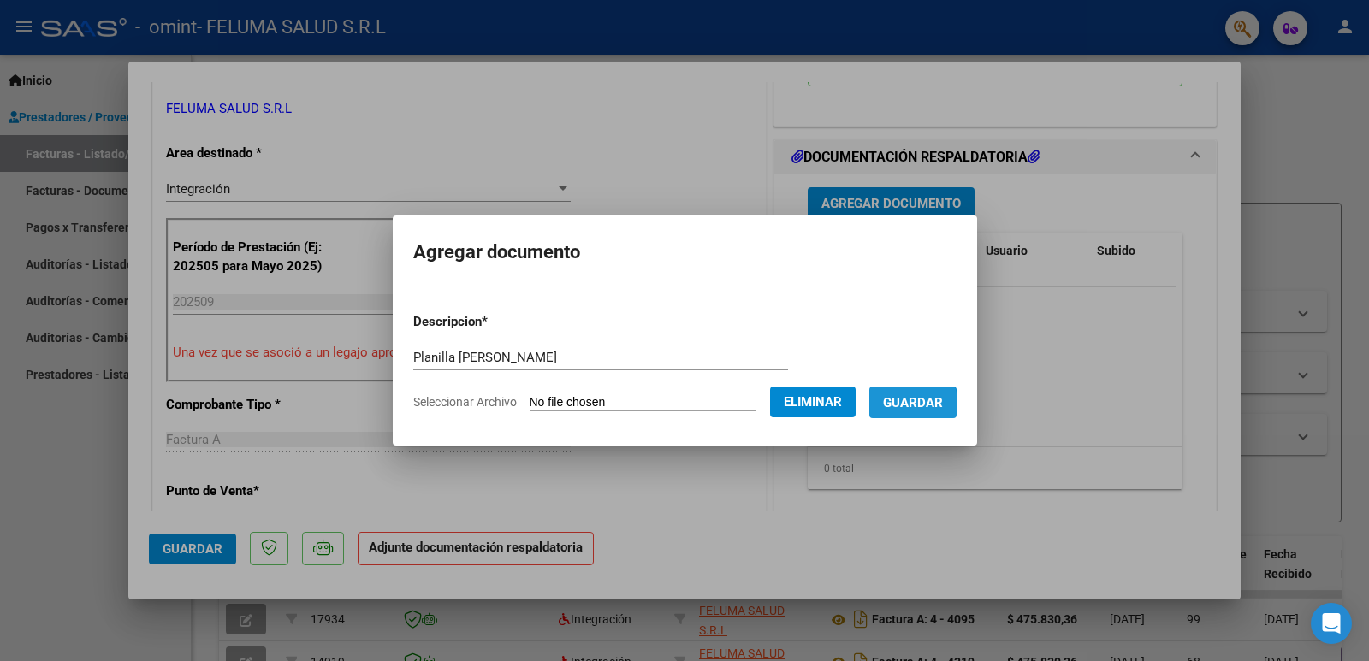
click at [902, 405] on span "Guardar" at bounding box center [913, 402] width 60 height 15
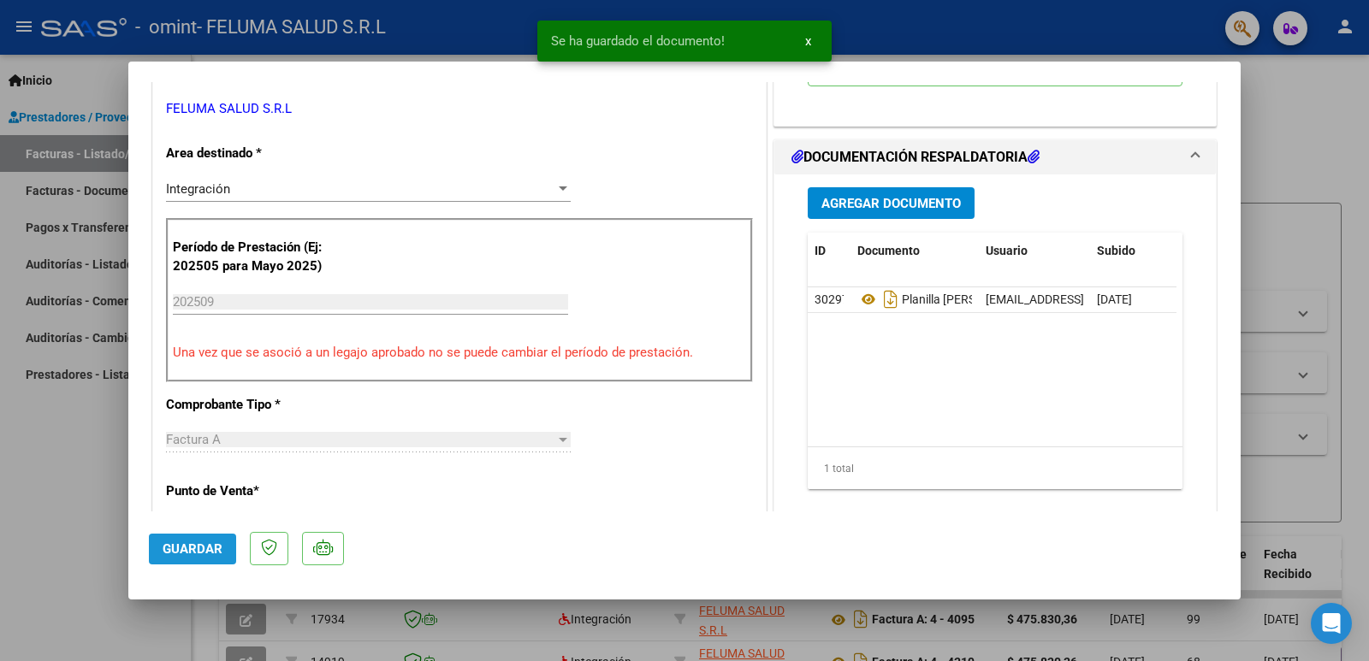
click at [195, 547] on span "Guardar" at bounding box center [193, 548] width 60 height 15
click at [47, 515] on div at bounding box center [684, 330] width 1369 height 661
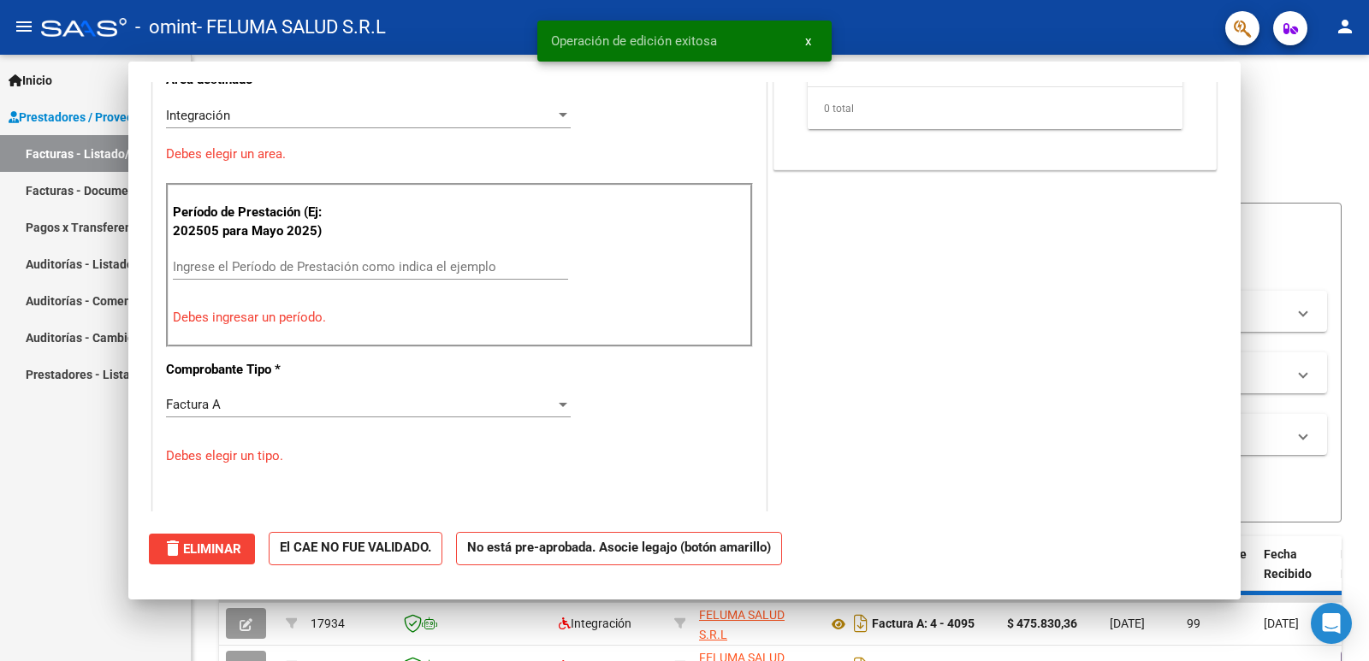
scroll to position [0, 0]
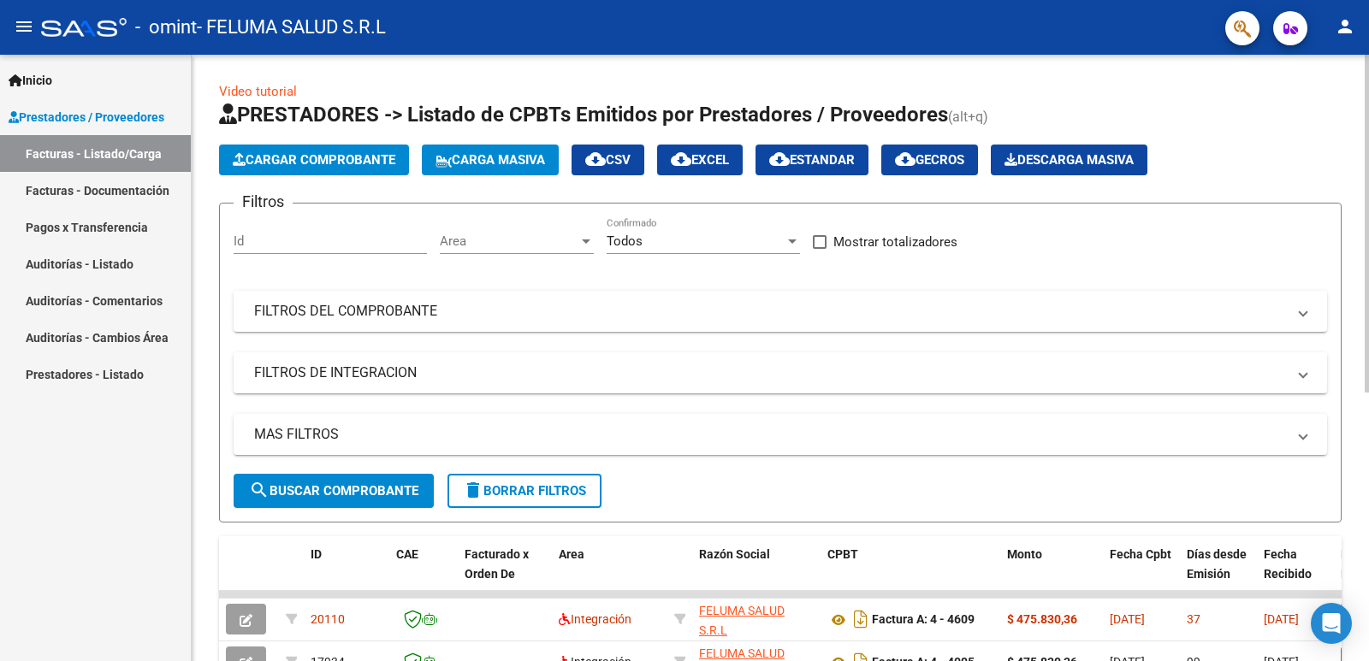
click at [346, 160] on span "Cargar Comprobante" at bounding box center [314, 159] width 163 height 15
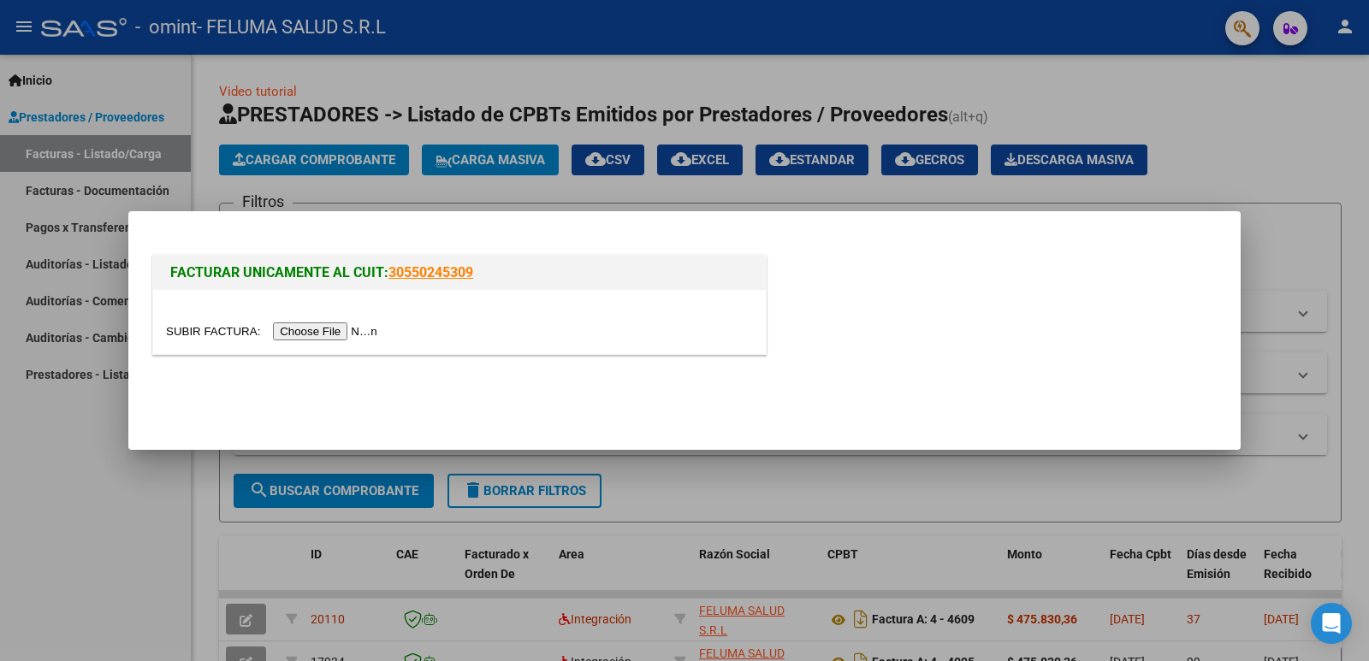
click at [332, 330] on input "file" at bounding box center [274, 332] width 216 height 18
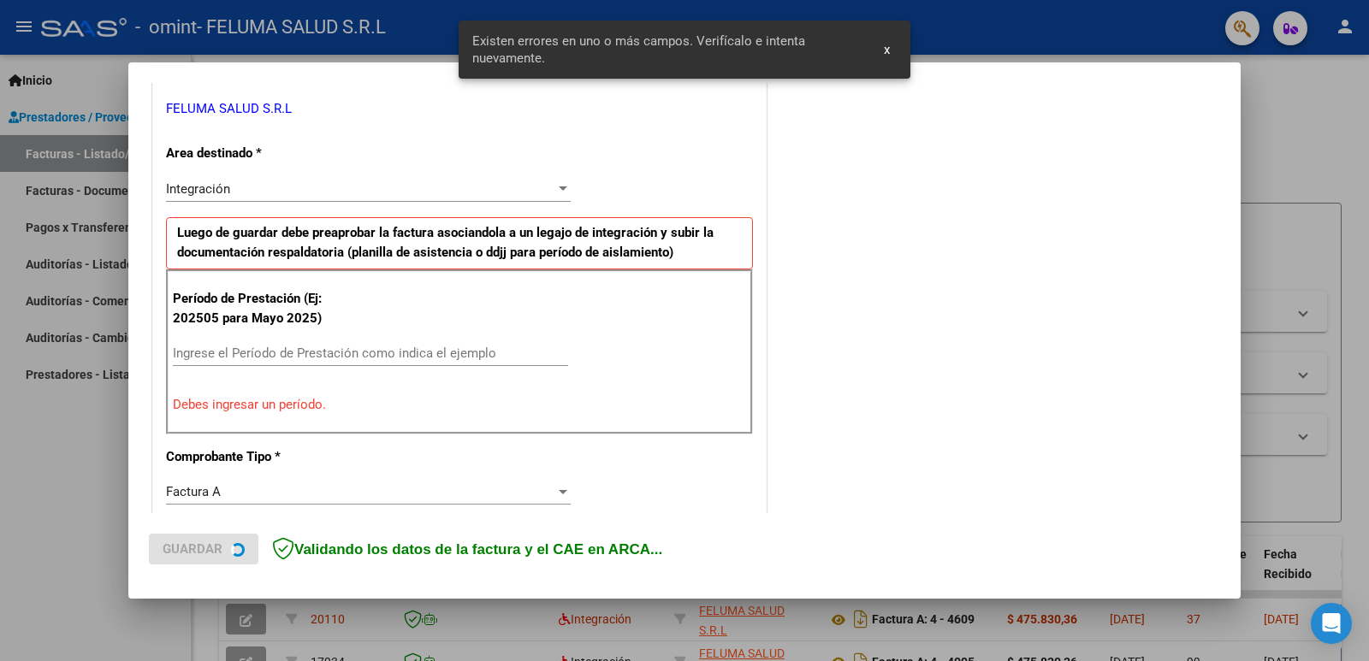
scroll to position [349, 0]
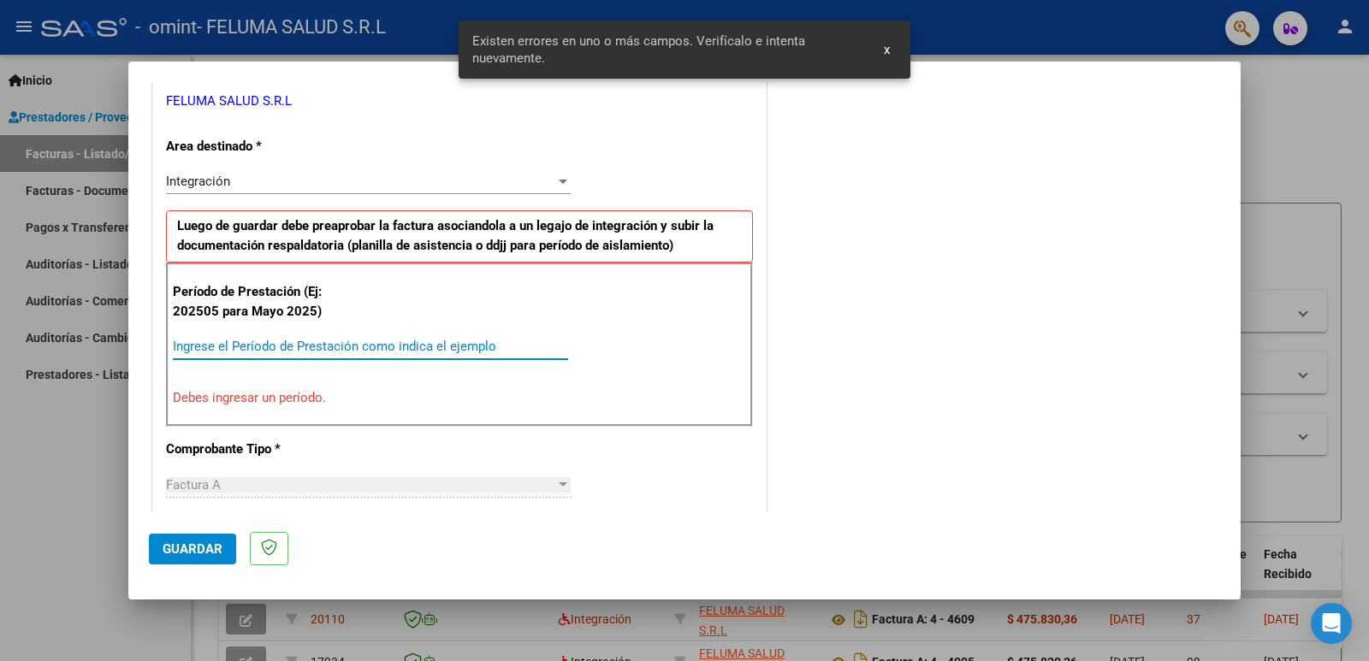
click at [290, 346] on input "Ingrese el Período de Prestación como indica el ejemplo" at bounding box center [370, 346] width 395 height 15
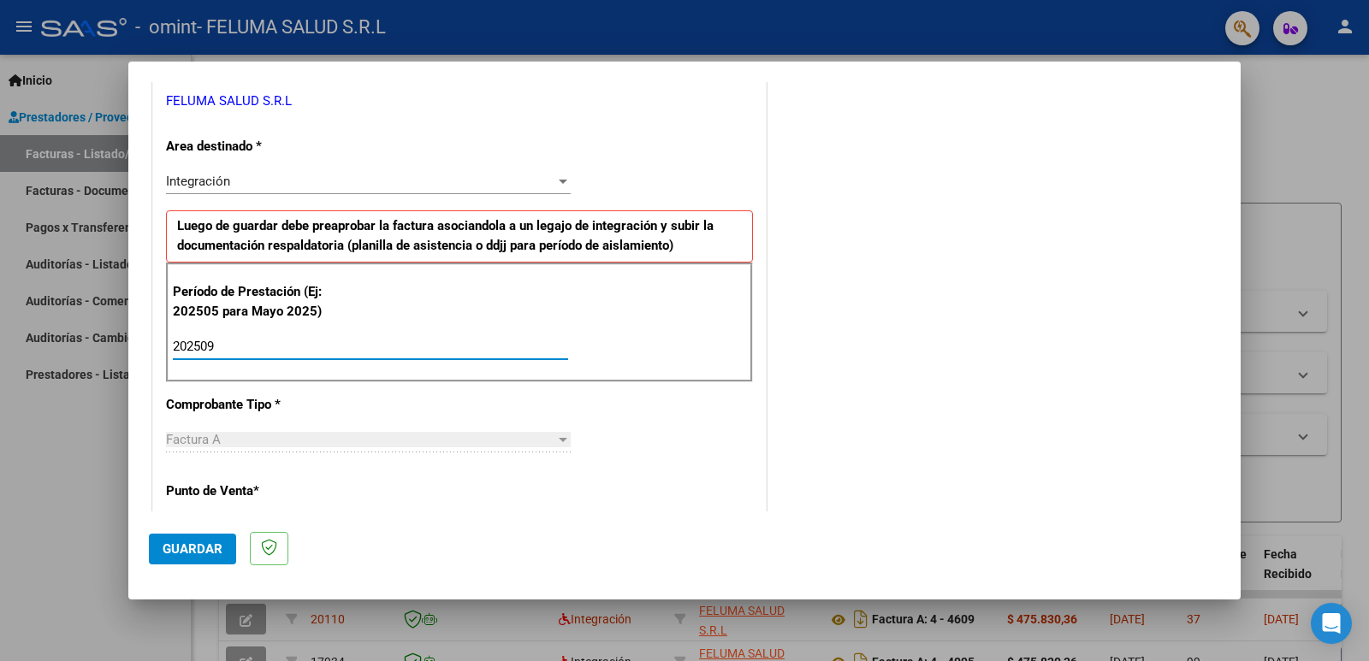
type input "202509"
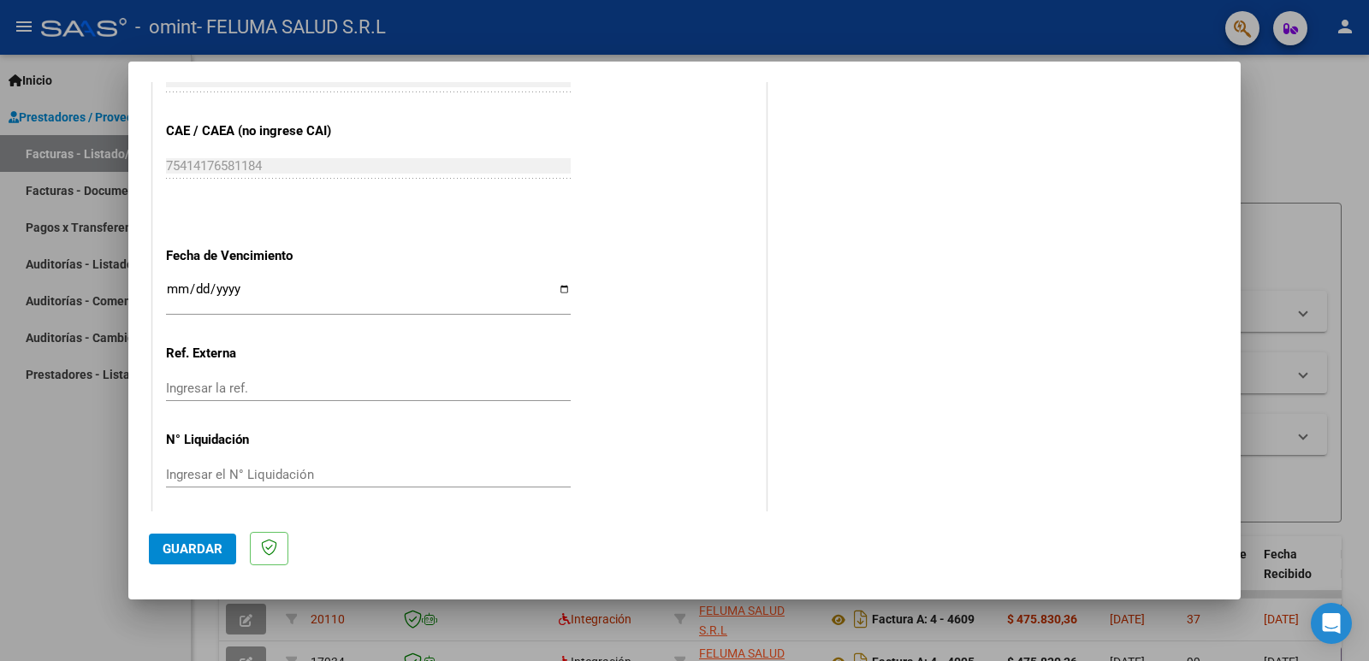
scroll to position [1076, 0]
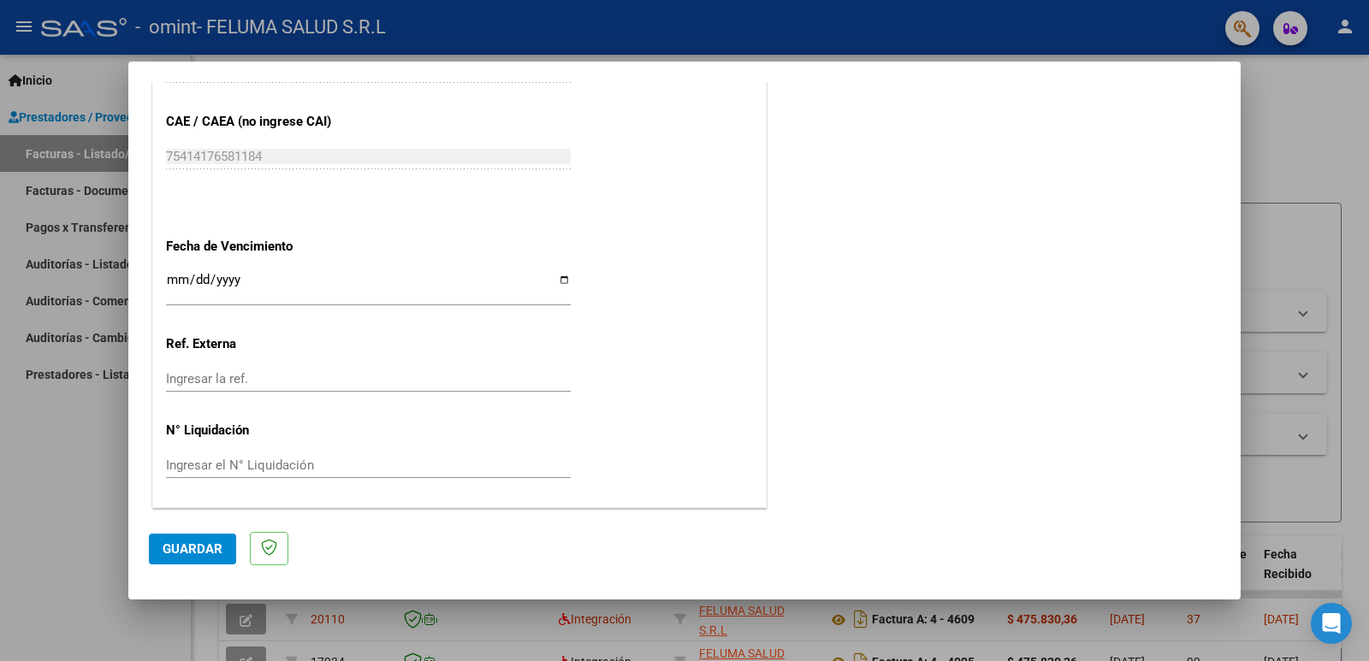
click at [556, 282] on input "Ingresar la fecha" at bounding box center [368, 286] width 405 height 27
type input "[DATE]"
click at [207, 536] on button "Guardar" at bounding box center [192, 549] width 87 height 31
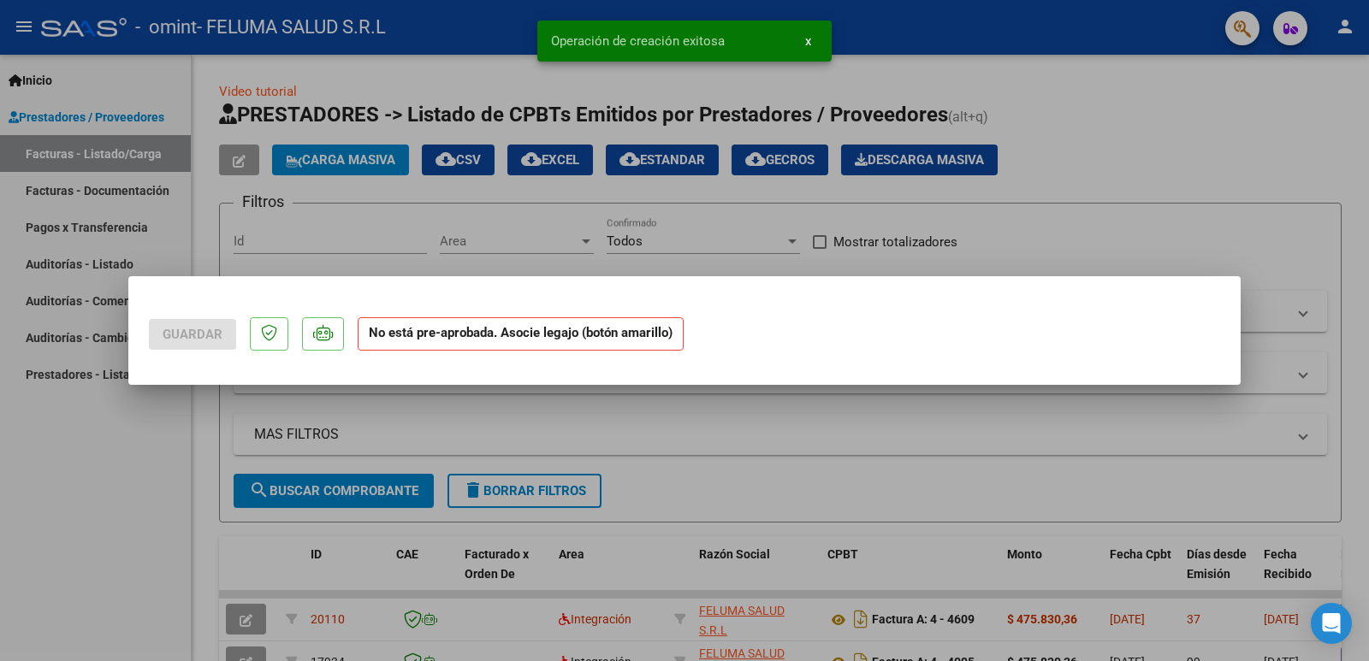
scroll to position [0, 0]
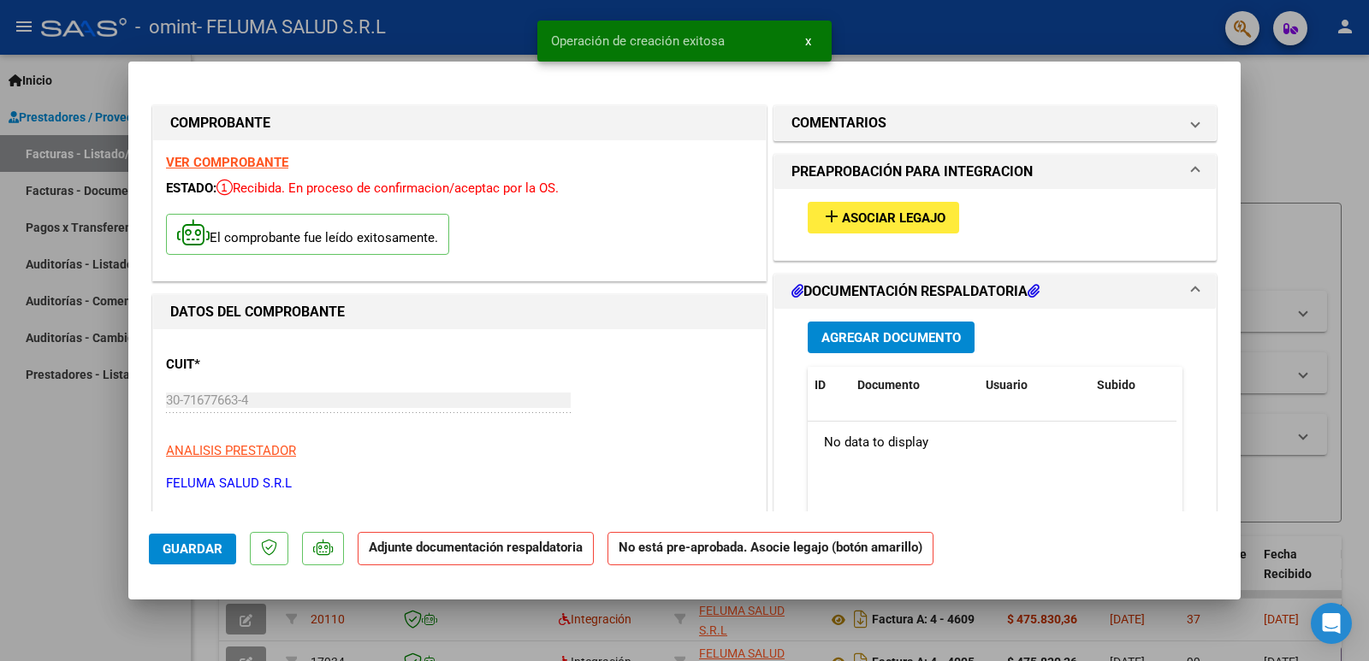
click at [861, 216] on span "Asociar Legajo" at bounding box center [894, 217] width 104 height 15
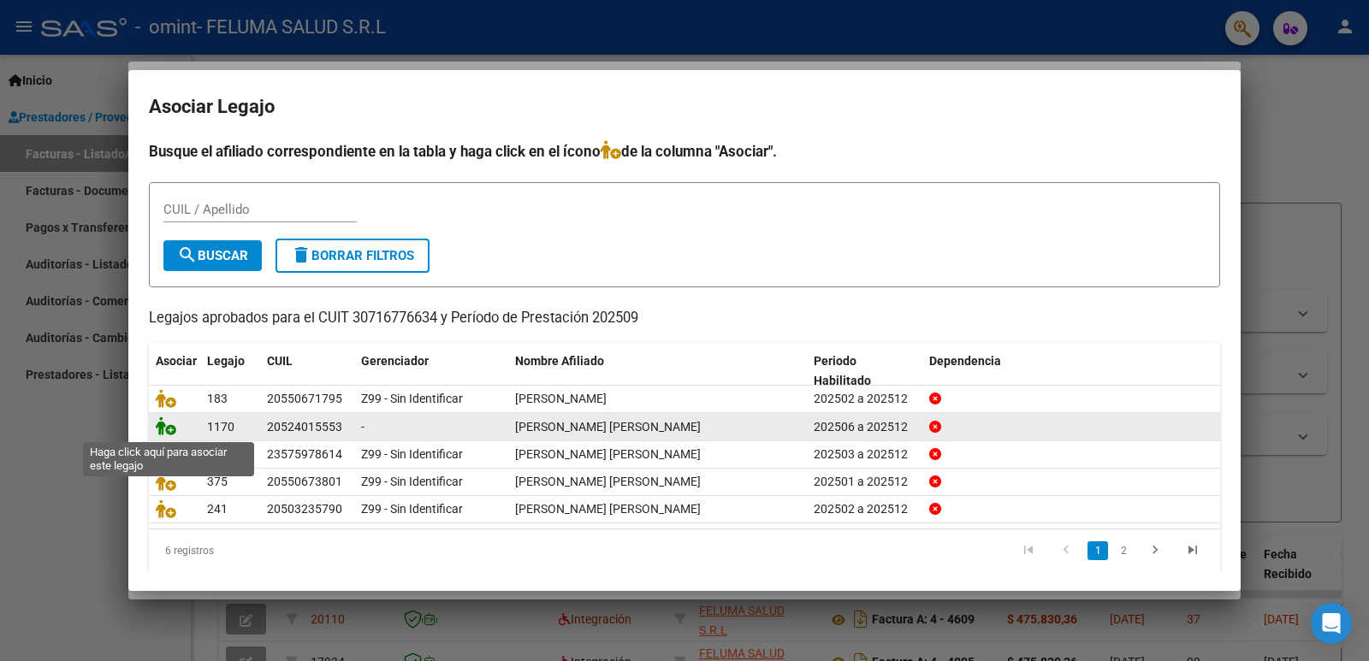
click at [169, 428] on icon at bounding box center [166, 426] width 21 height 19
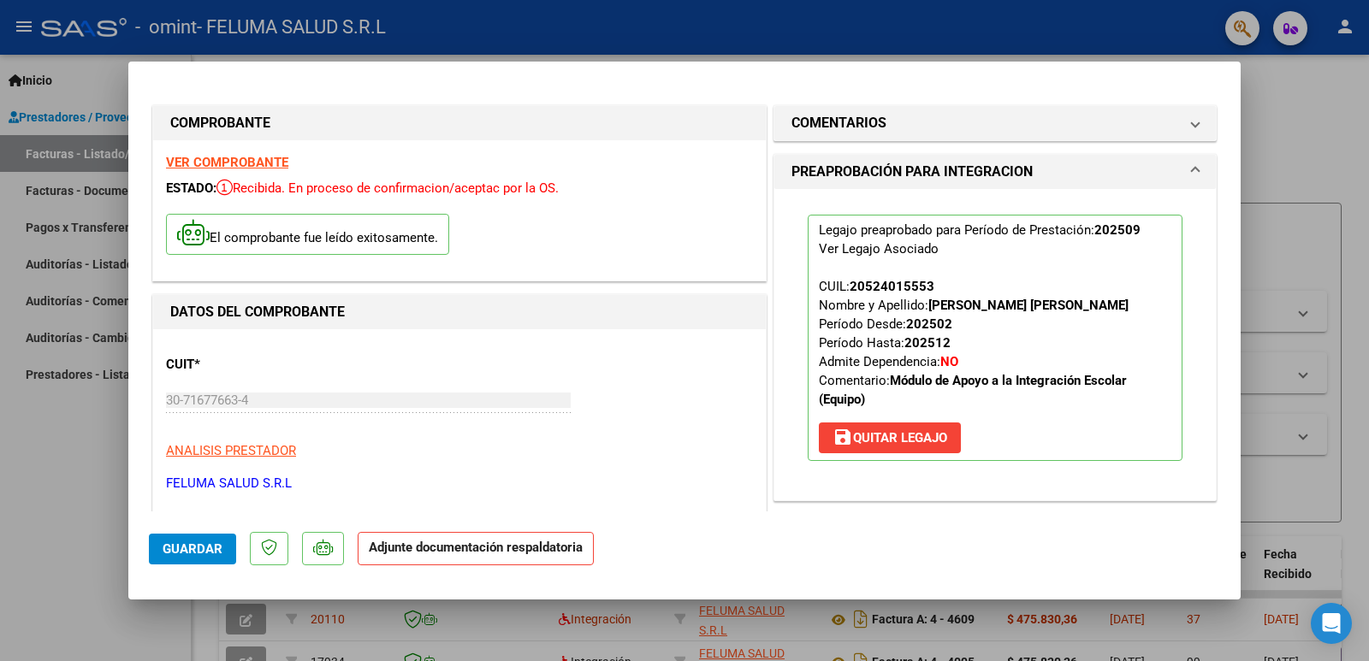
drag, startPoint x: 396, startPoint y: 417, endPoint x: 435, endPoint y: 441, distance: 46.1
click at [433, 440] on div "CUIT * 30-71677663-4 Ingresar CUIT ANALISIS PRESTADOR FELUMA SALUD S.R.L ARCA P…" at bounding box center [459, 417] width 587 height 151
click at [698, 396] on div "CUIT * 30-71677663-4 Ingresar CUIT ANALISIS PRESTADOR FELUMA SALUD S.R.L ARCA P…" at bounding box center [459, 417] width 587 height 151
click at [879, 442] on span "save [PERSON_NAME]" at bounding box center [889, 437] width 115 height 15
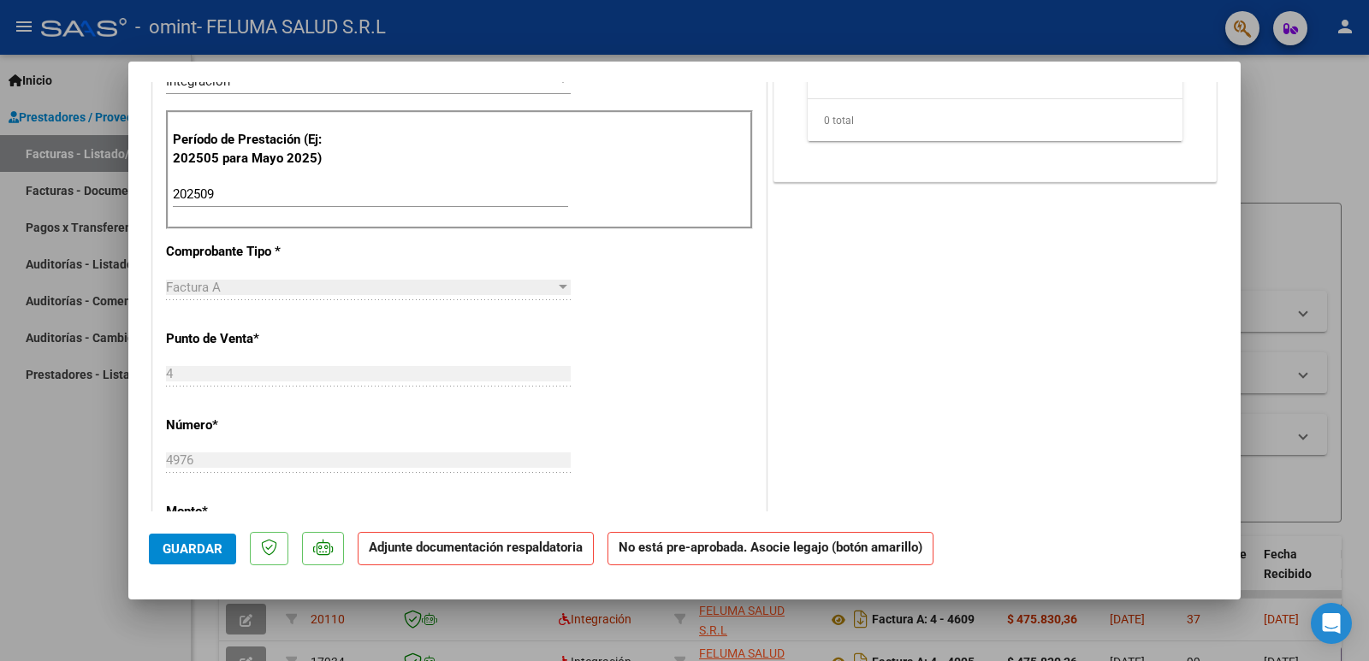
scroll to position [501, 0]
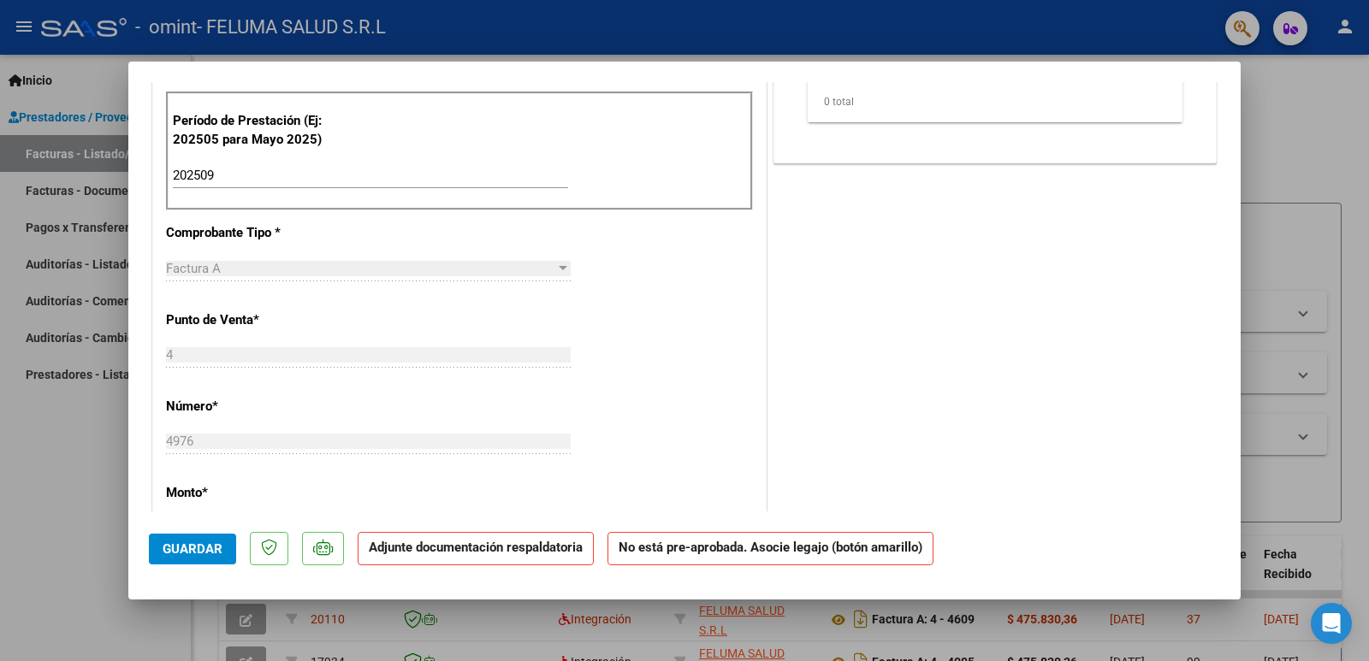
click at [228, 173] on input "202509" at bounding box center [370, 175] width 395 height 15
type input "202508"
click at [175, 558] on button "Guardar" at bounding box center [192, 549] width 87 height 31
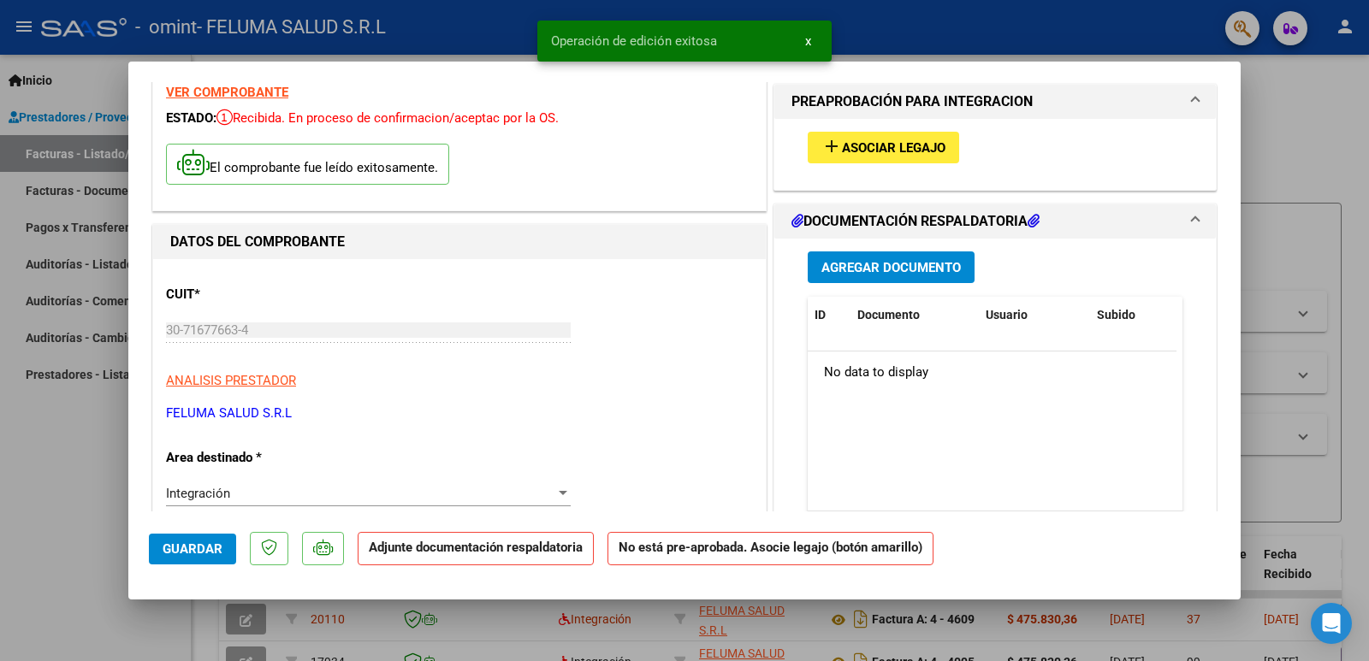
scroll to position [15, 0]
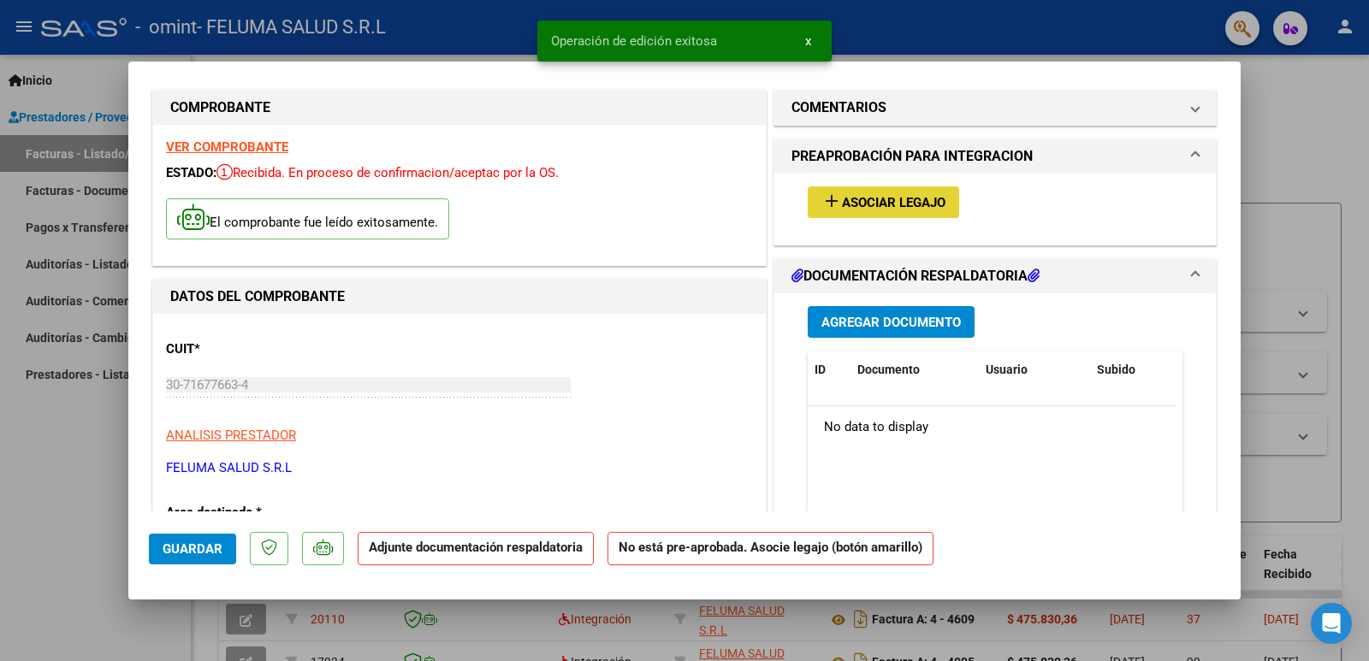
click at [842, 208] on span "Asociar Legajo" at bounding box center [894, 202] width 104 height 15
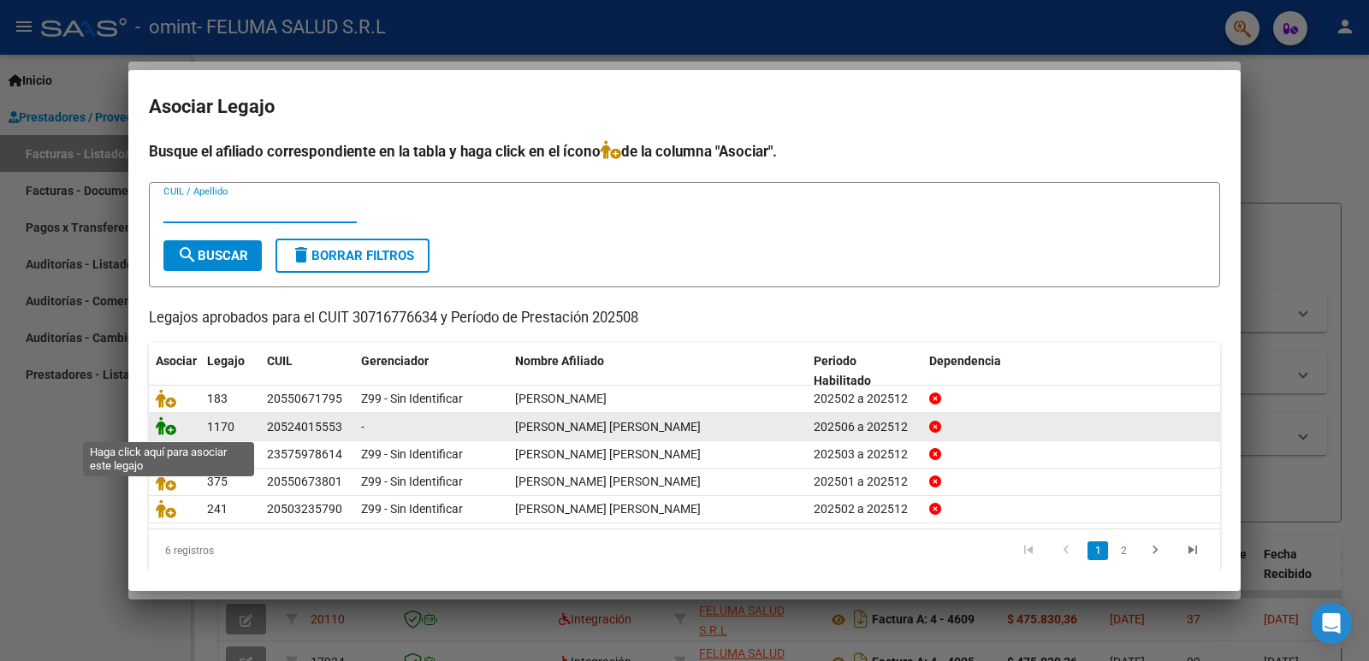
click at [166, 424] on icon at bounding box center [166, 426] width 21 height 19
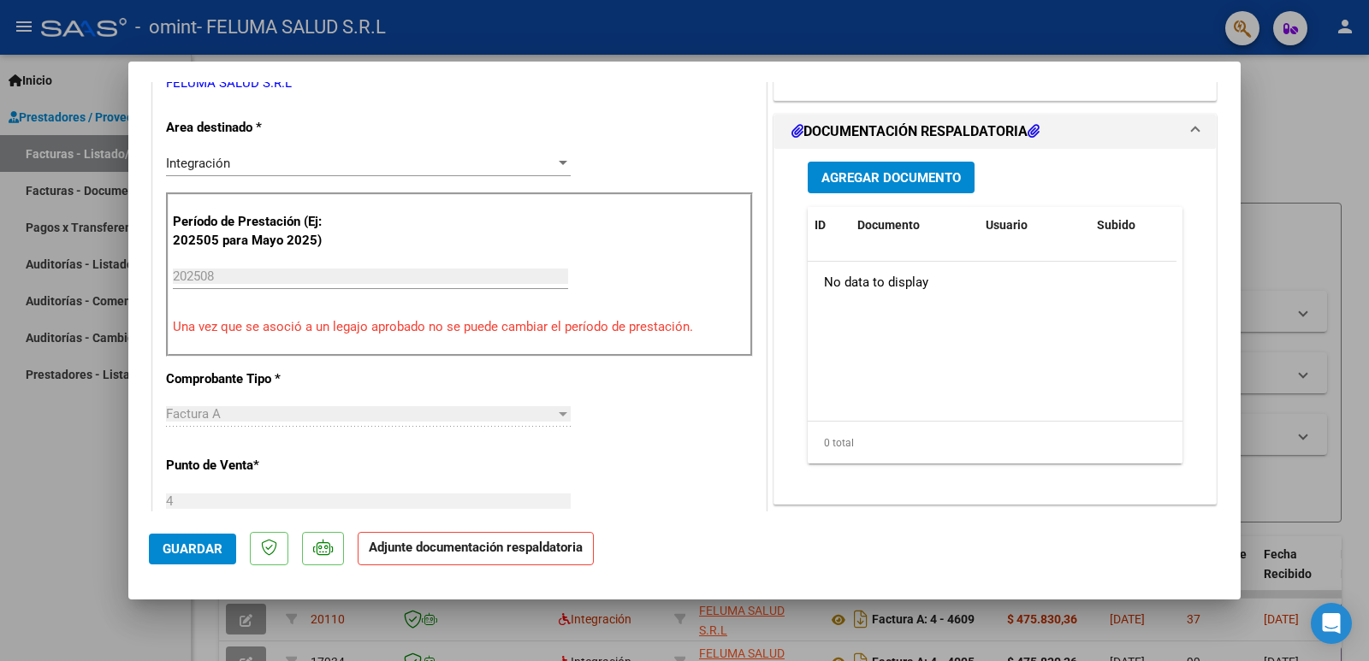
scroll to position [308, 0]
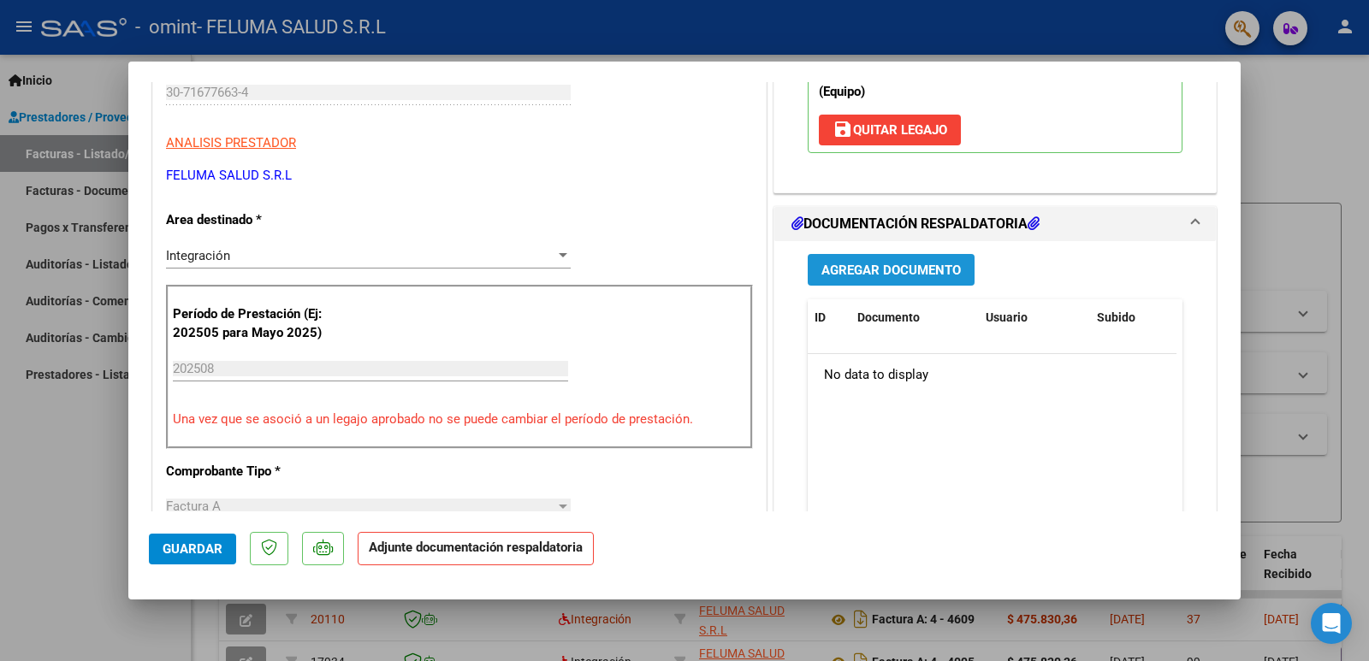
click at [888, 271] on span "Agregar Documento" at bounding box center [890, 270] width 139 height 15
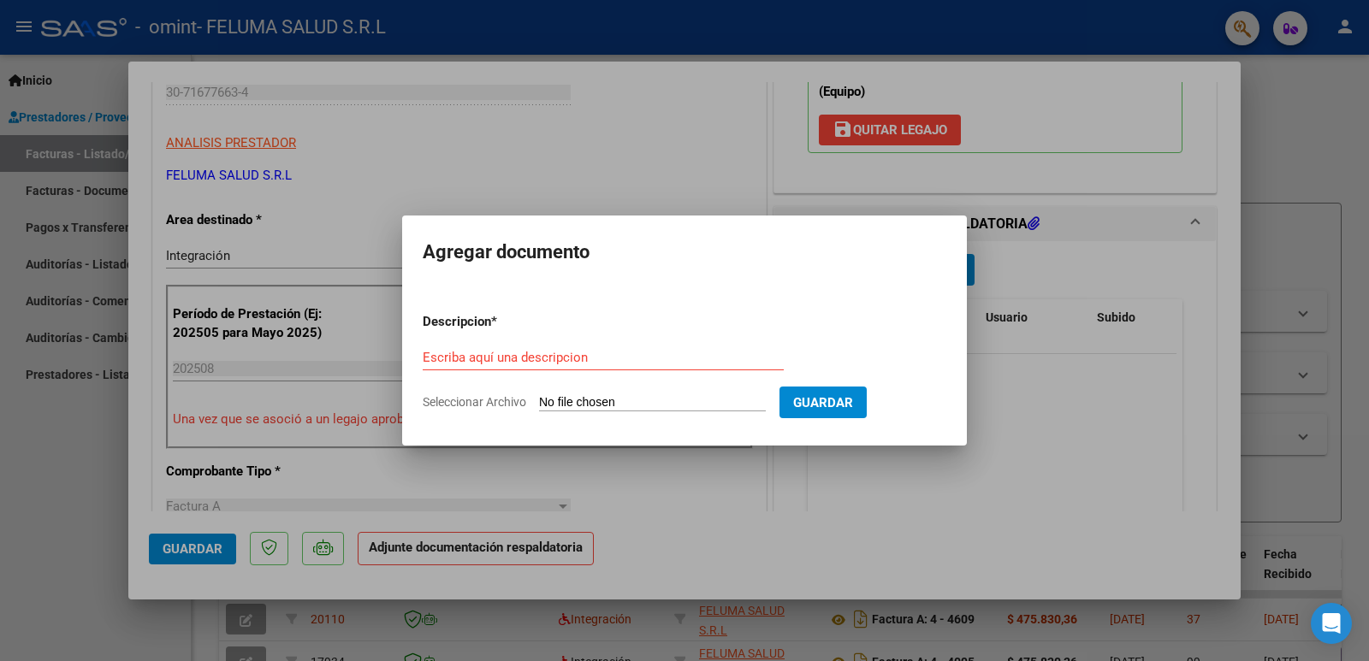
click at [617, 365] on div "Escriba aquí una descripcion" at bounding box center [603, 358] width 361 height 26
click at [614, 362] on input "Escriba aquí una descripcion" at bounding box center [603, 357] width 361 height 15
type input "Planilla [PERSON_NAME]"
click at [733, 400] on input "Seleccionar Archivo" at bounding box center [652, 403] width 227 height 16
type input "C:\fakepath\Planilla [PERSON_NAME] Agosto.pdf"
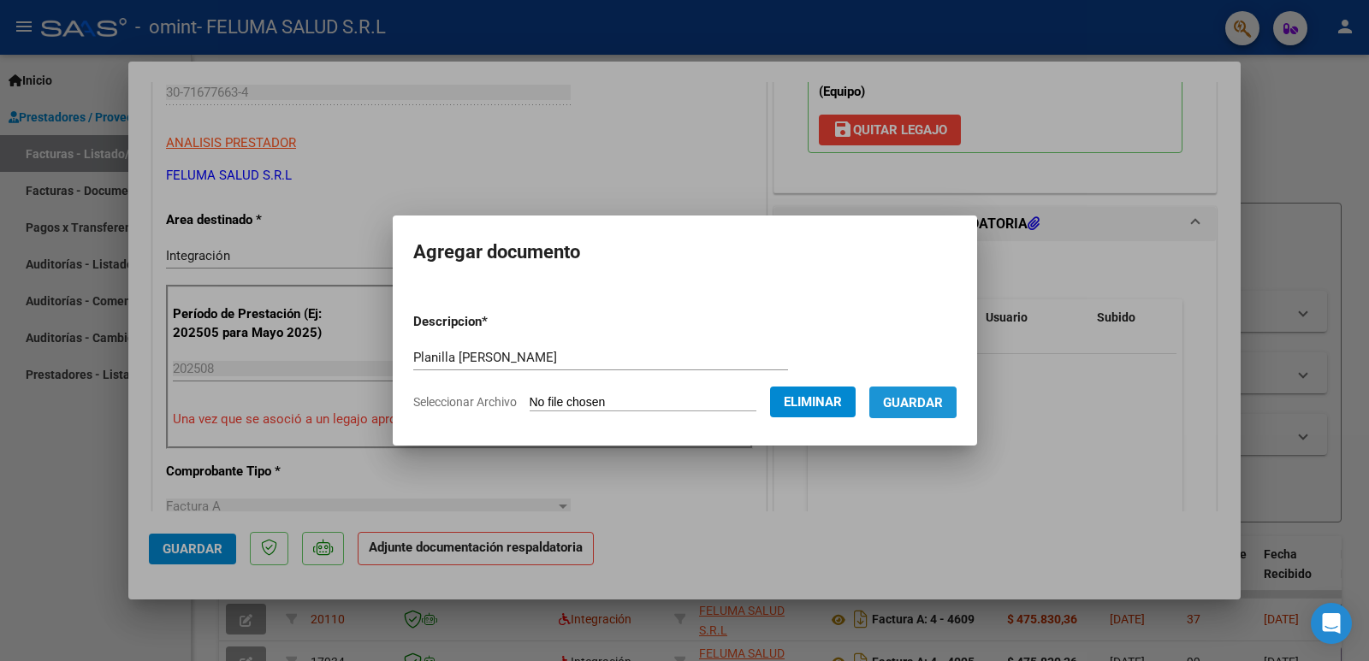
click at [908, 402] on span "Guardar" at bounding box center [913, 402] width 60 height 15
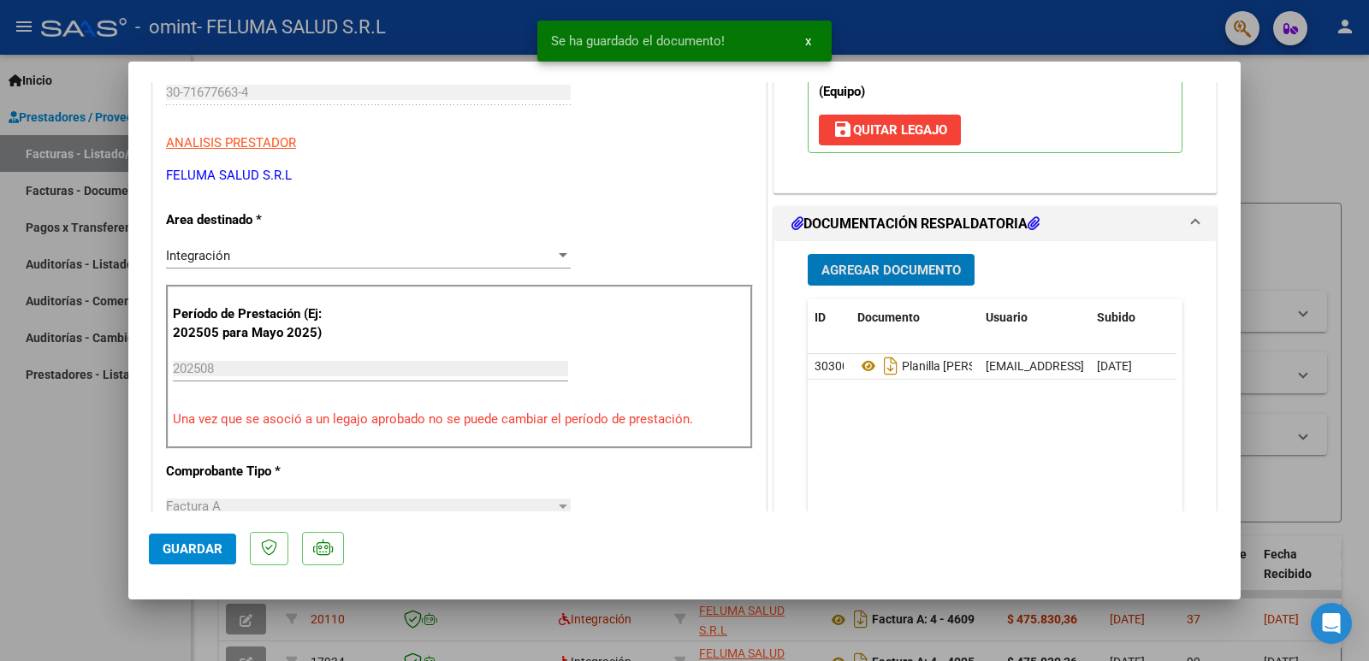
click at [800, 40] on button "x" at bounding box center [807, 41] width 33 height 31
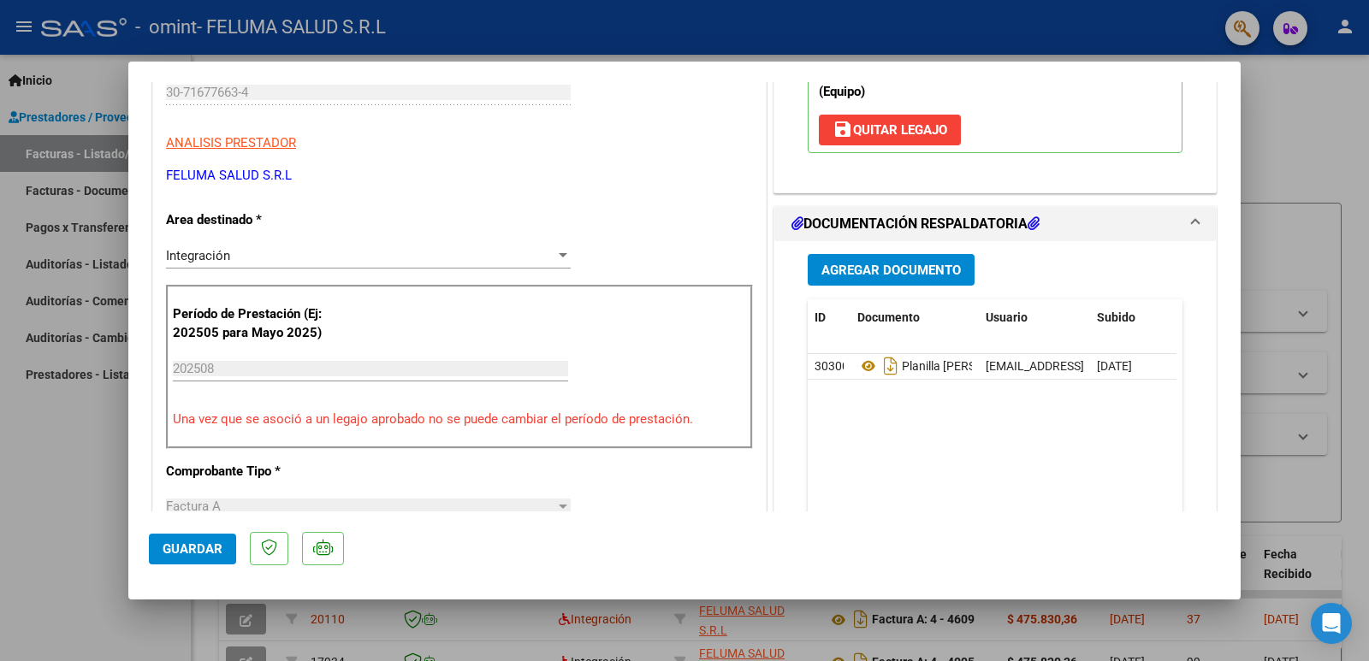
click at [180, 538] on button "Guardar" at bounding box center [192, 549] width 87 height 31
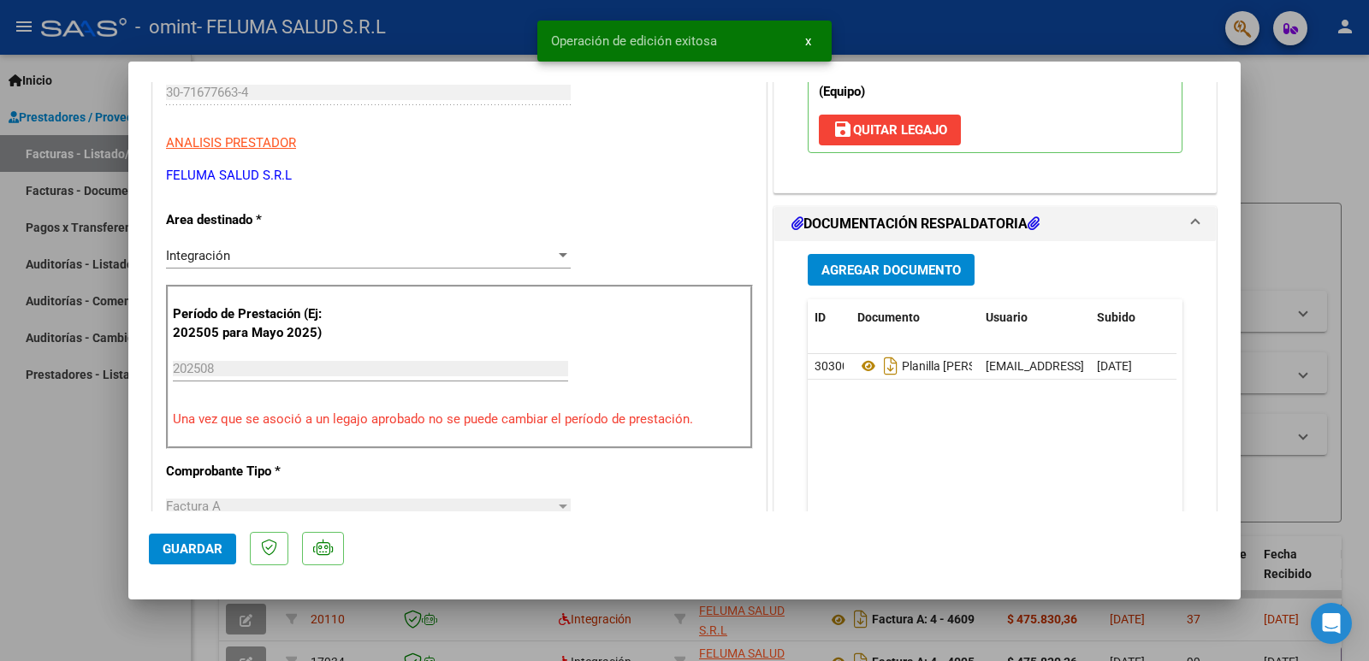
click at [57, 507] on div at bounding box center [684, 330] width 1369 height 661
type input "$ 0,00"
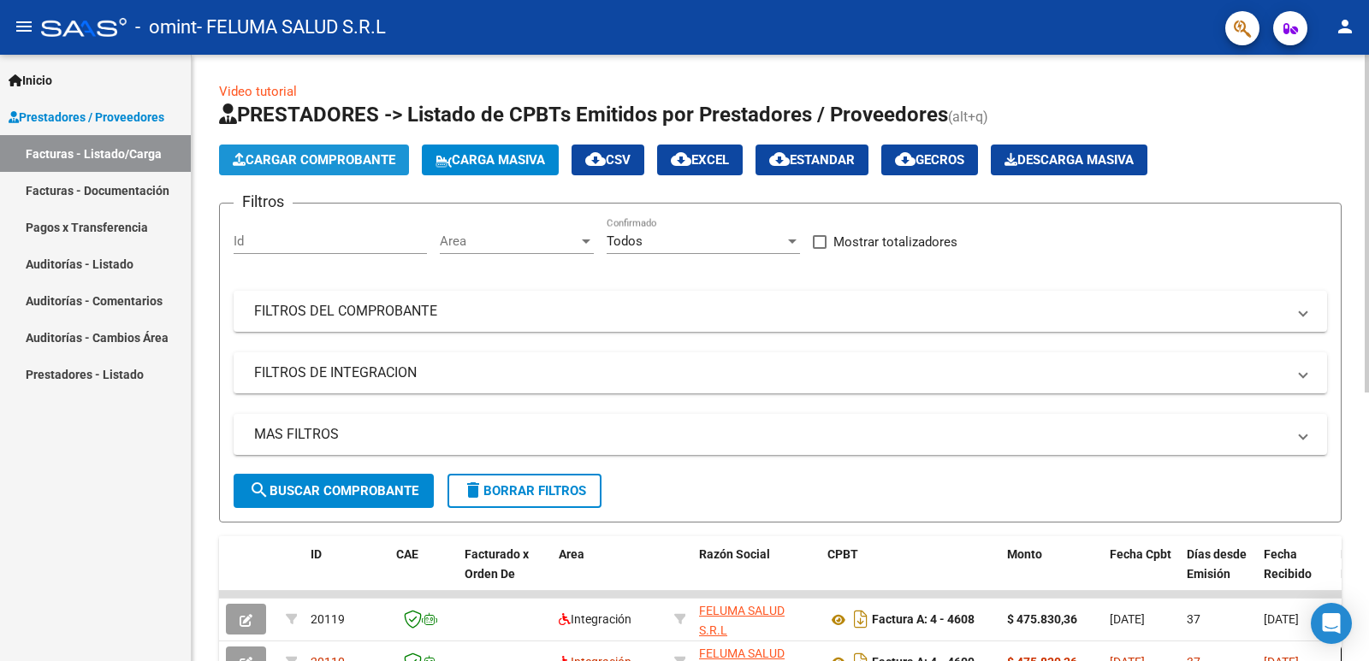
click at [329, 163] on span "Cargar Comprobante" at bounding box center [314, 159] width 163 height 15
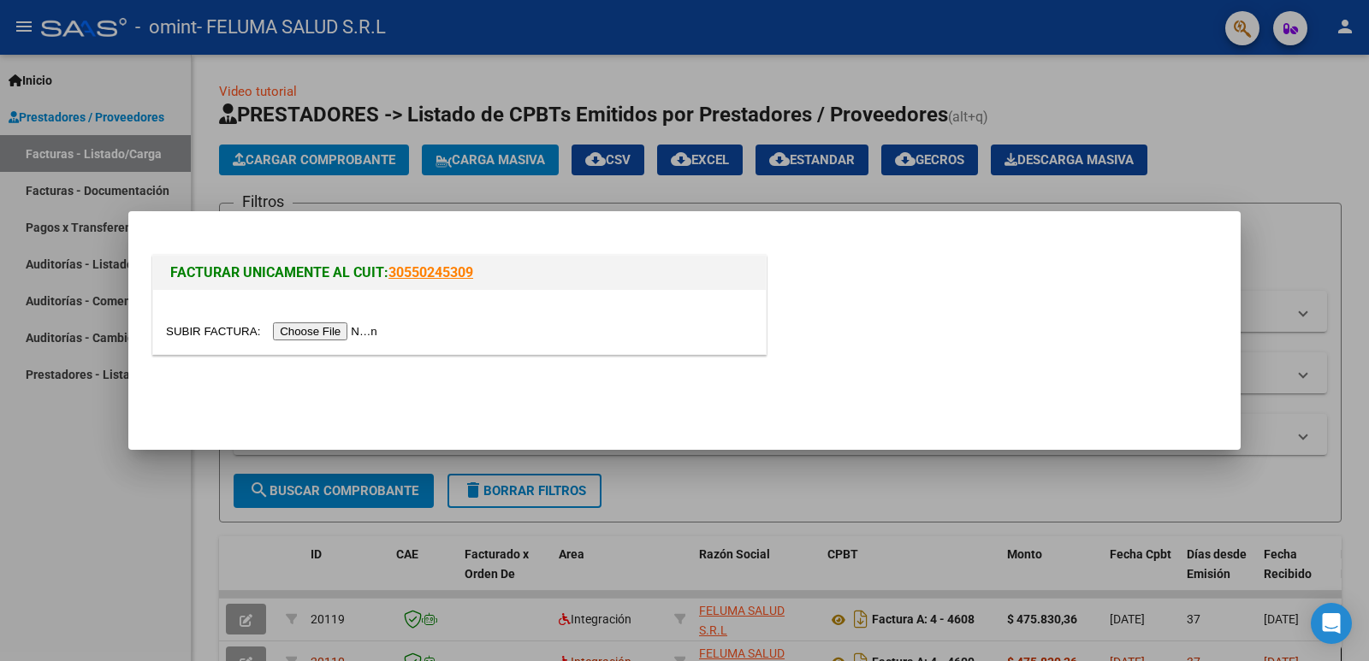
click at [49, 407] on div at bounding box center [684, 330] width 1369 height 661
